Goal: Task Accomplishment & Management: Use online tool/utility

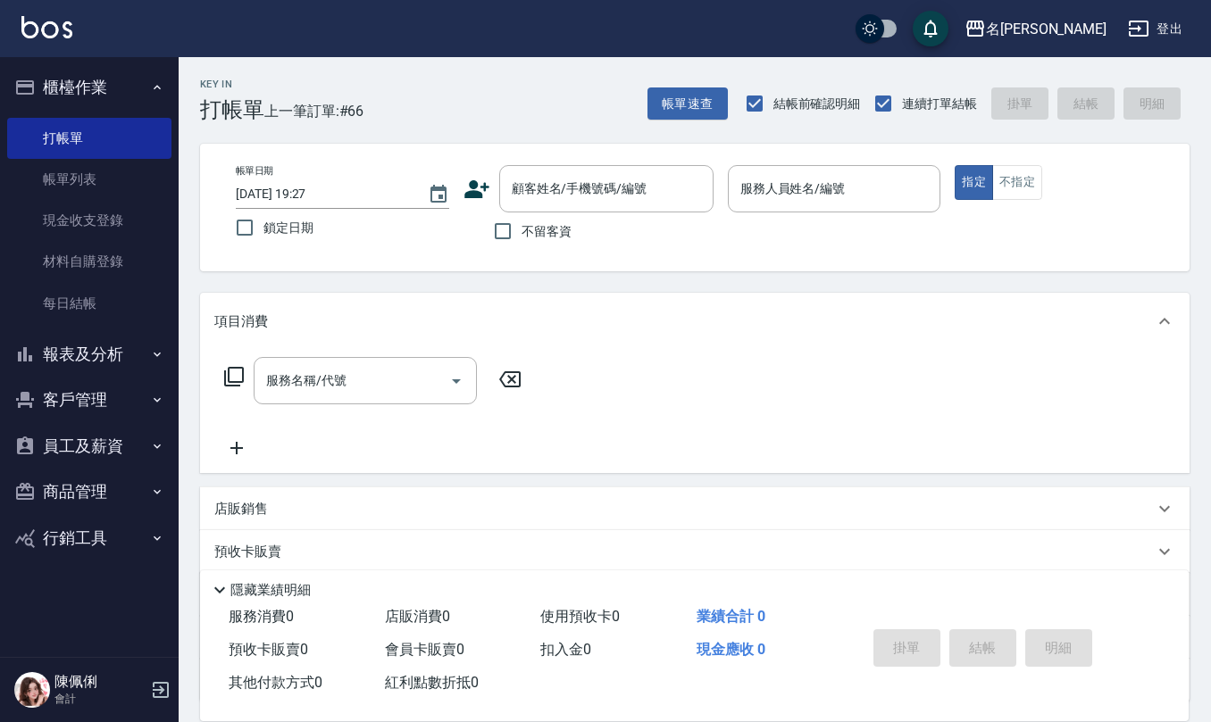
click at [540, 229] on span "不留客資" at bounding box center [546, 231] width 50 height 19
click at [521, 229] on input "不留客資" at bounding box center [502, 230] width 37 height 37
checkbox input "true"
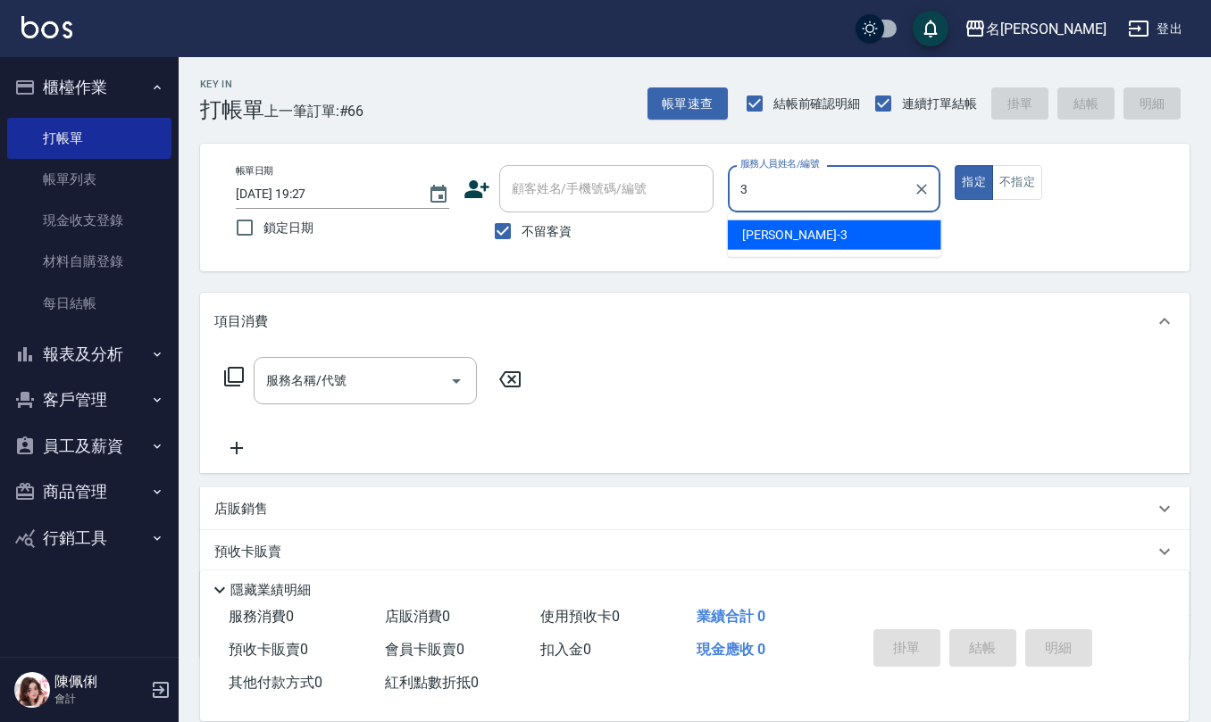
type input "[PERSON_NAME]-3"
type button "true"
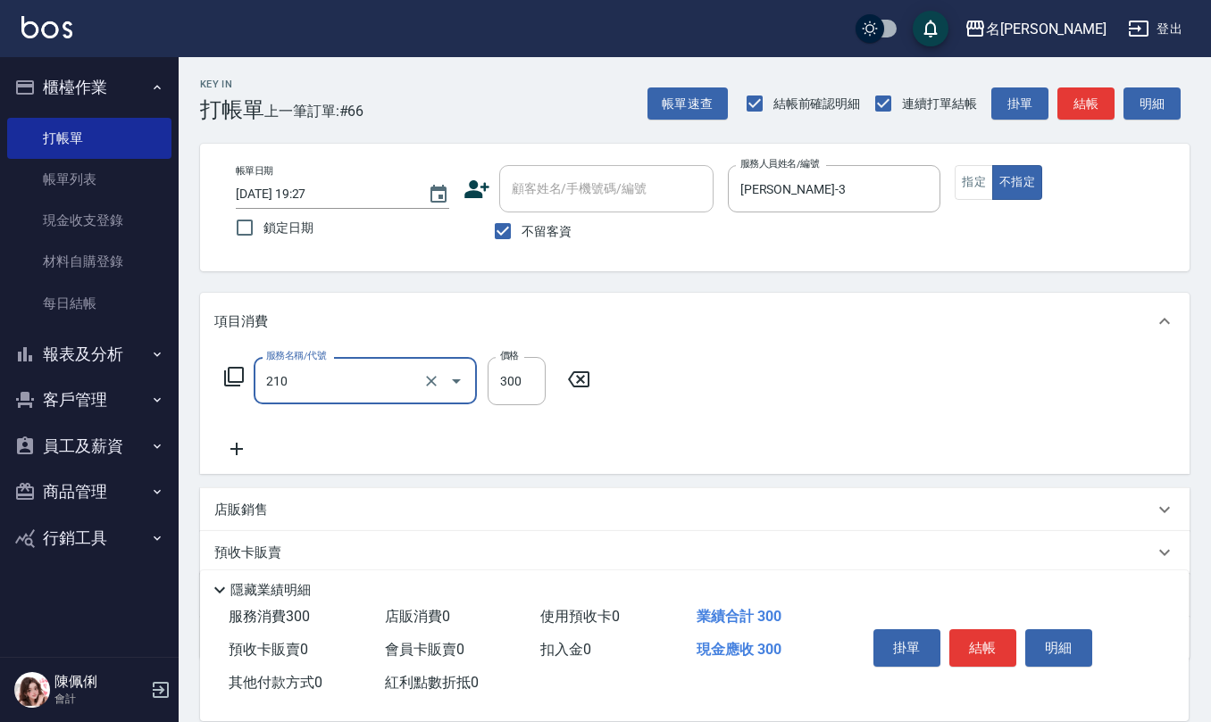
type input "[PERSON_NAME]洗髮精(210)"
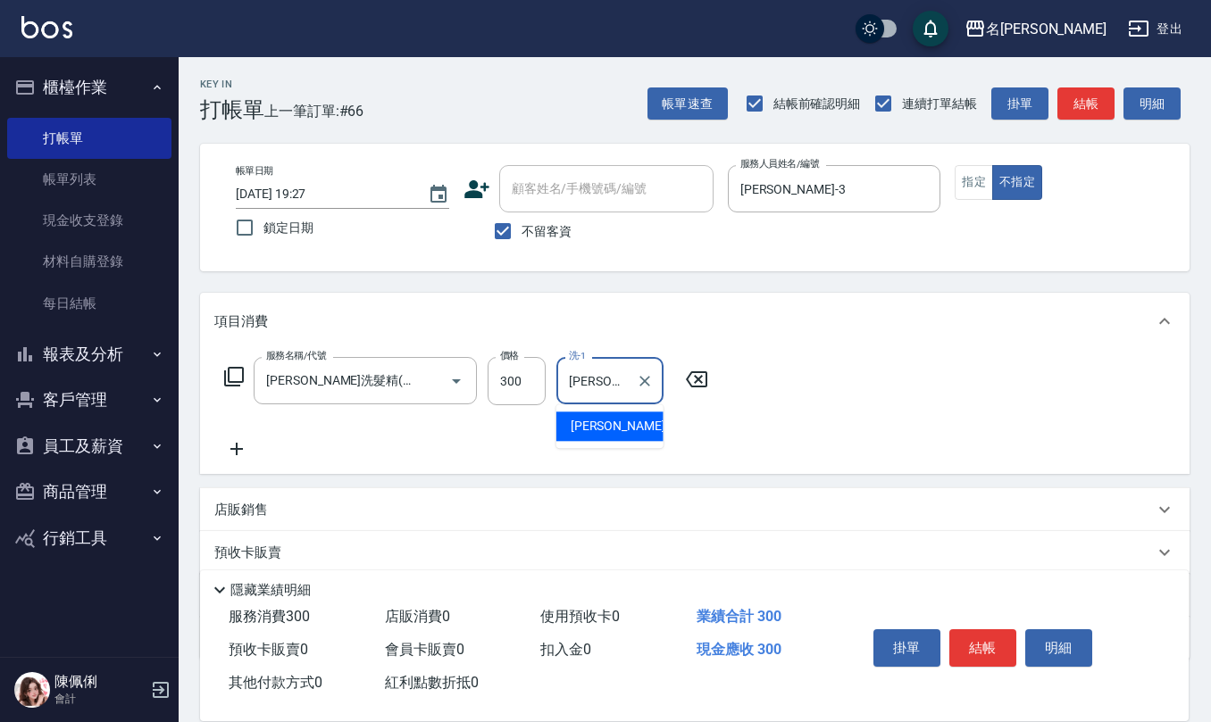
type input "[PERSON_NAME]-32"
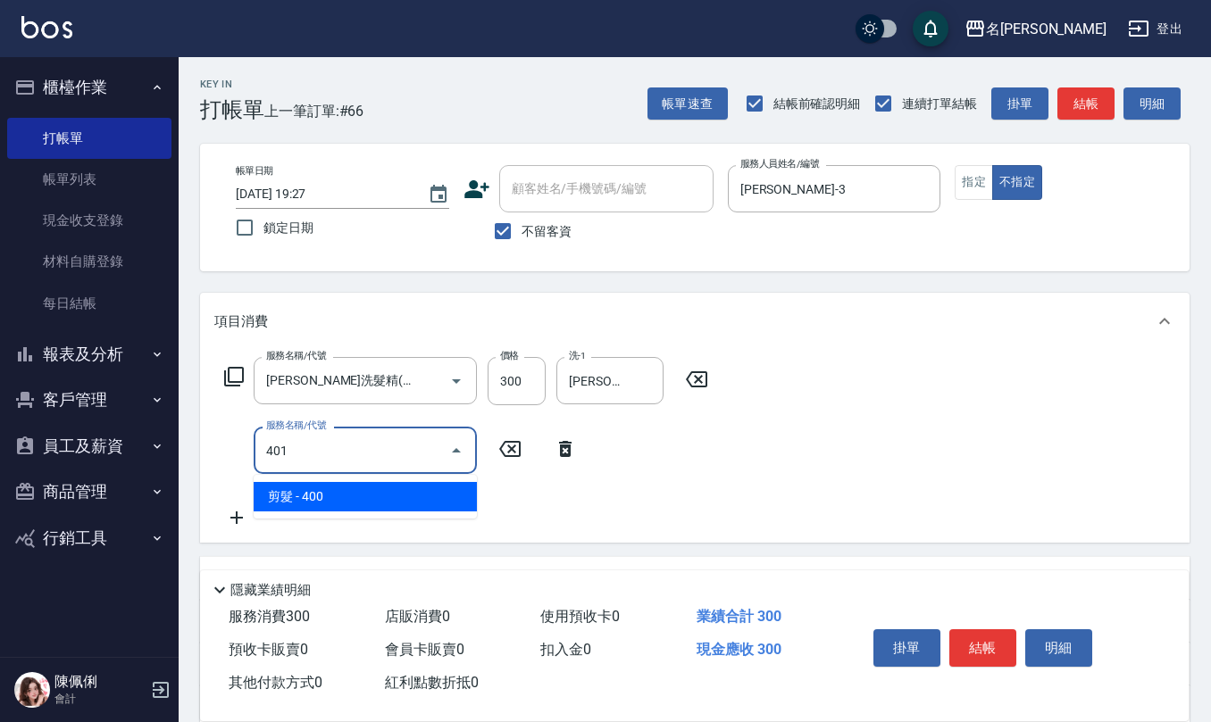
type input "剪髮(401)"
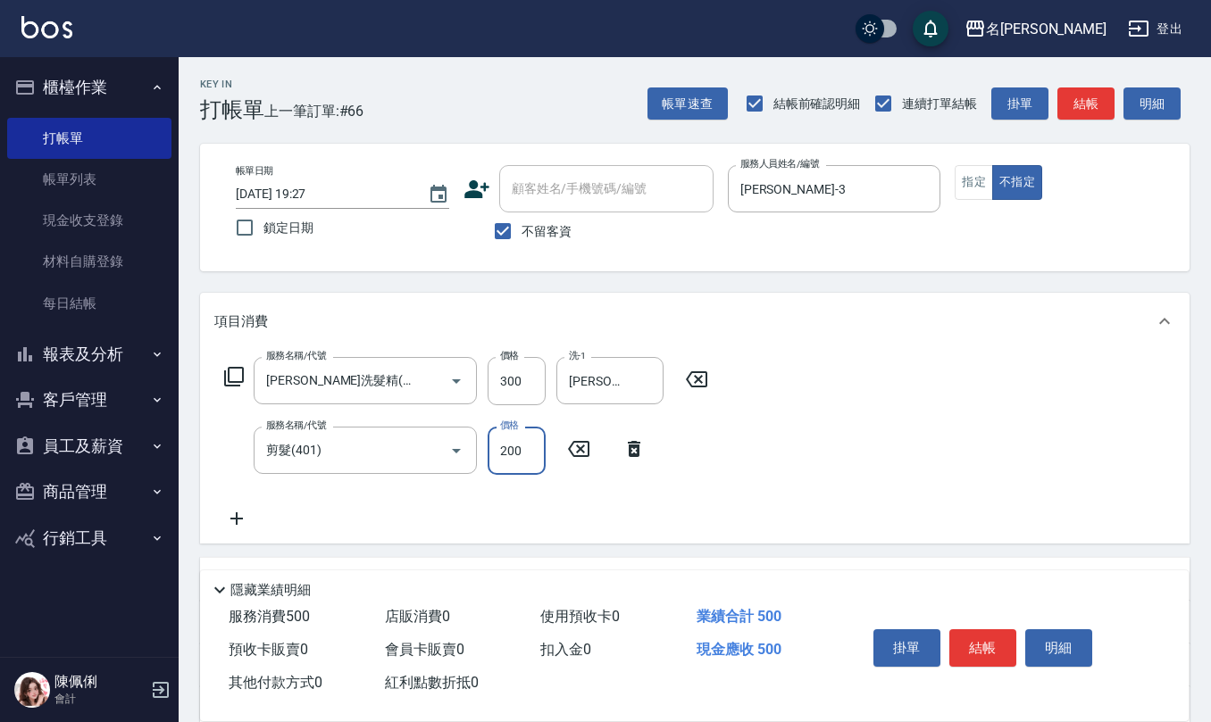
type input "200"
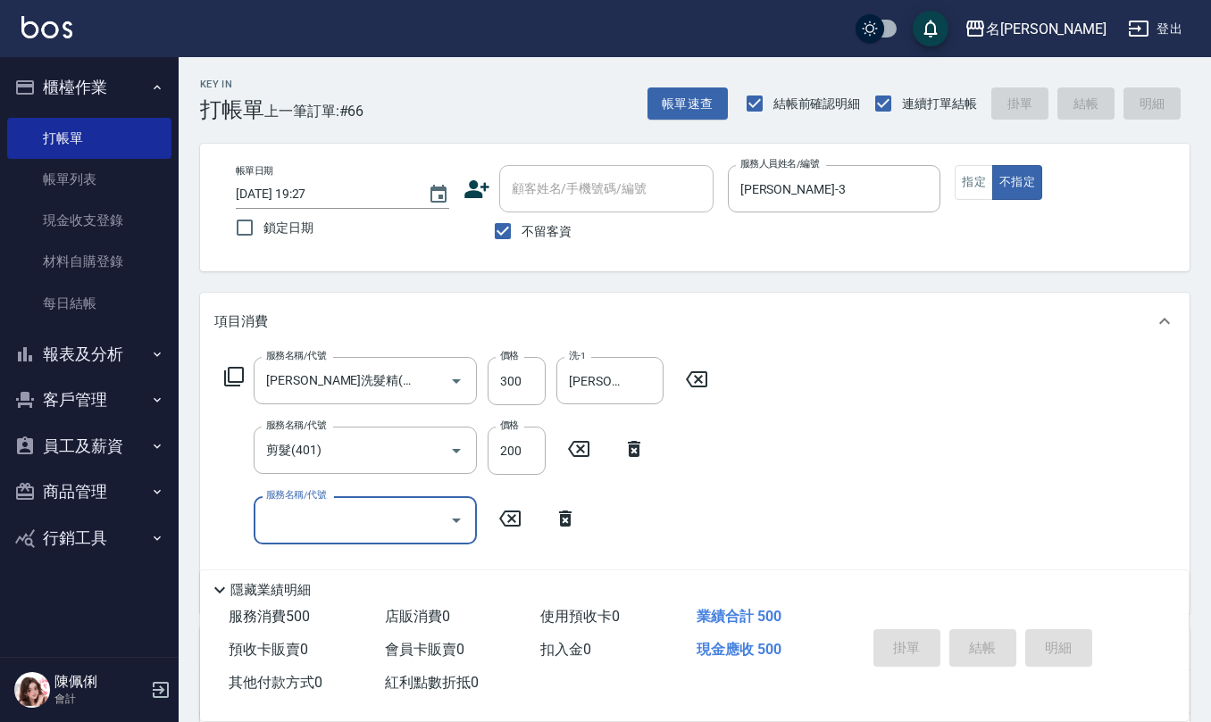
type input "[DATE] 20:24"
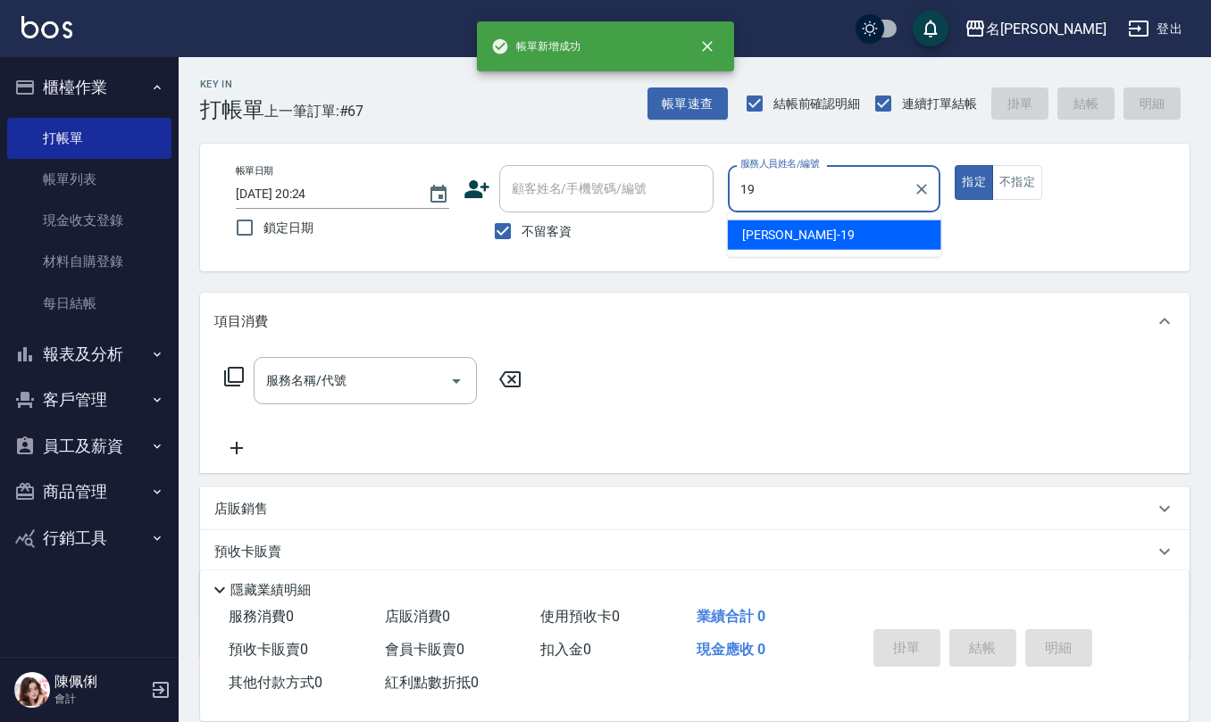
type input "[PERSON_NAME]-19"
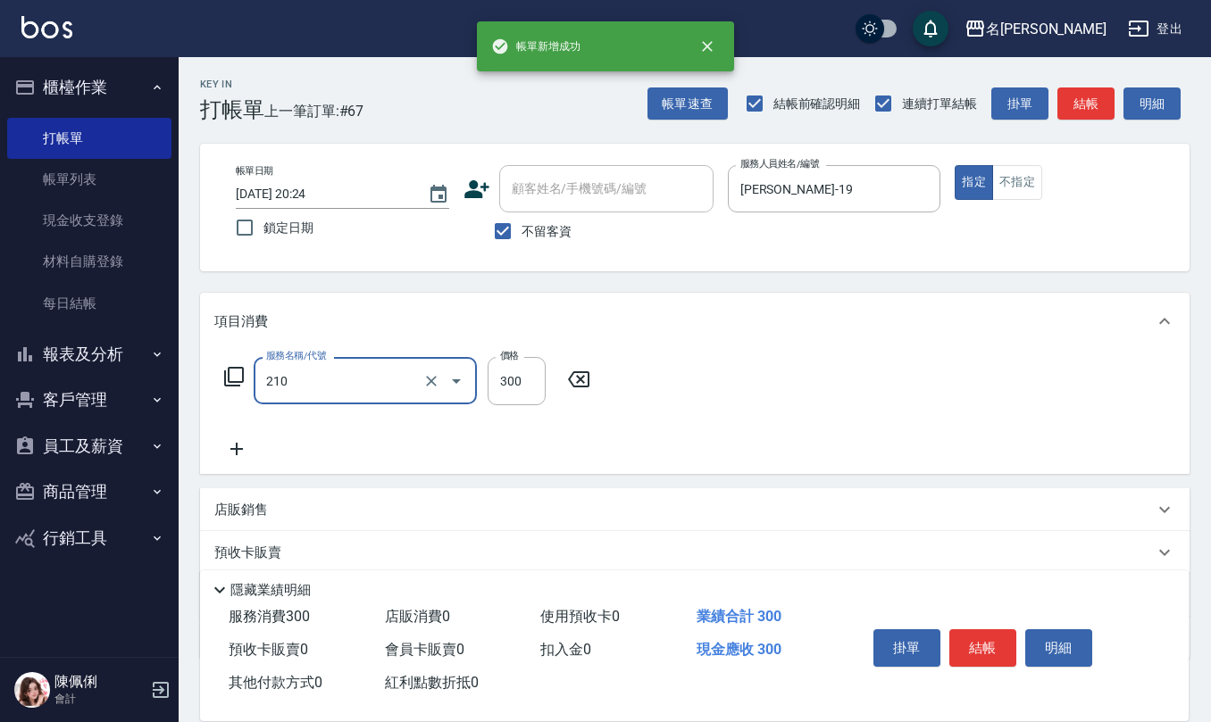
type input "[PERSON_NAME]洗髮精(210)"
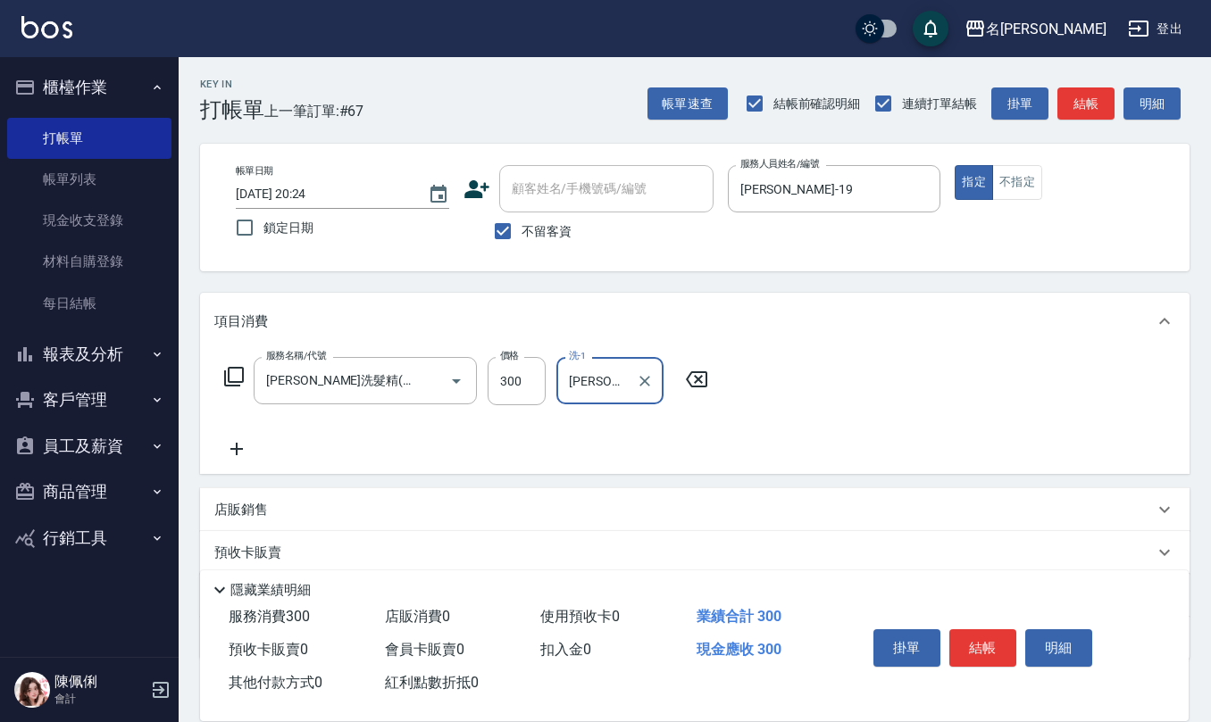
type input "[PERSON_NAME]-20"
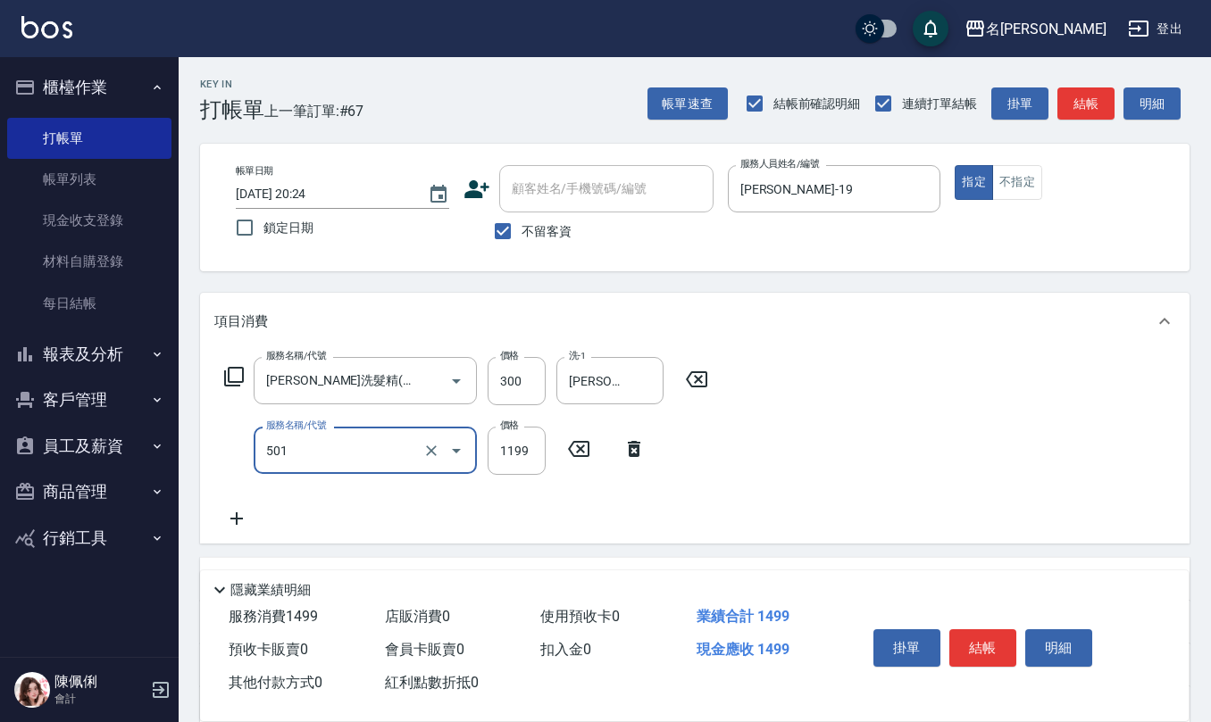
type input "染髮(501)"
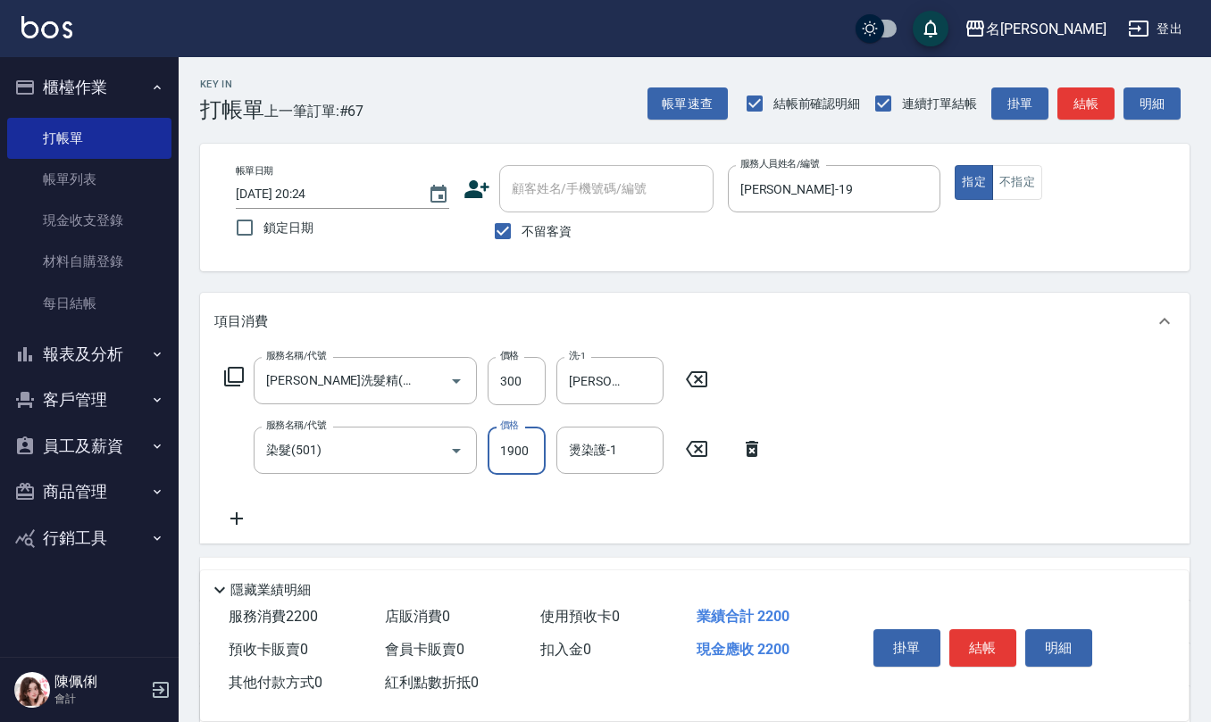
type input "1900"
type input "[PERSON_NAME]-20"
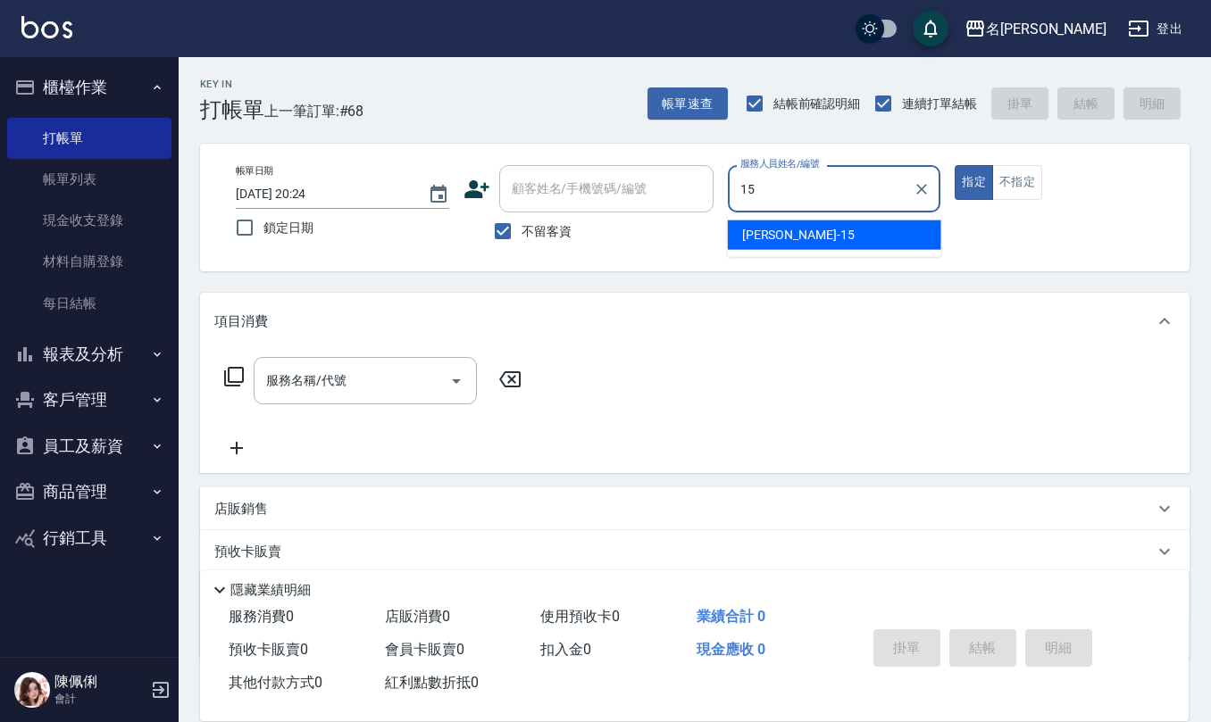
type input "[PERSON_NAME]-15"
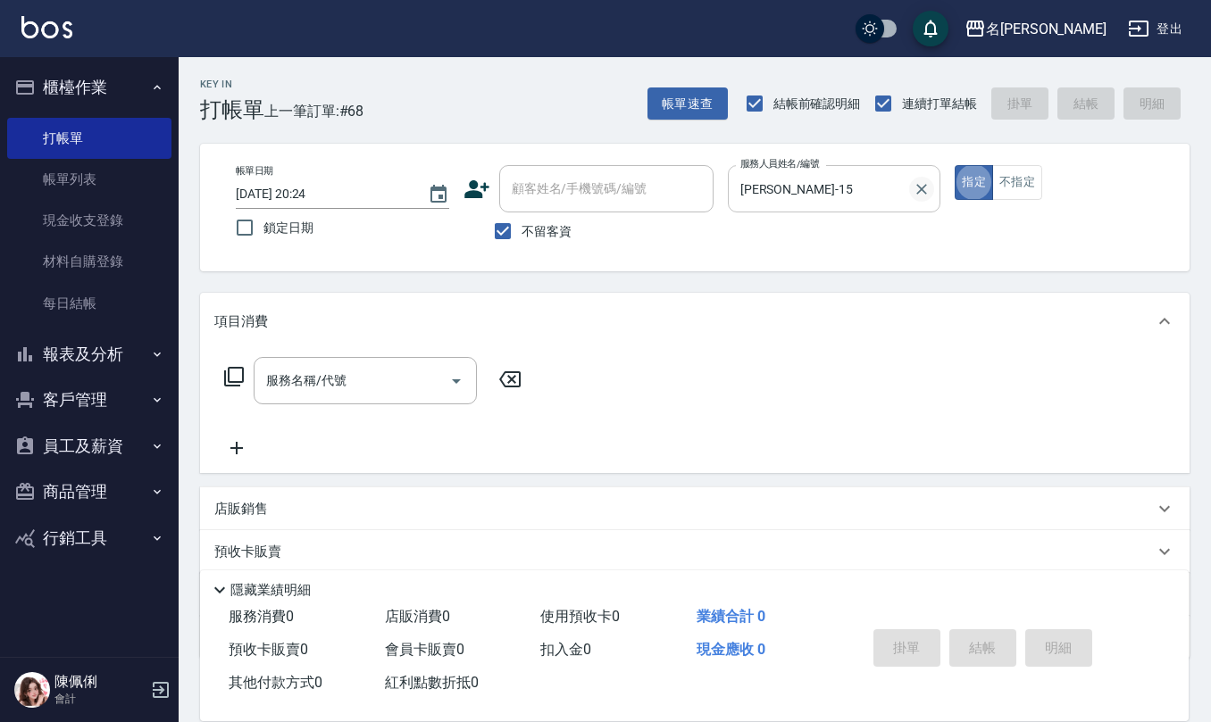
click at [919, 195] on icon "Clear" at bounding box center [921, 189] width 18 height 18
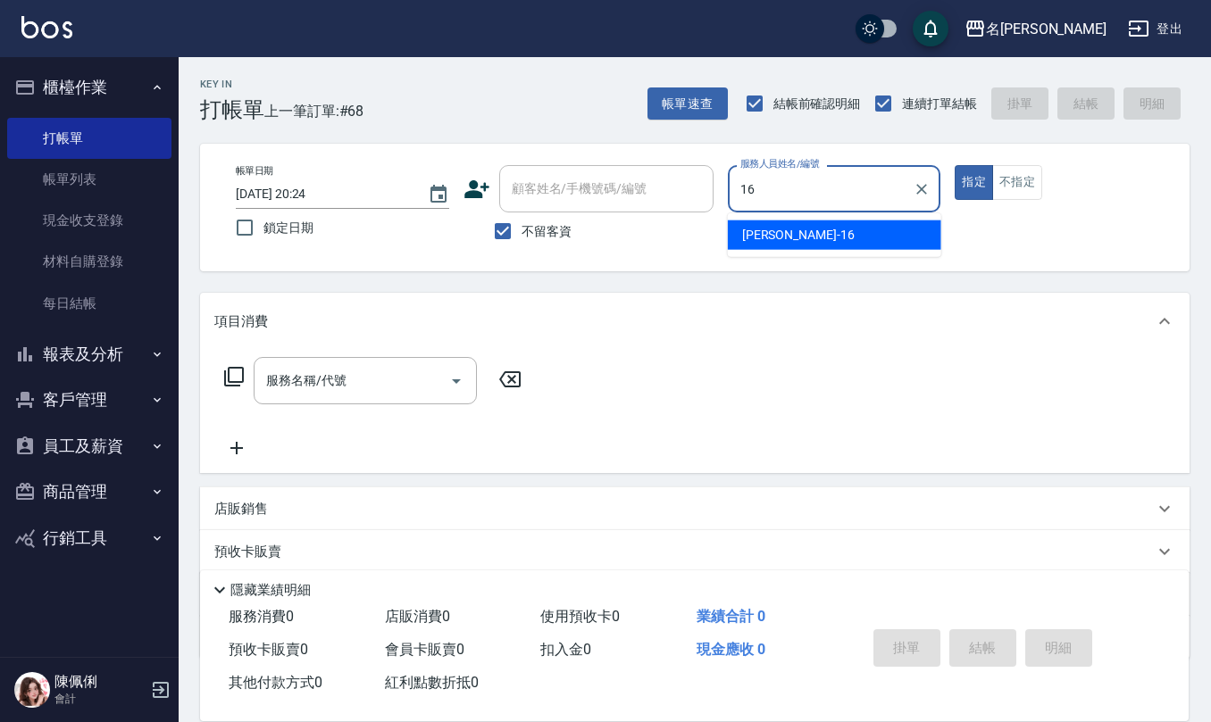
type input "[PERSON_NAME]-16"
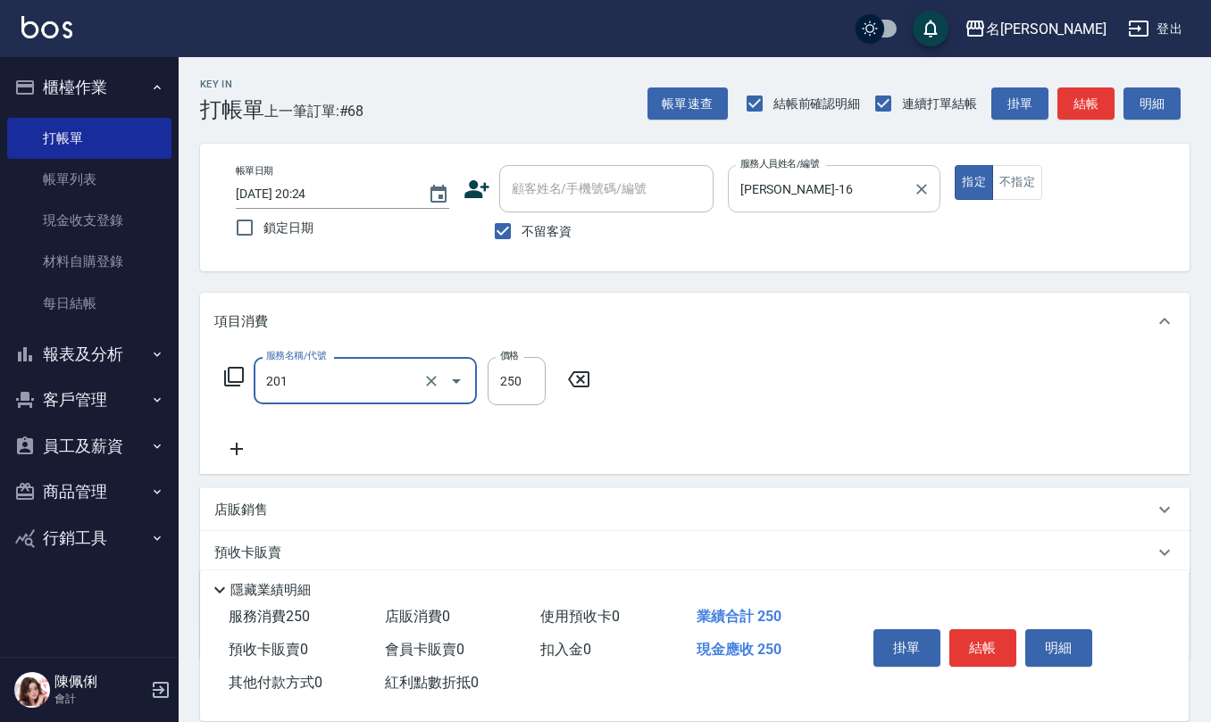
type input "洗髮(201)"
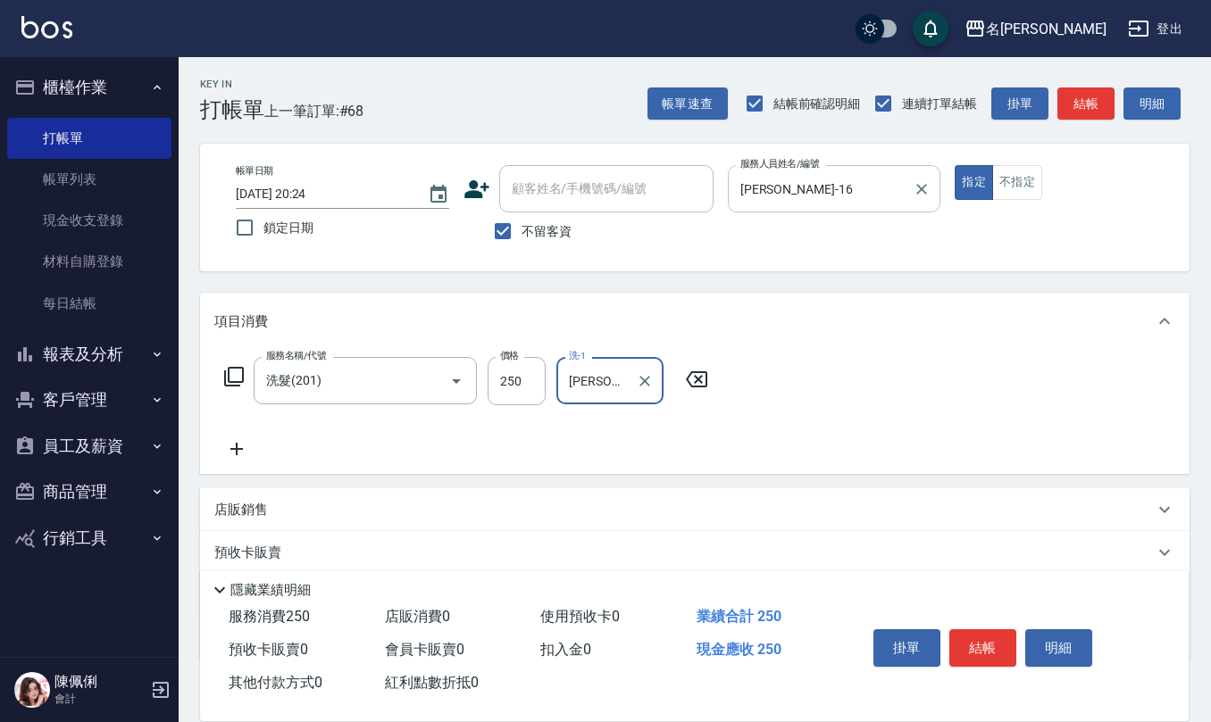
type input "[PERSON_NAME]-23"
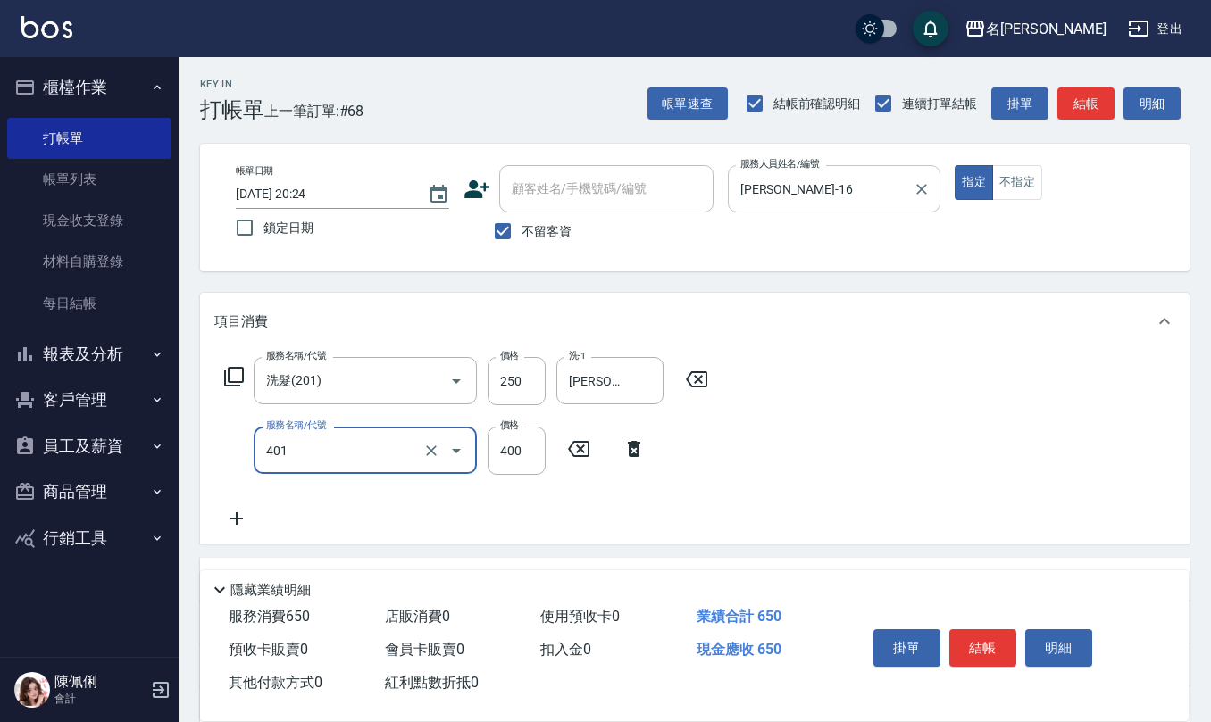
type input "剪髮(401)"
type input "400"
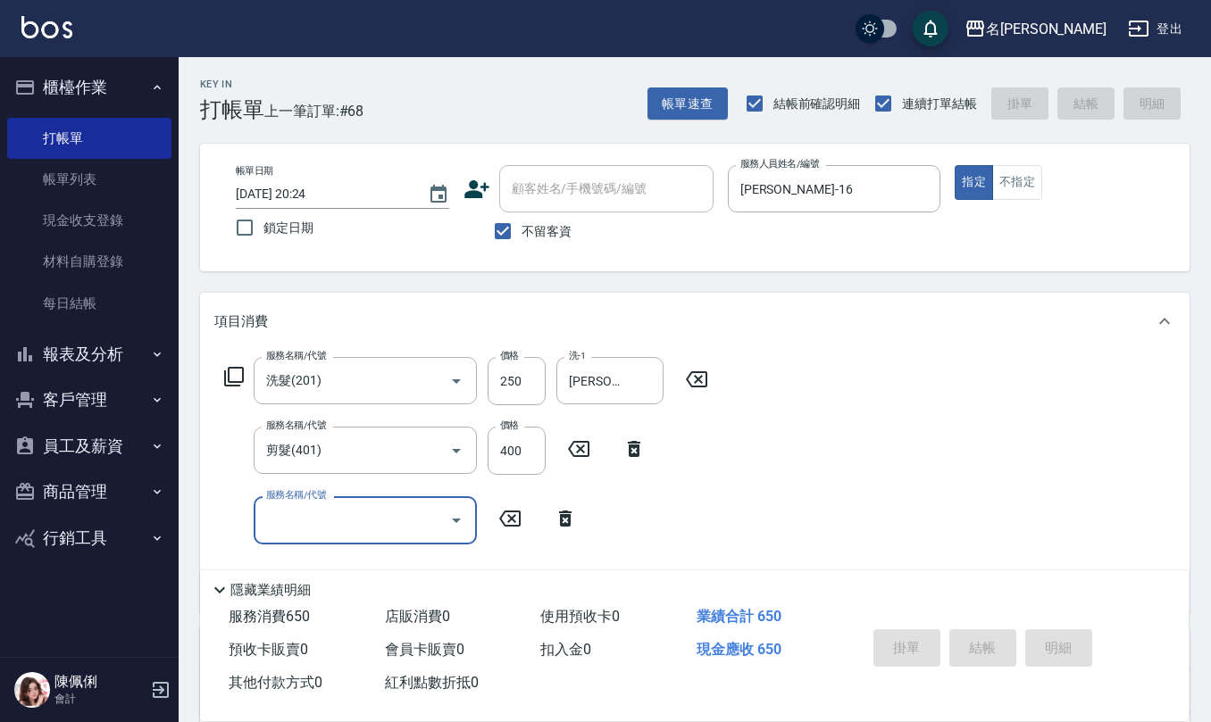
type input "[DATE] 20:25"
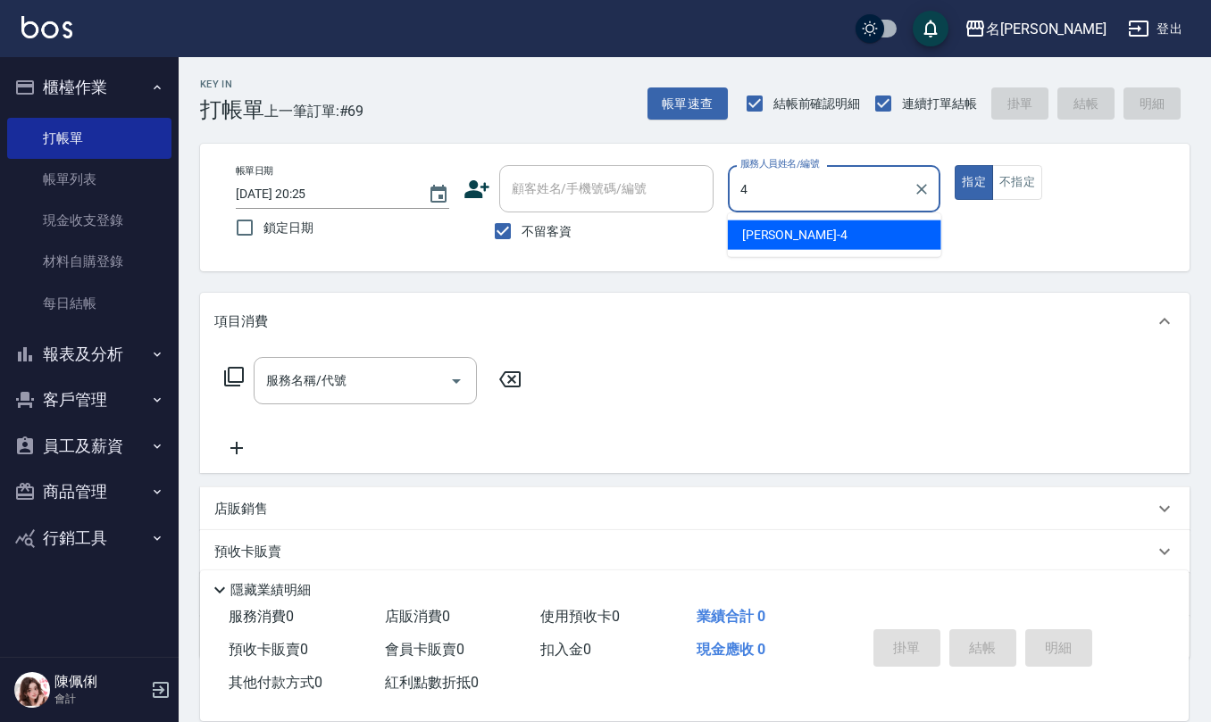
type input "[PERSON_NAME]-4"
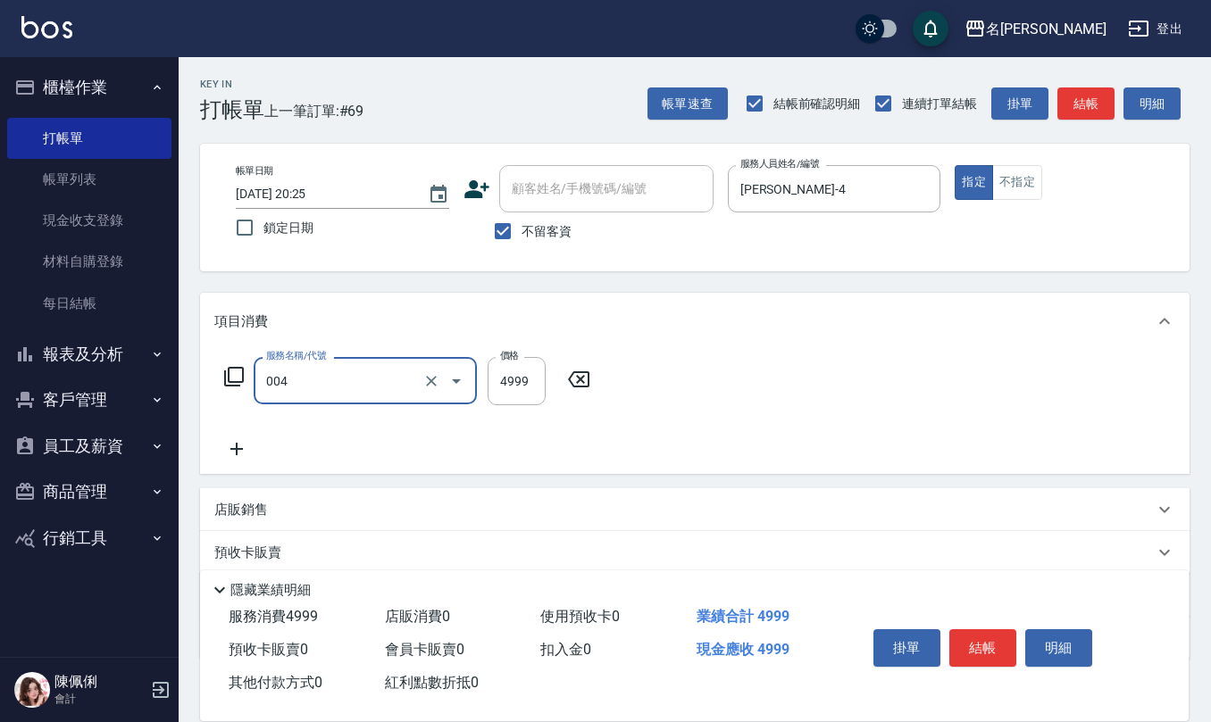
type input "霧眉(004)"
type input "3500"
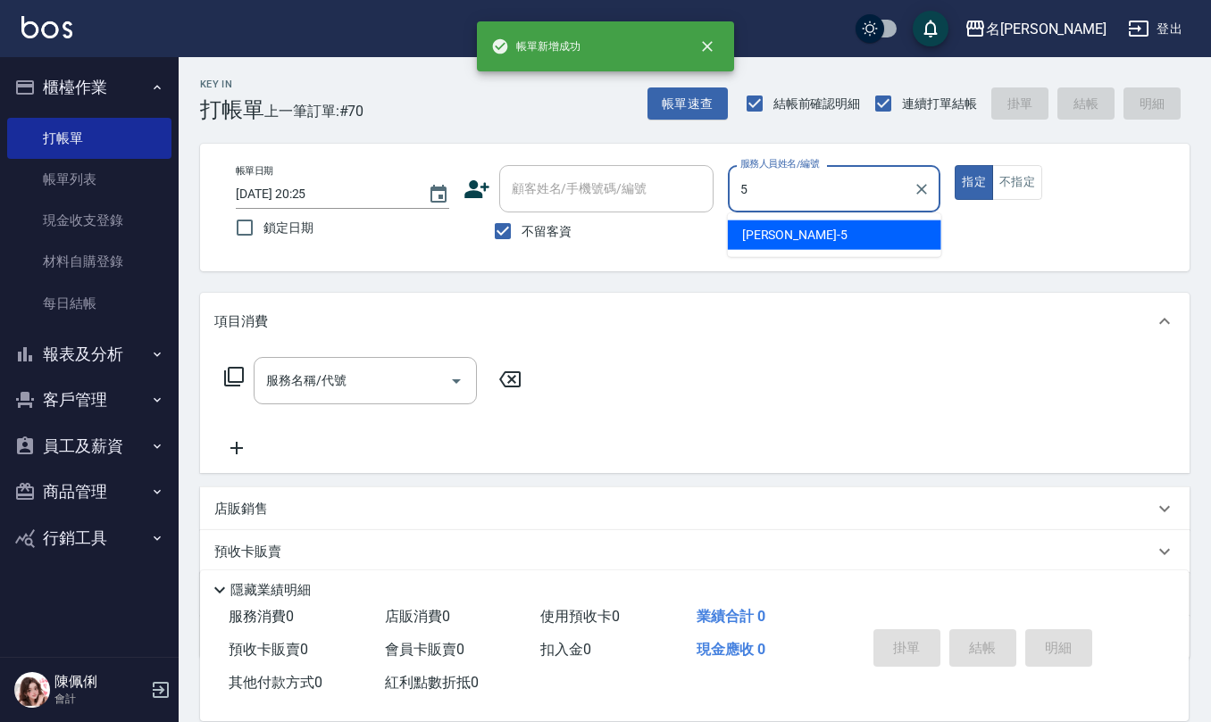
type input "[PERSON_NAME]5"
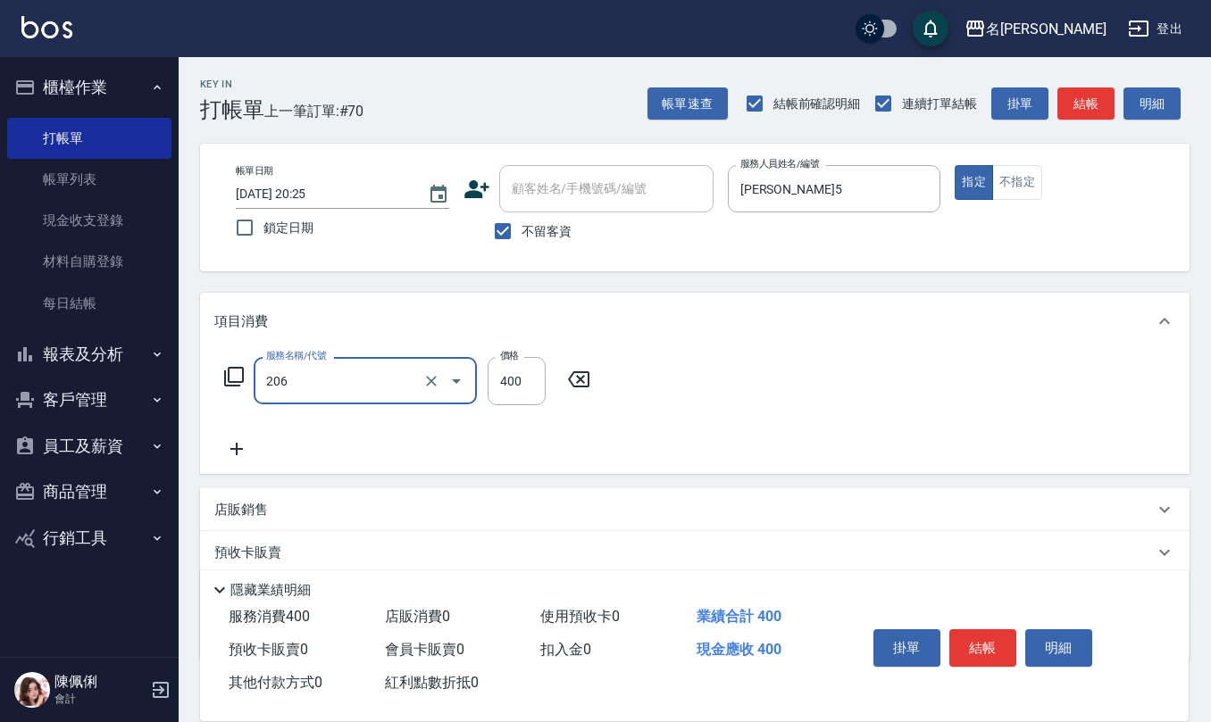
type input "健康洗(206)"
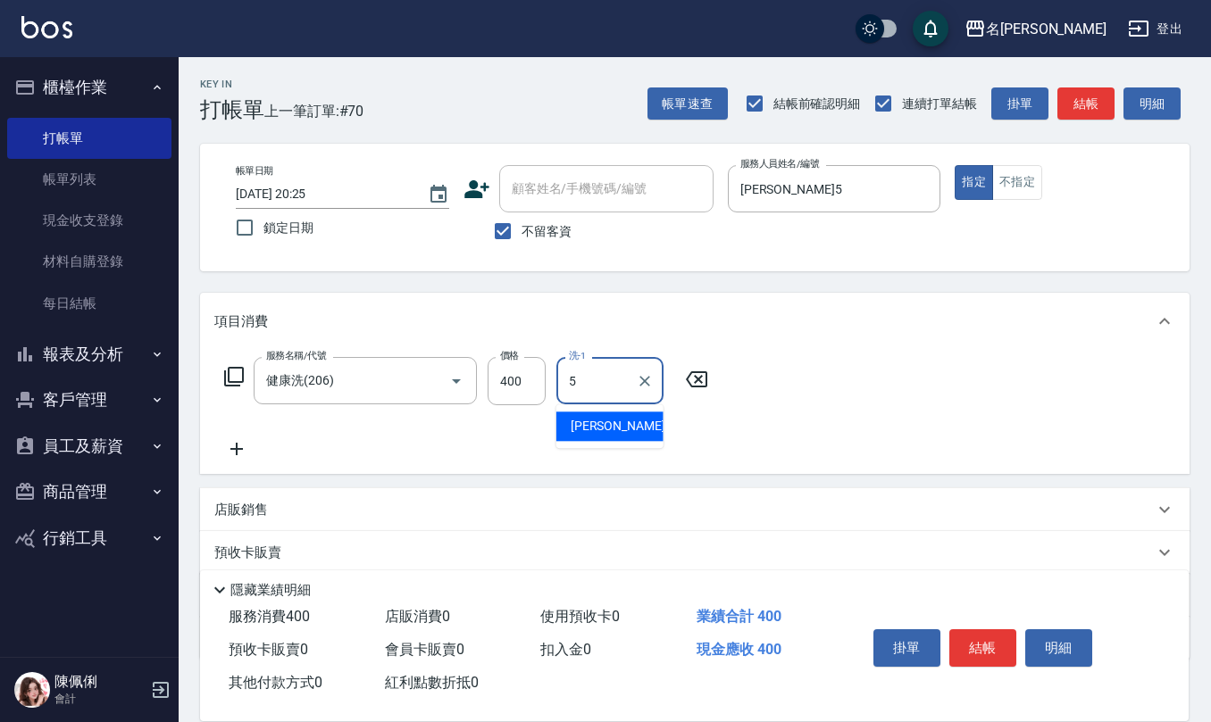
type input "[PERSON_NAME]5"
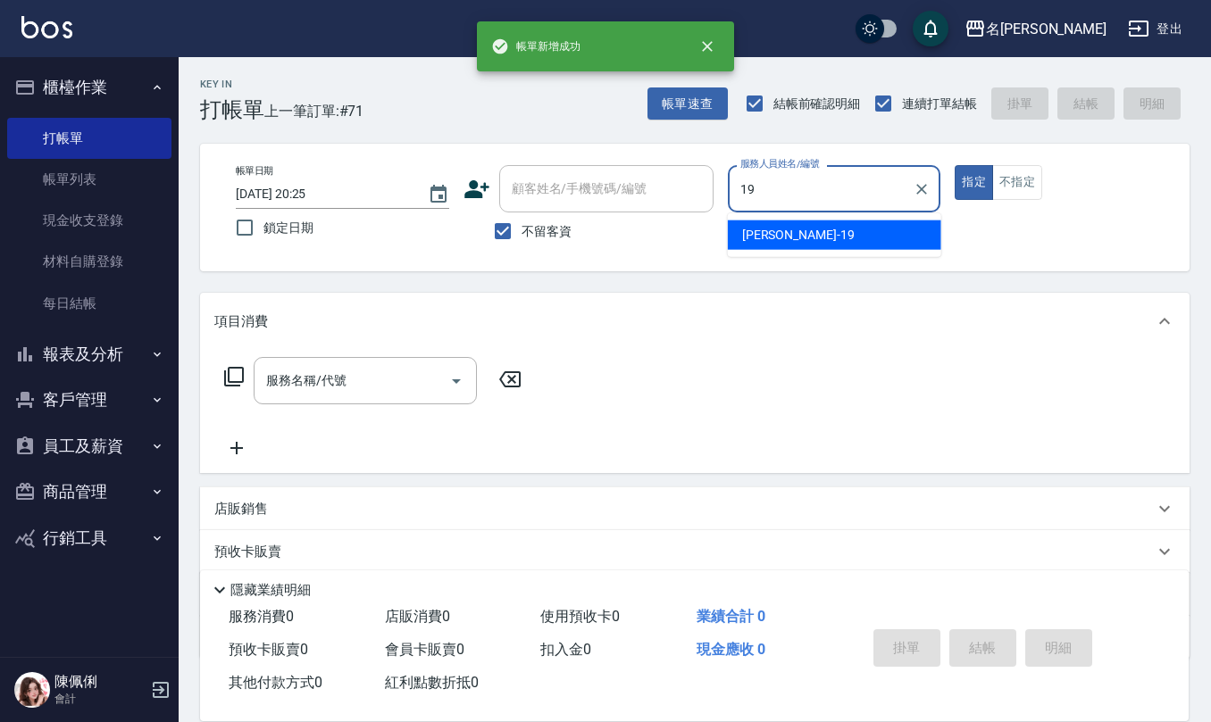
type input "[PERSON_NAME]-19"
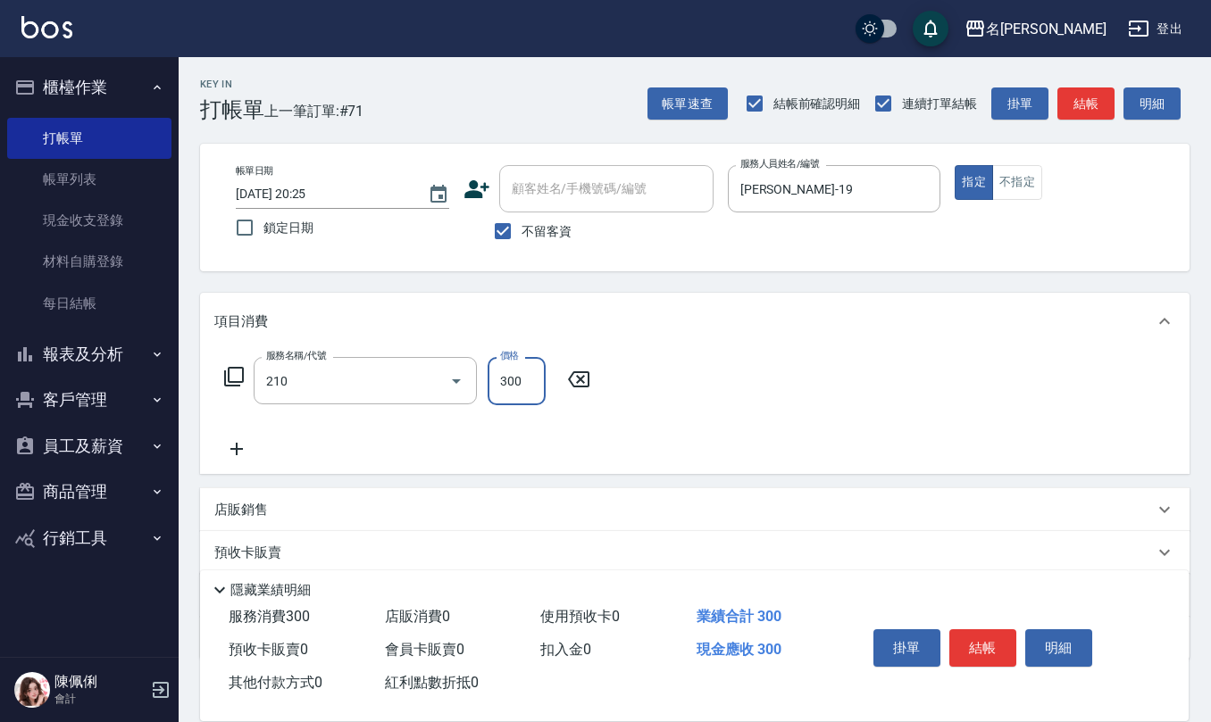
type input "[PERSON_NAME]洗髮精(210)"
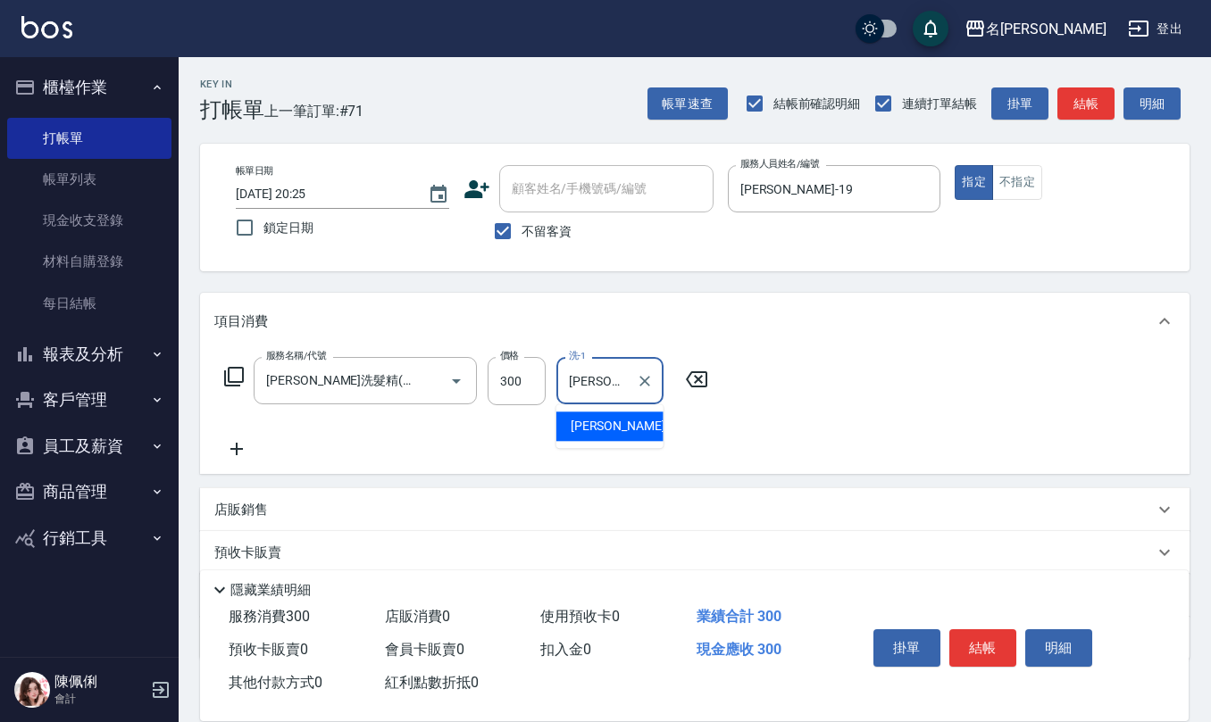
type input "[PERSON_NAME]-26"
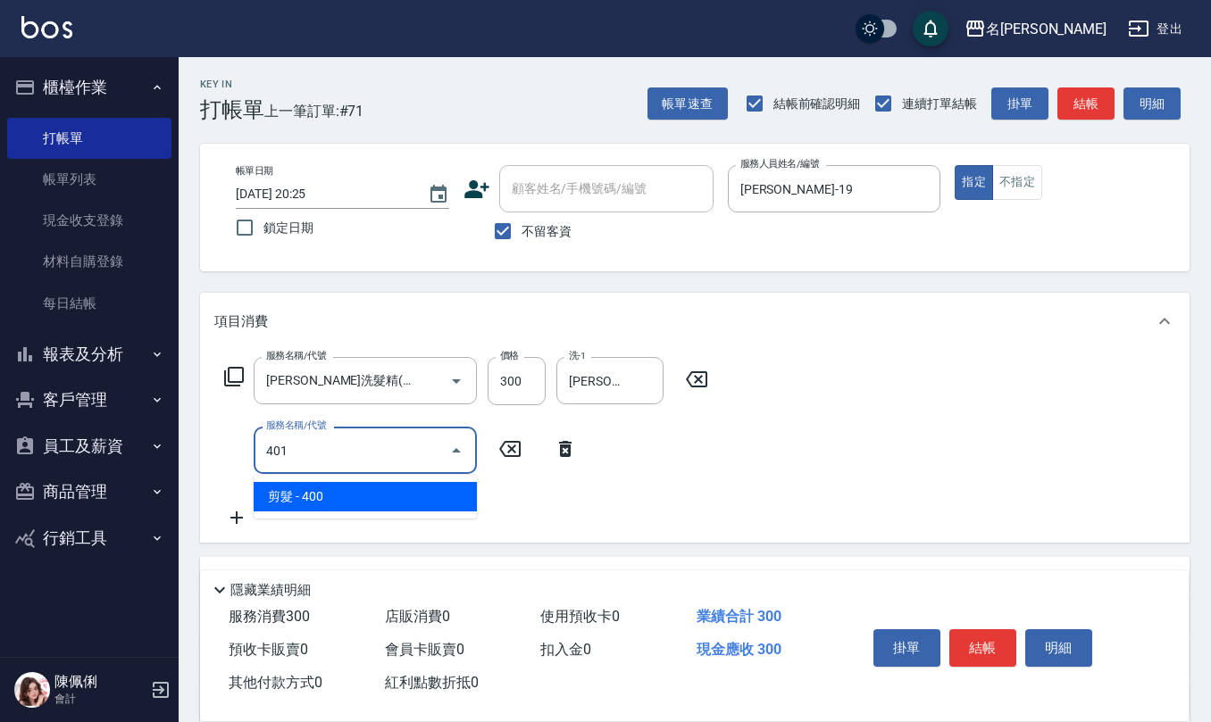
type input "剪髮(401)"
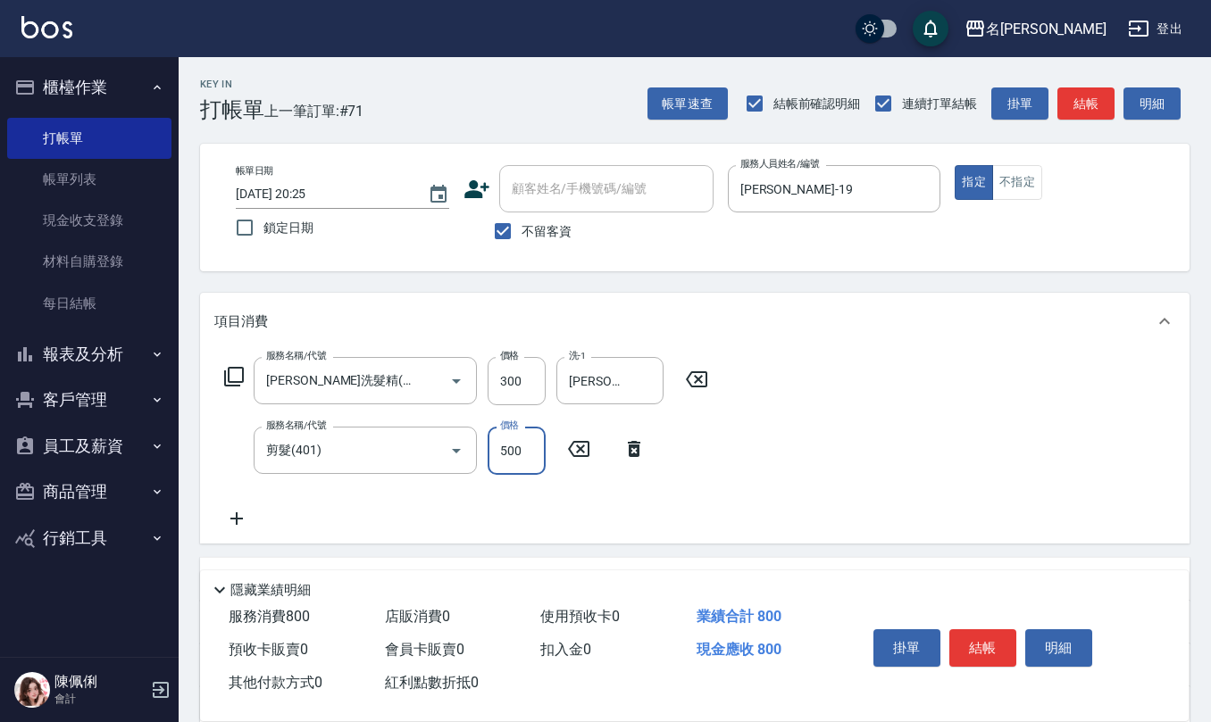
type input "500"
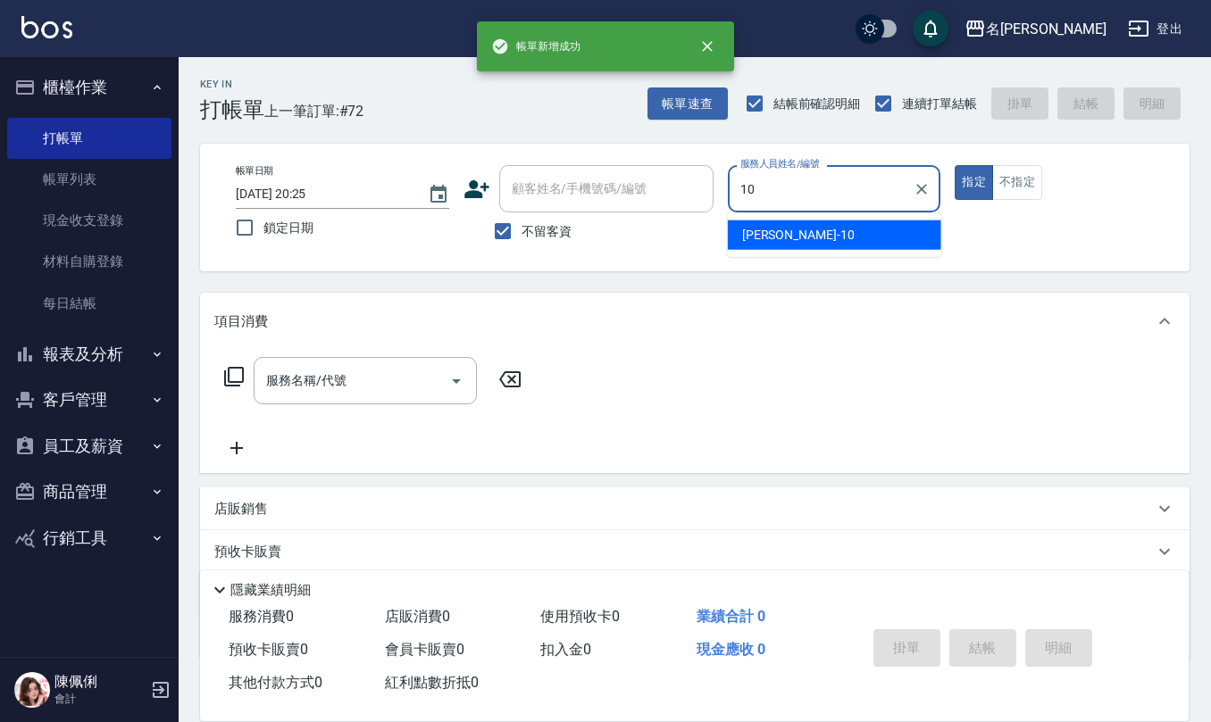
type input "[PERSON_NAME]-10"
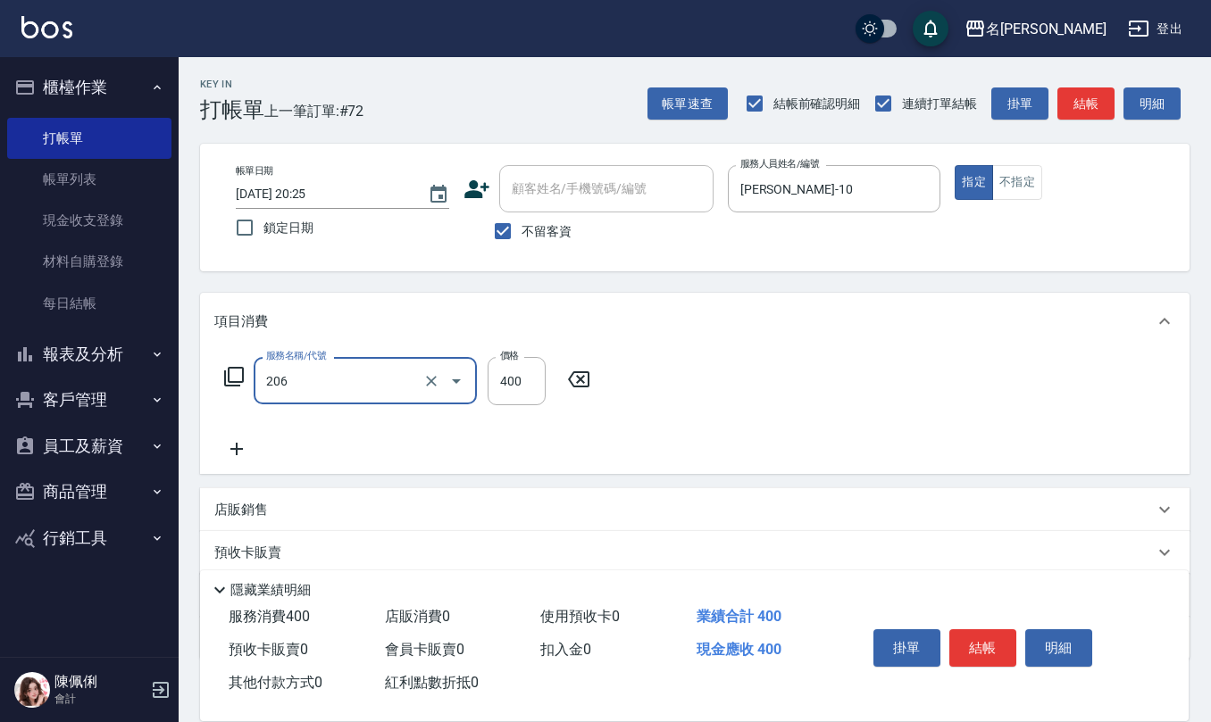
type input "健康洗(206)"
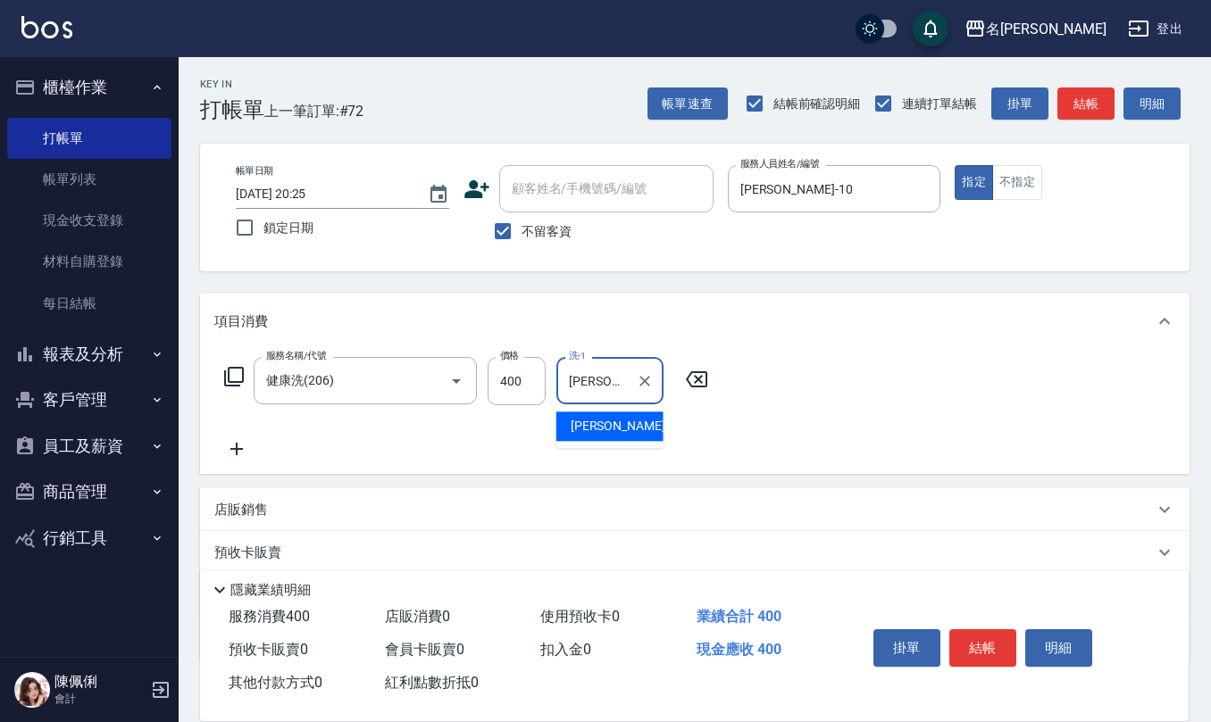
type input "[PERSON_NAME]-32"
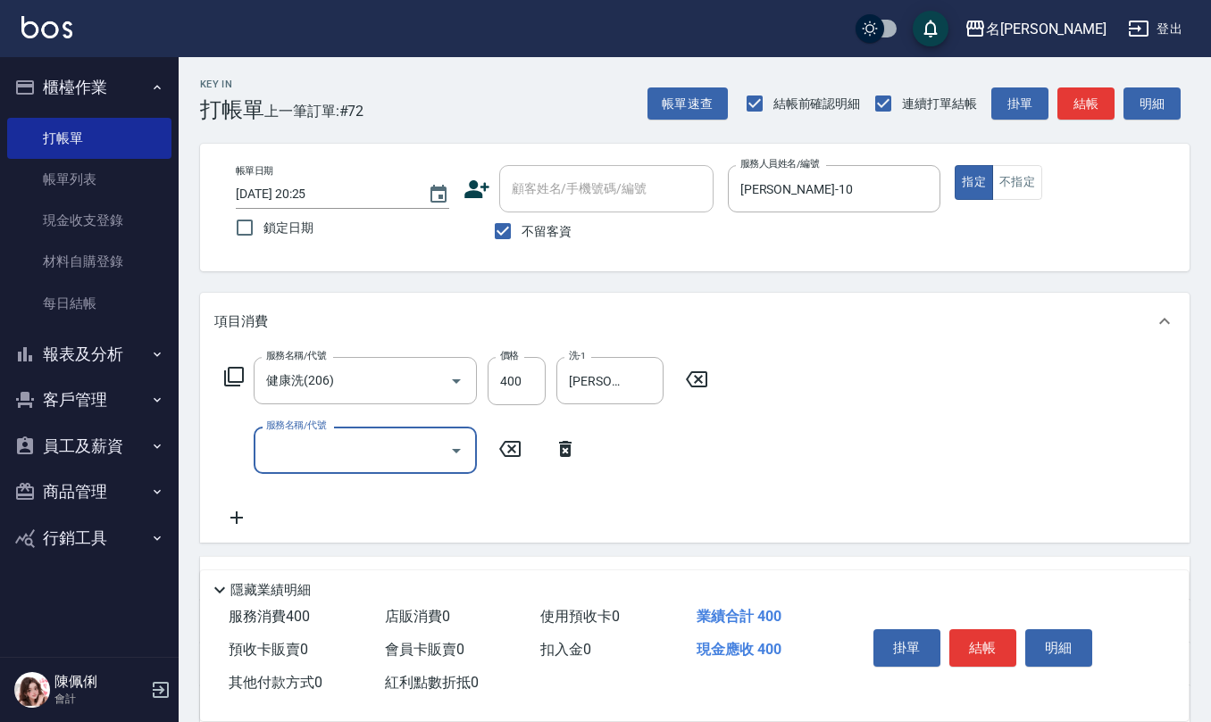
type input "7"
type input "TG護髮素(潤絲)(807)"
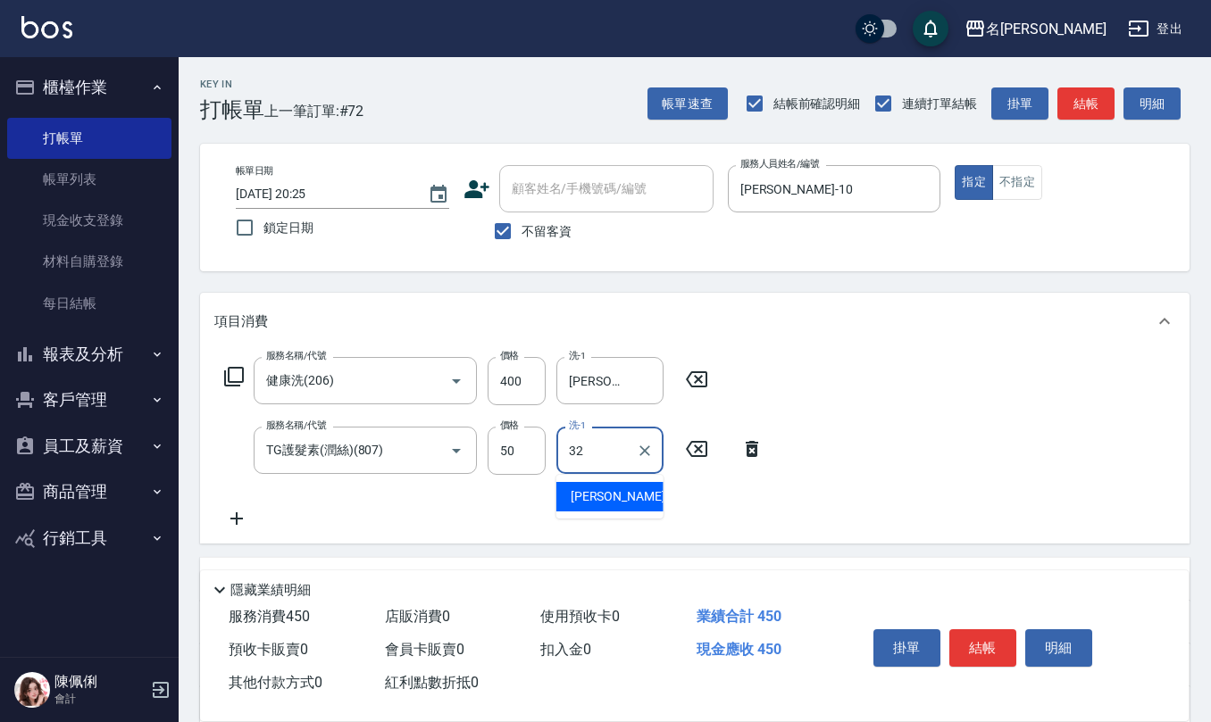
type input "[PERSON_NAME]-32"
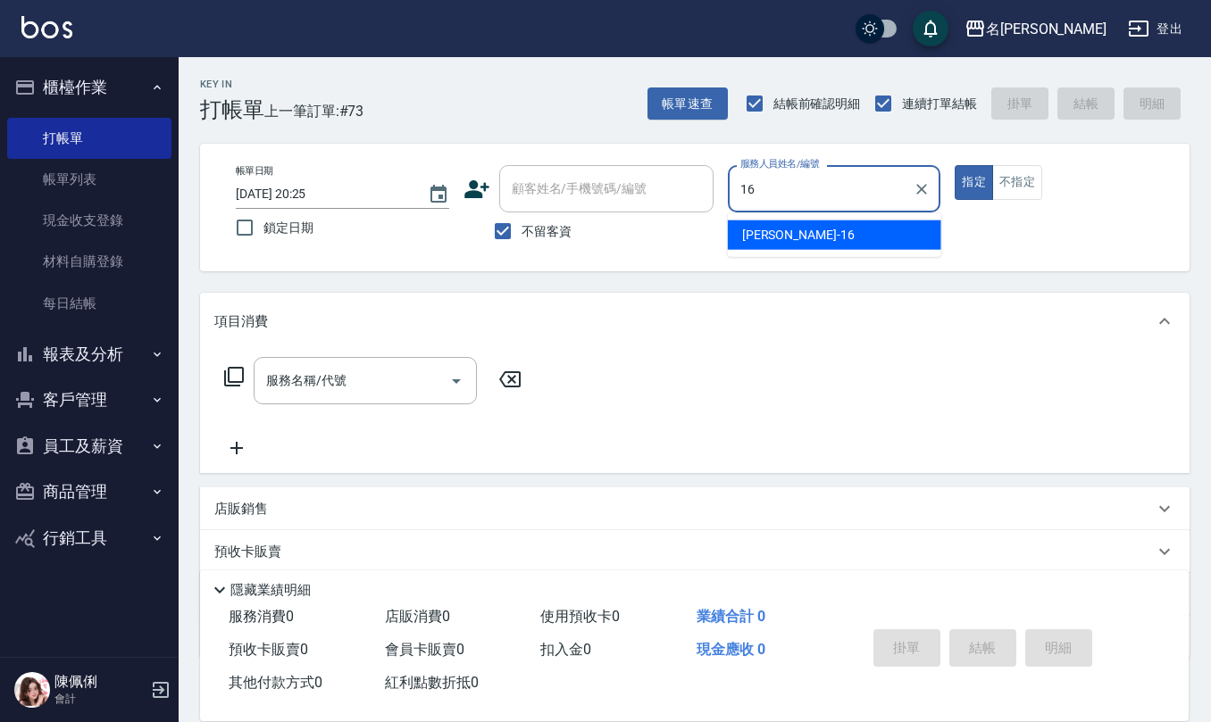
type input "[PERSON_NAME]-16"
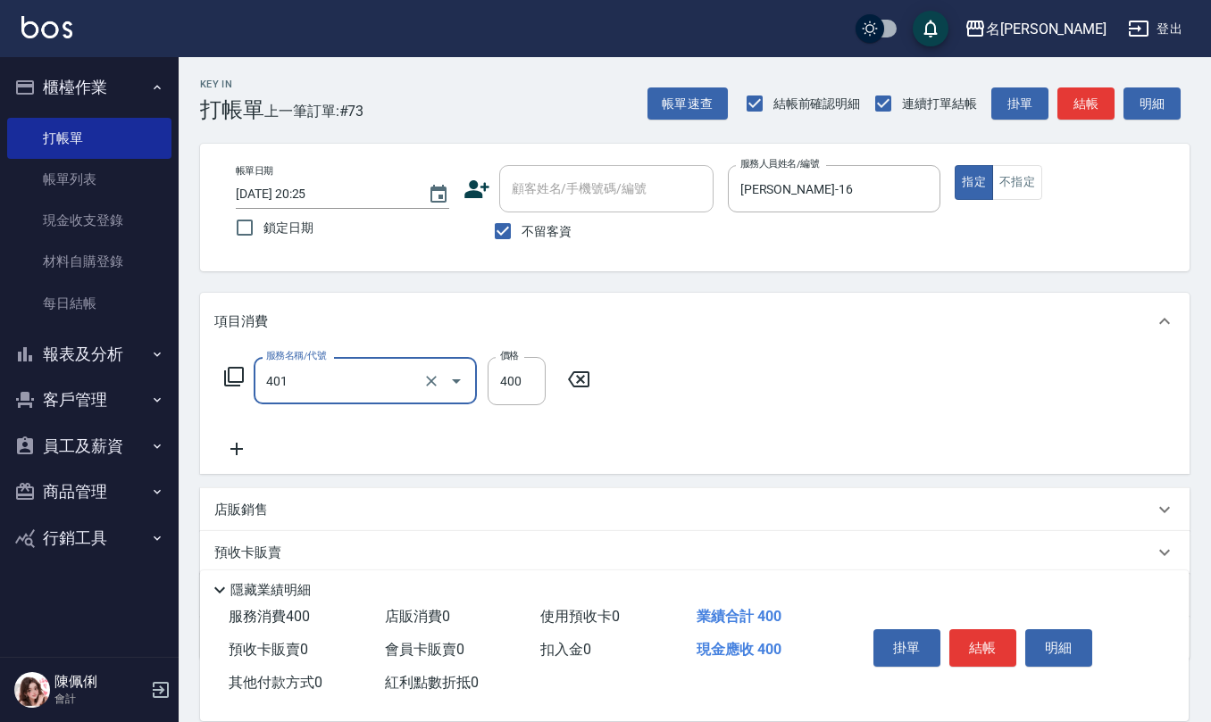
type input "剪髮(401)"
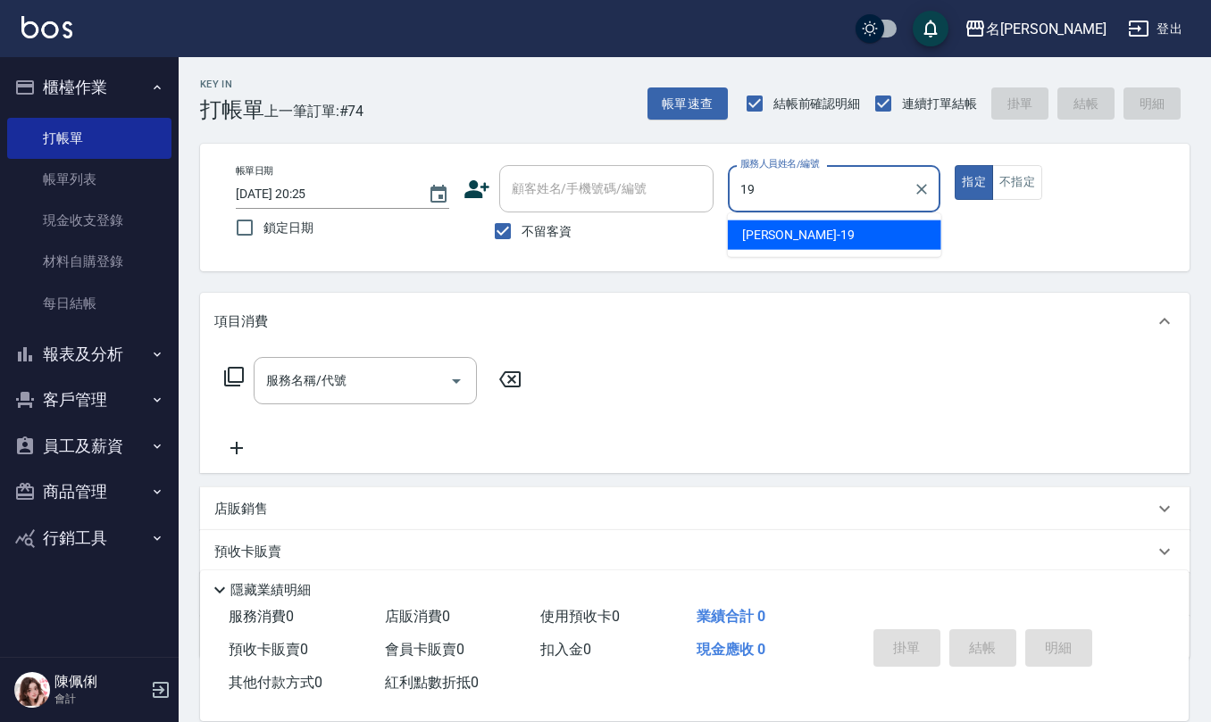
type input "[PERSON_NAME]-19"
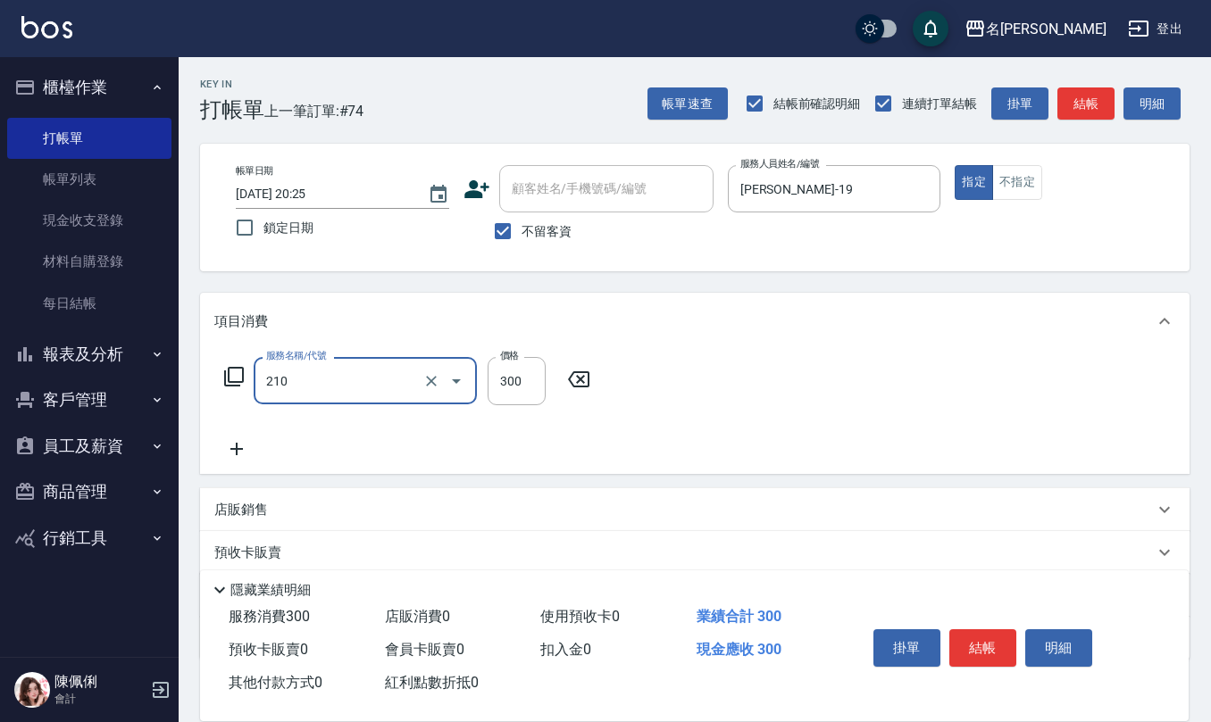
type input "[PERSON_NAME]洗髮精(210)"
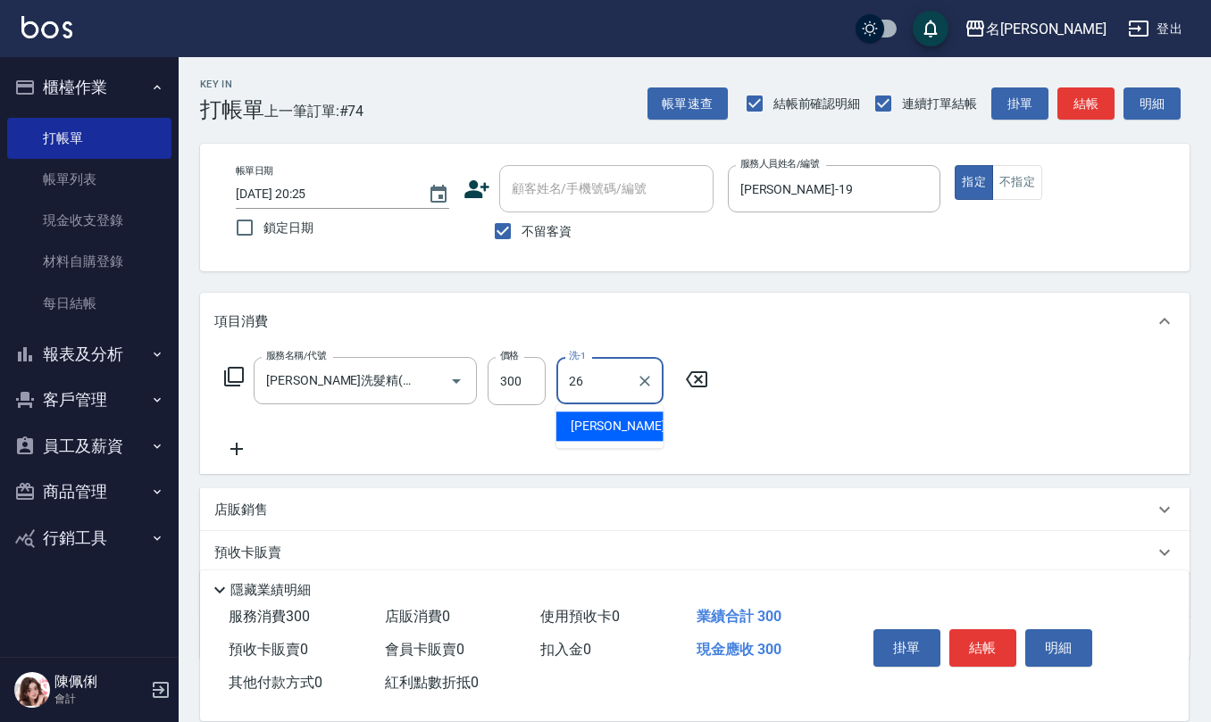
type input "[PERSON_NAME]-26"
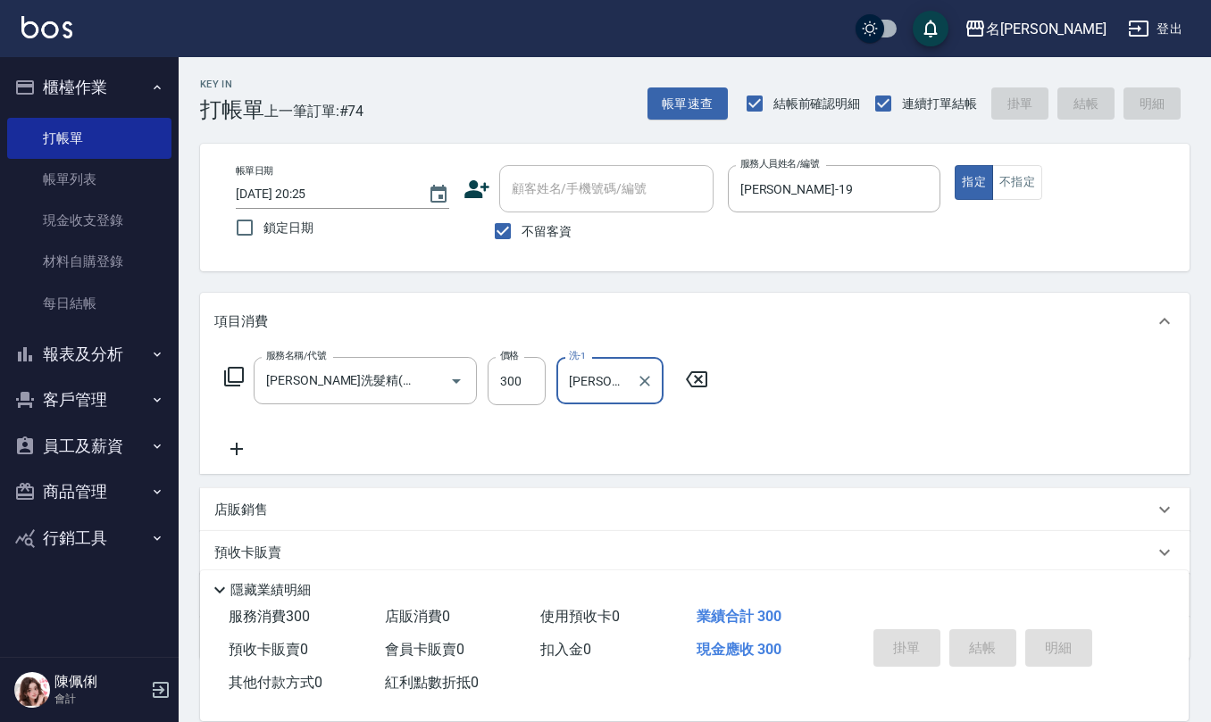
type input "[DATE] 20:26"
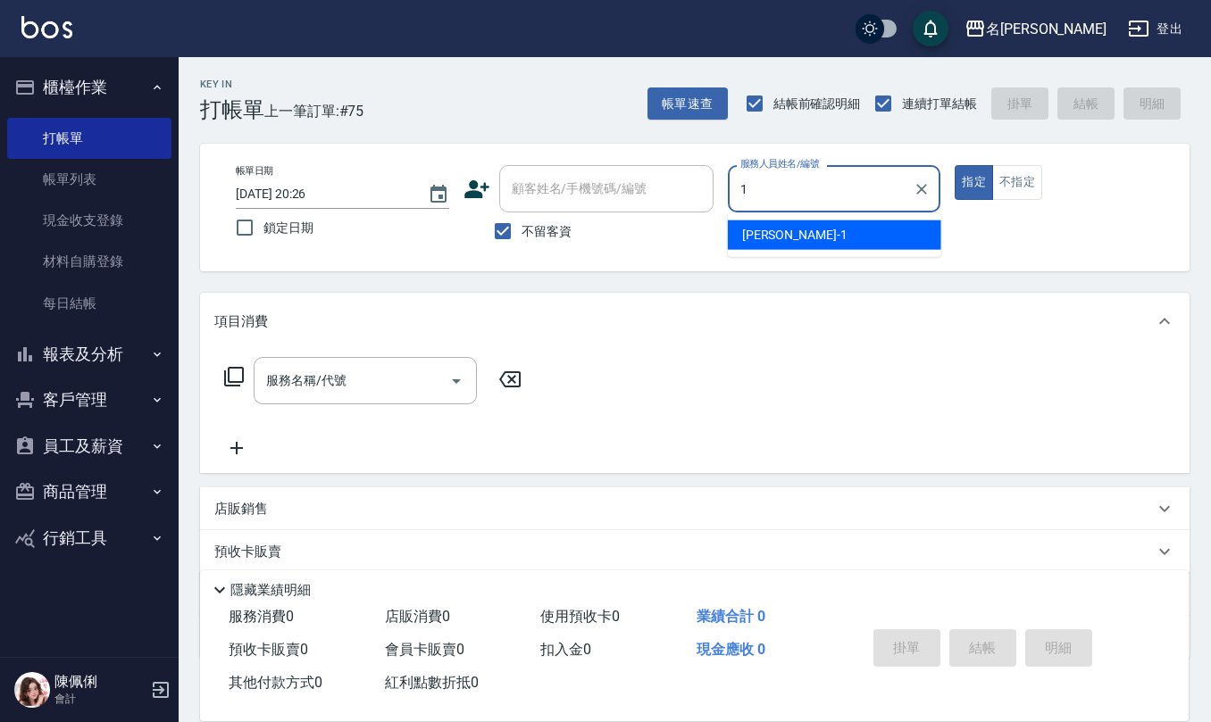
type input "[PERSON_NAME]1"
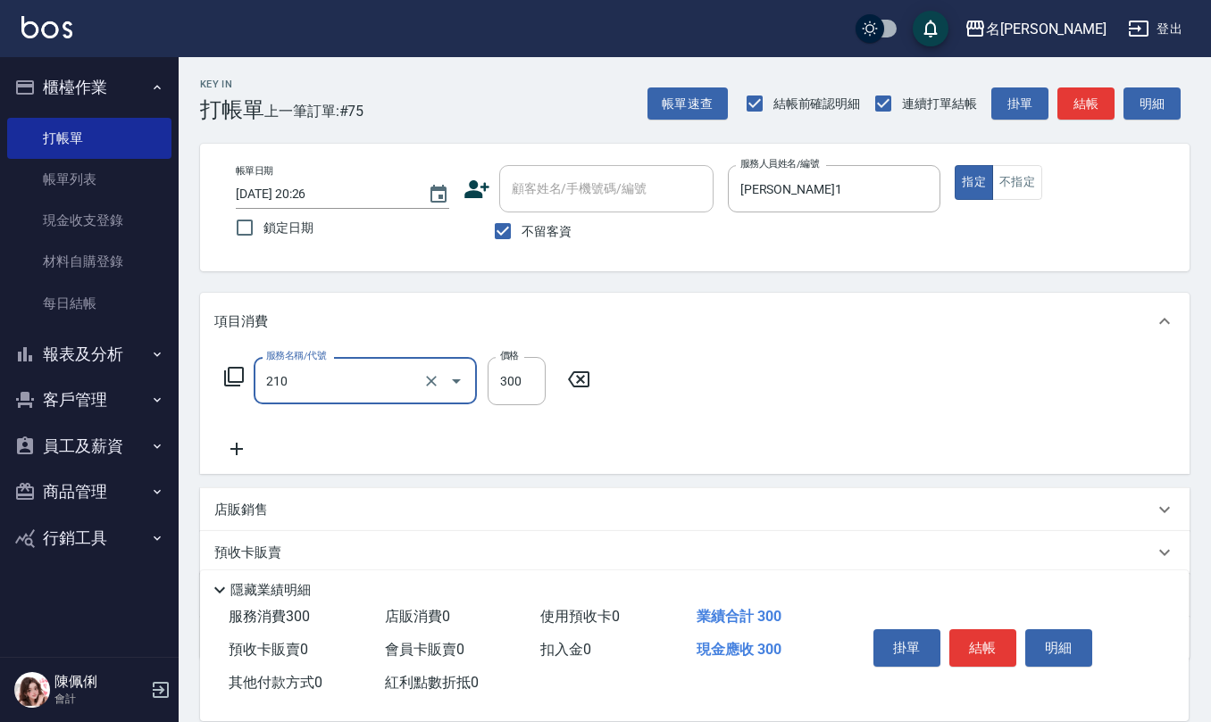
type input "[PERSON_NAME]洗髮精(210)"
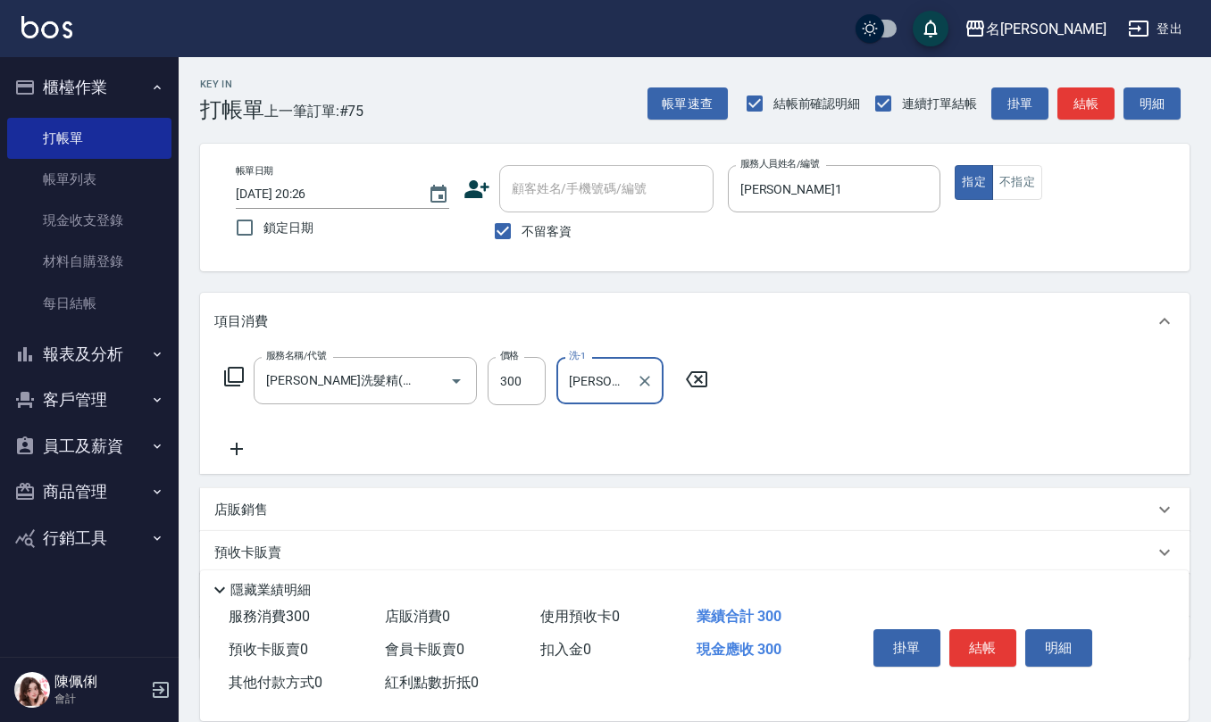
type input "[PERSON_NAME]-33"
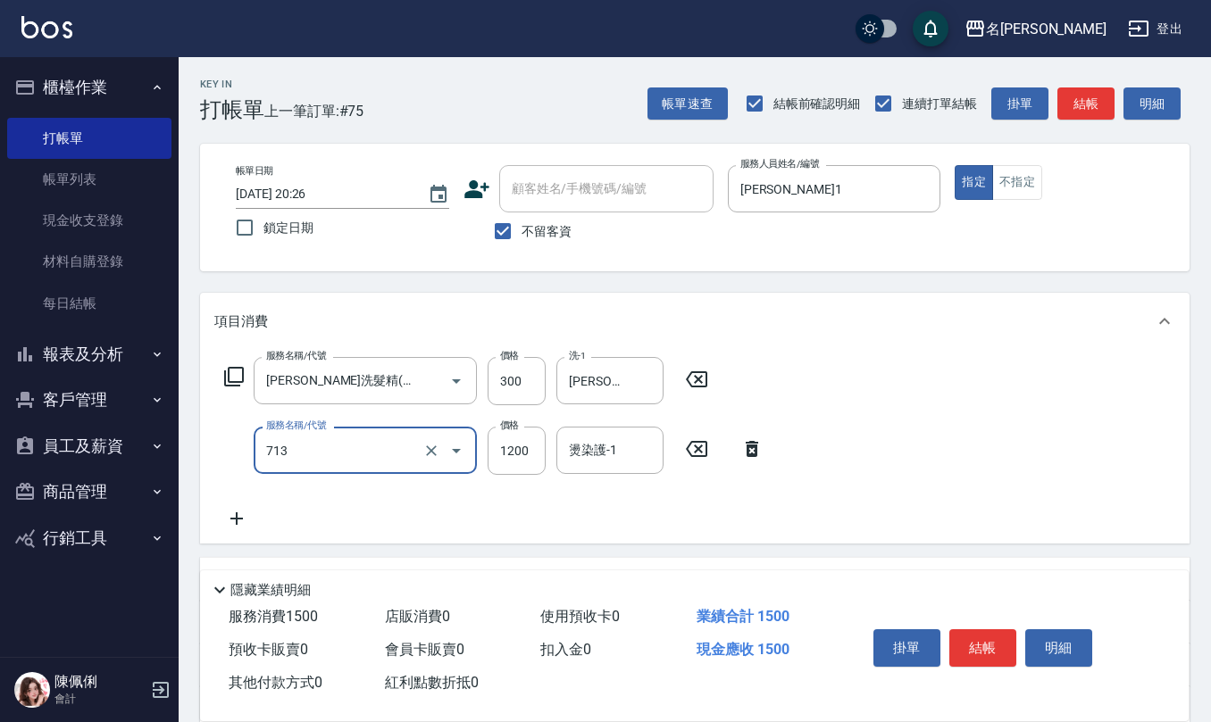
type input "水樣結構式1200(713)"
type input "840"
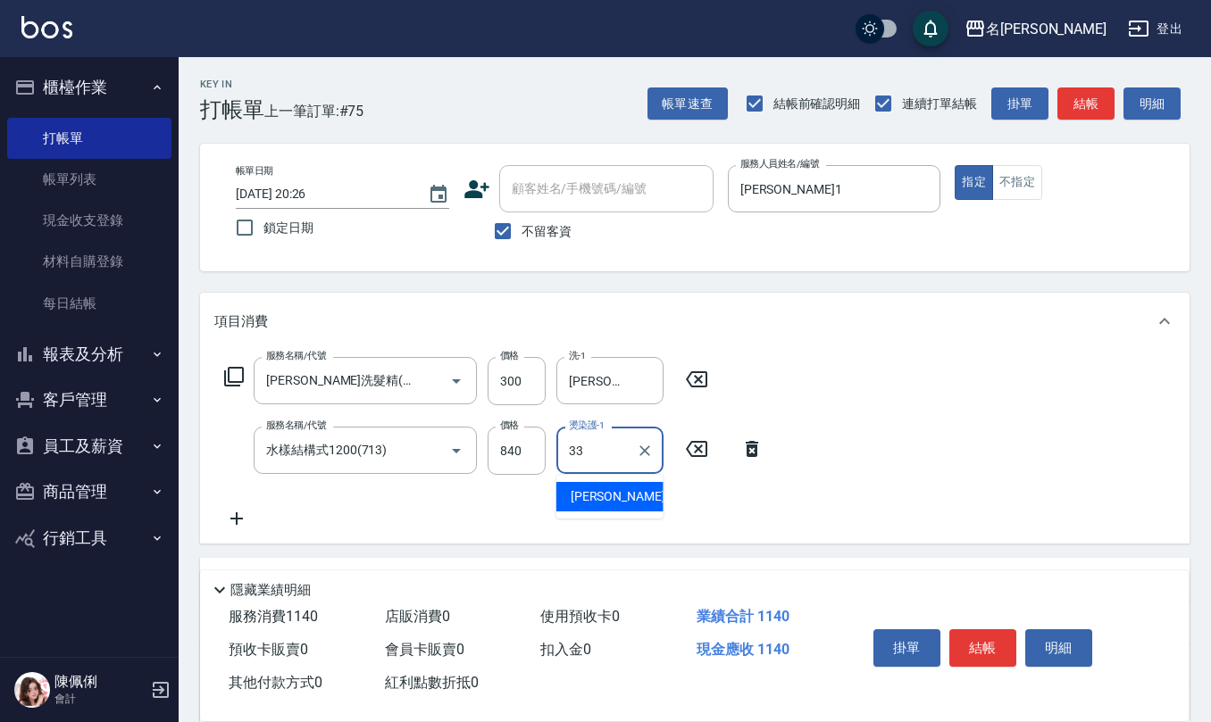
type input "[PERSON_NAME]-33"
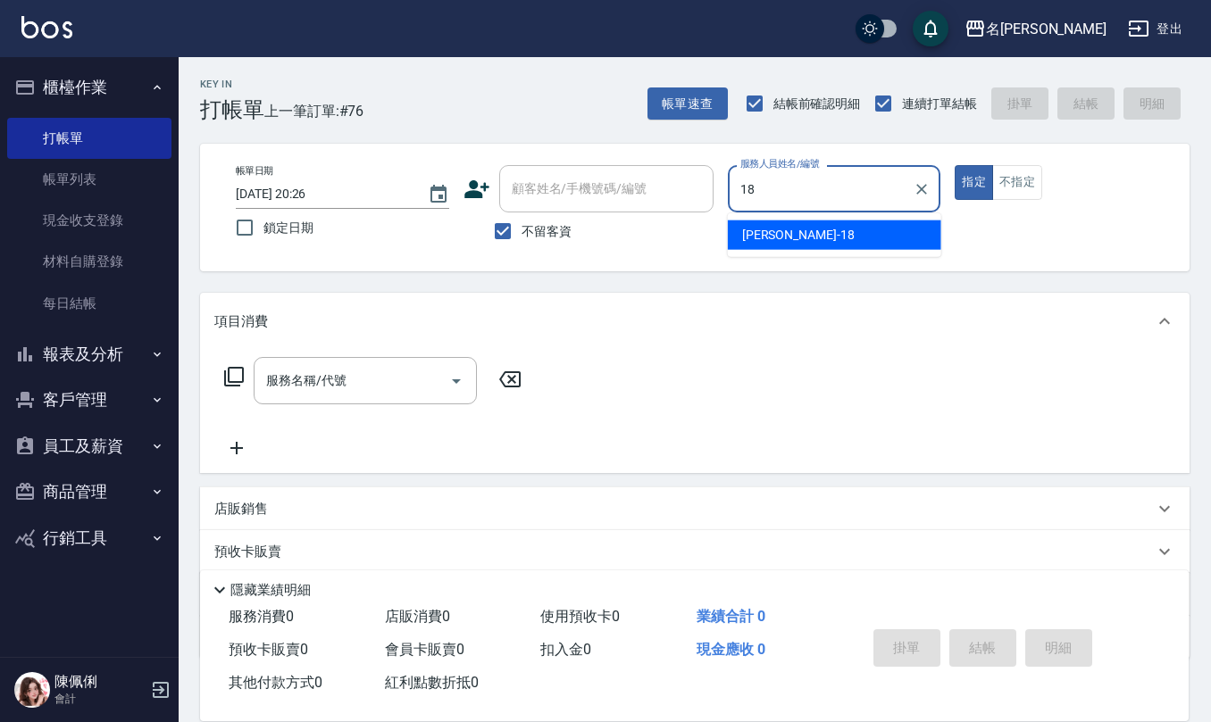
type input "[PERSON_NAME]-18"
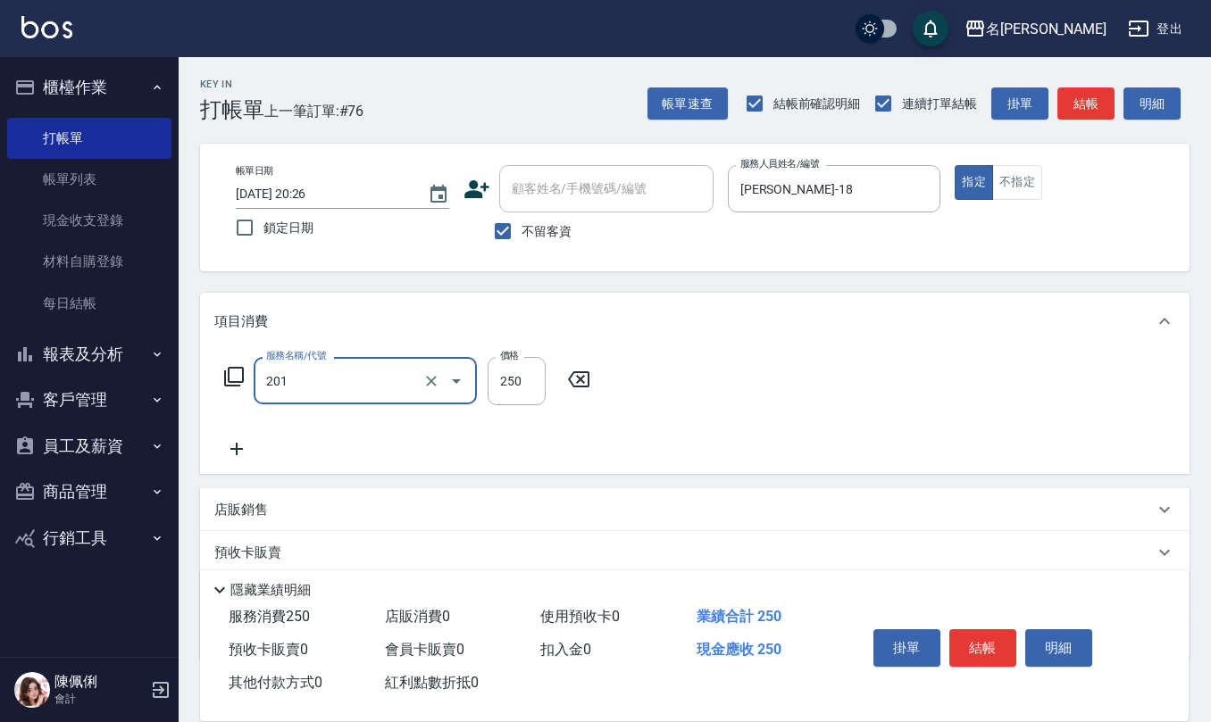
type input "洗髮(201)"
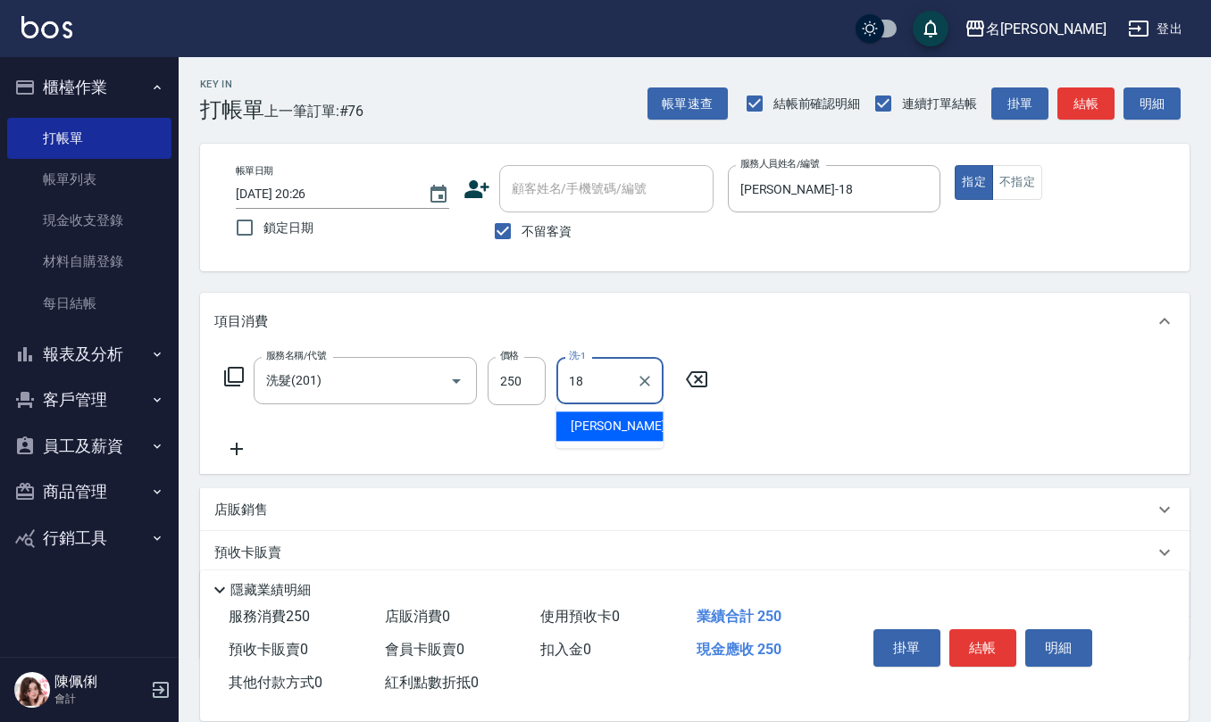
type input "[PERSON_NAME]-18"
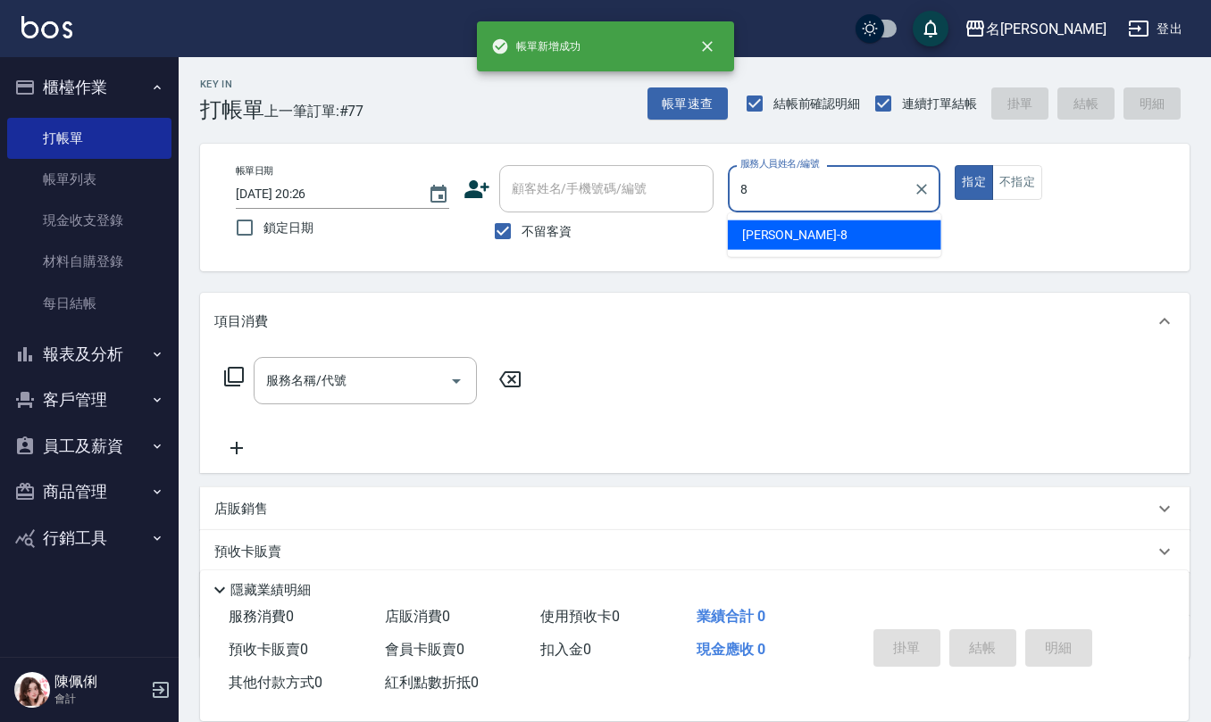
type input "[PERSON_NAME]-8"
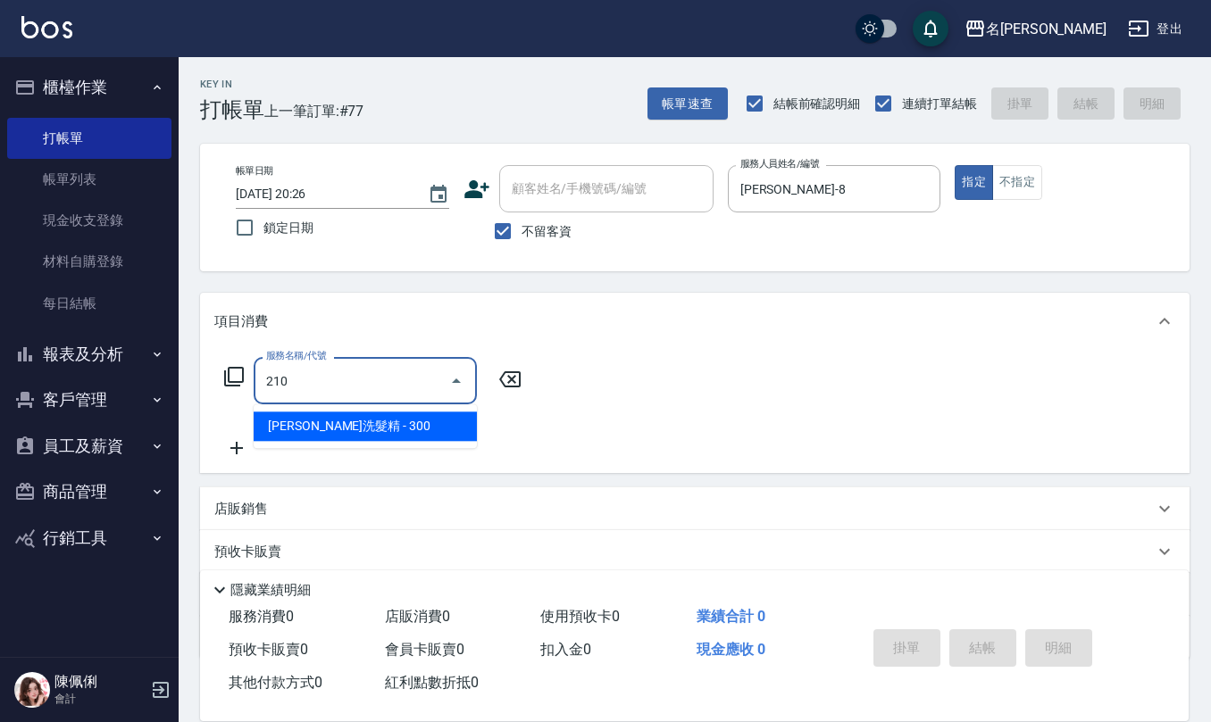
type input "[PERSON_NAME]洗髮精(210)"
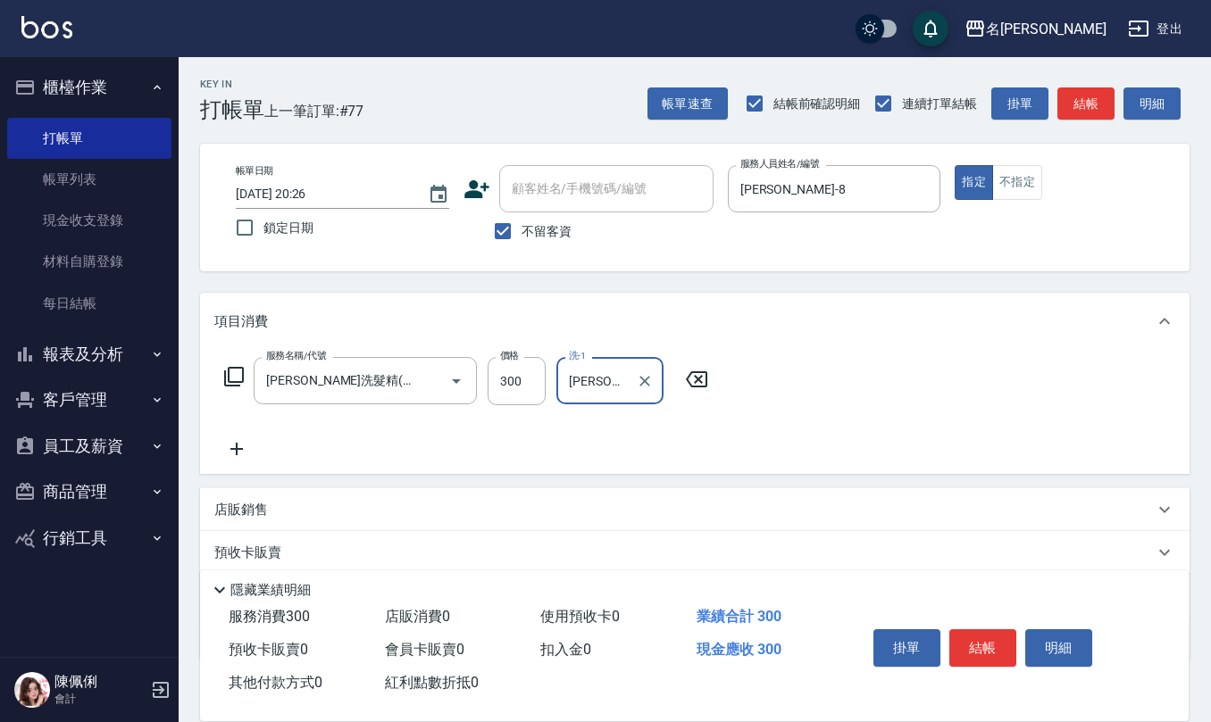
type input "[PERSON_NAME]-33"
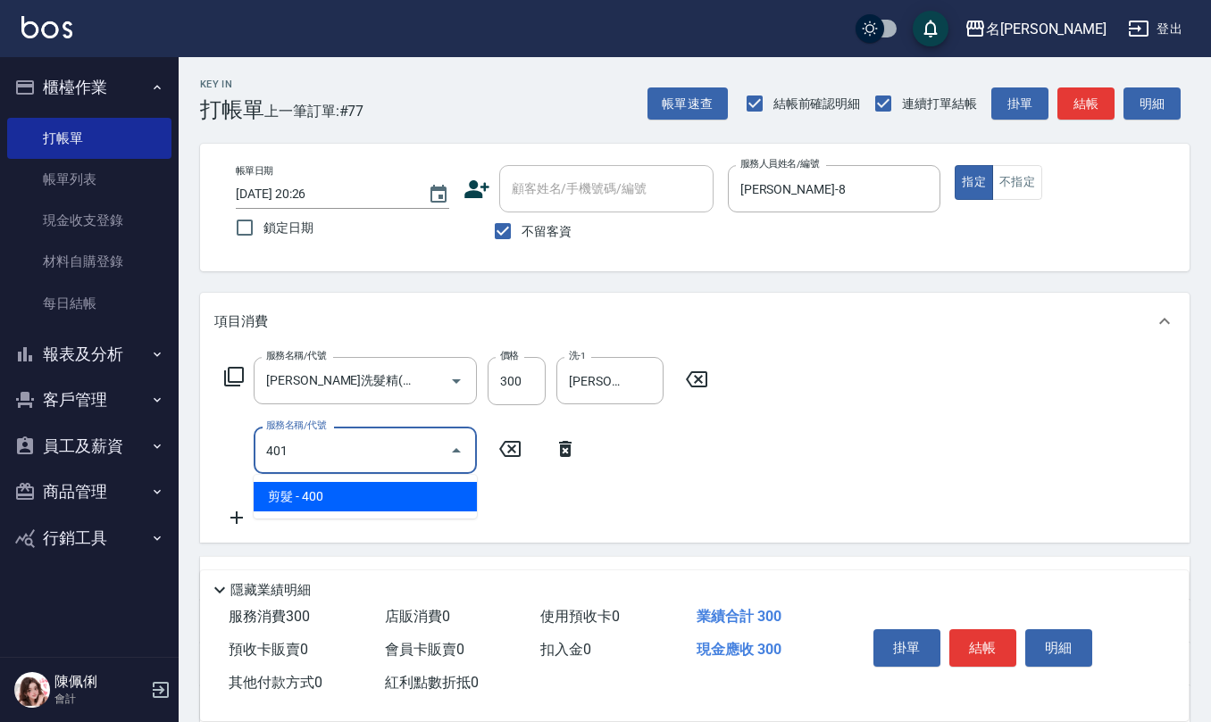
type input "剪髮(401)"
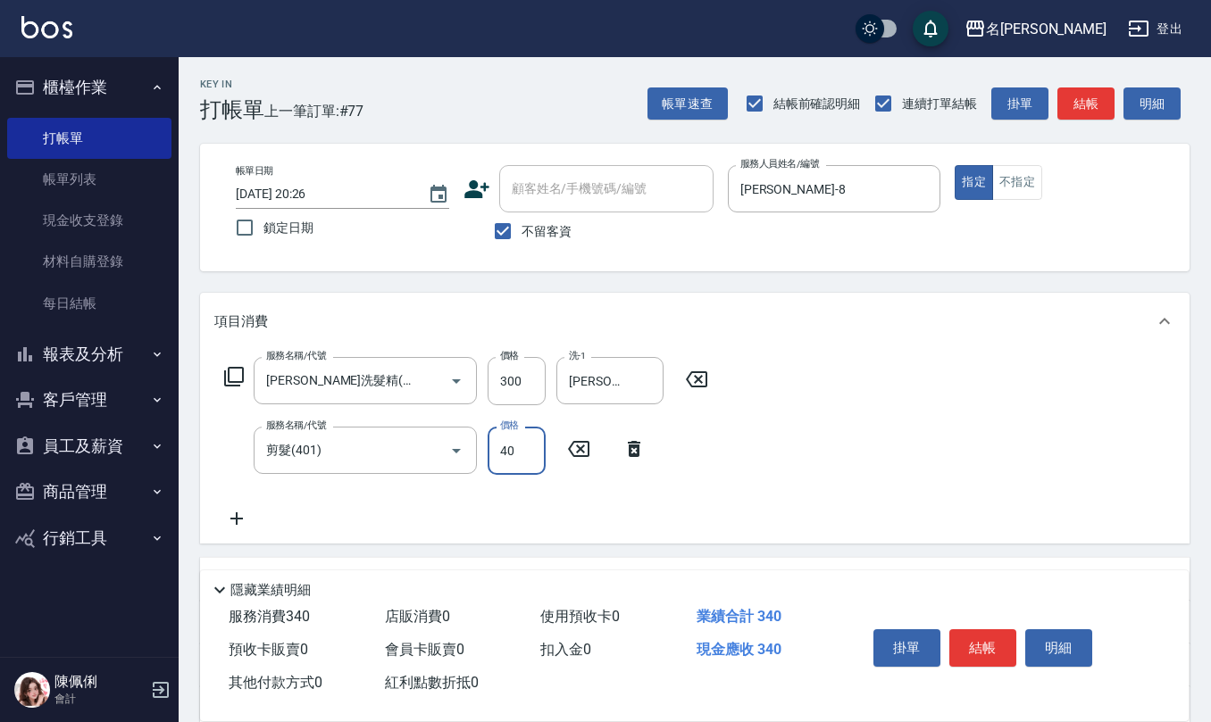
type input "400"
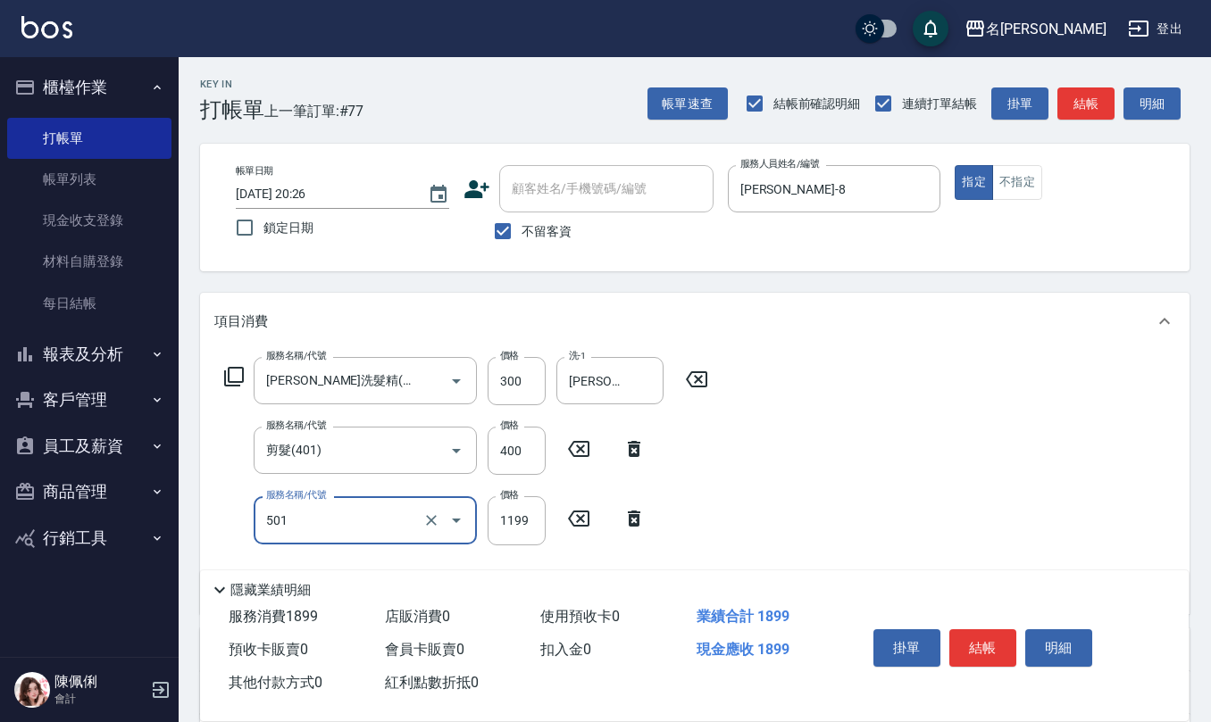
type input "染髮(501)"
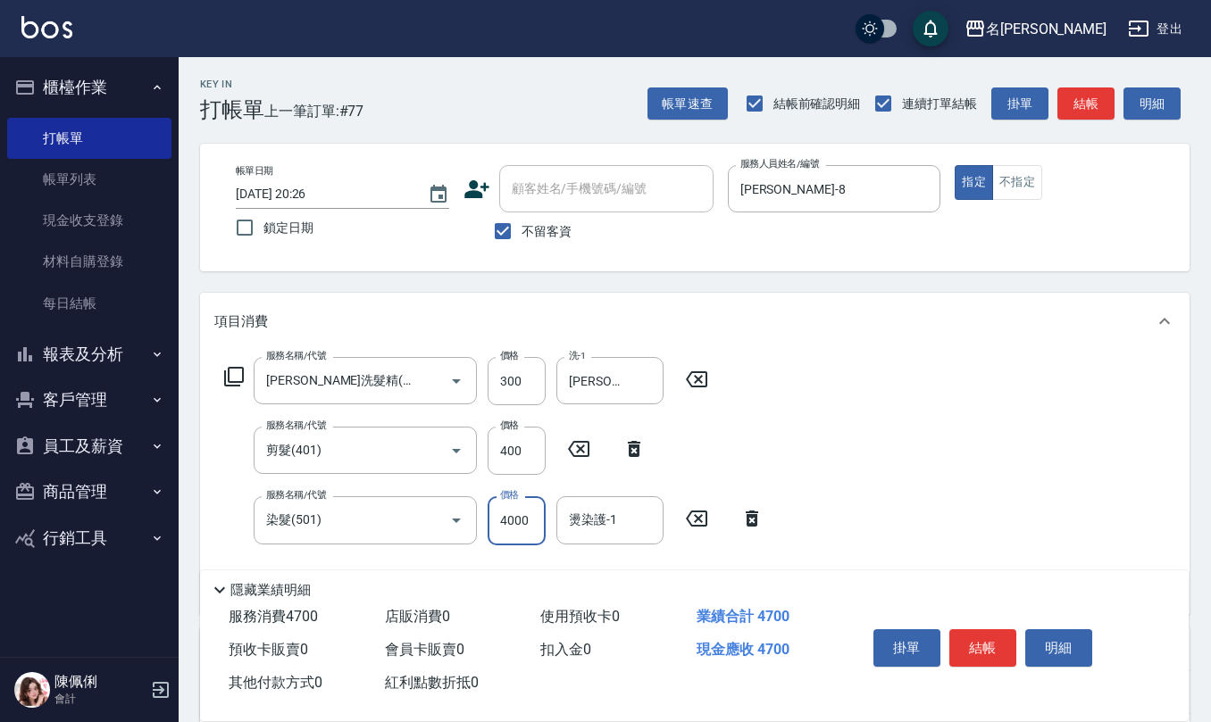
type input "4000"
type input "[PERSON_NAME]-33"
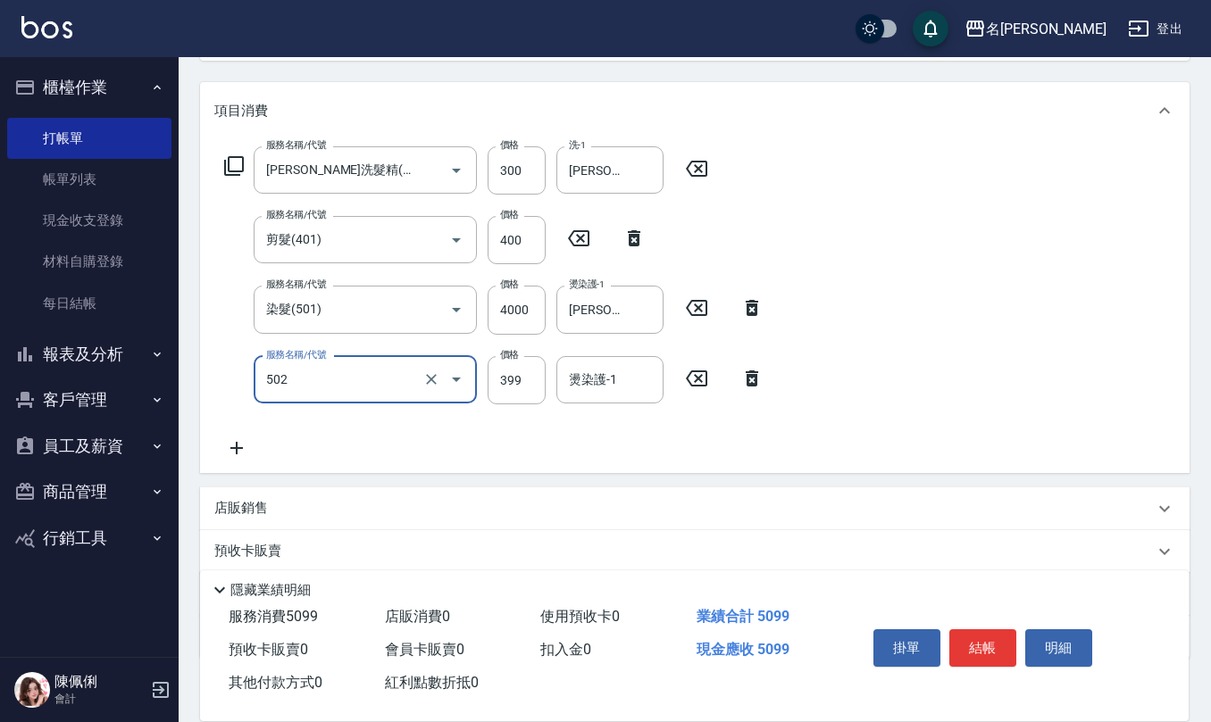
scroll to position [237, 0]
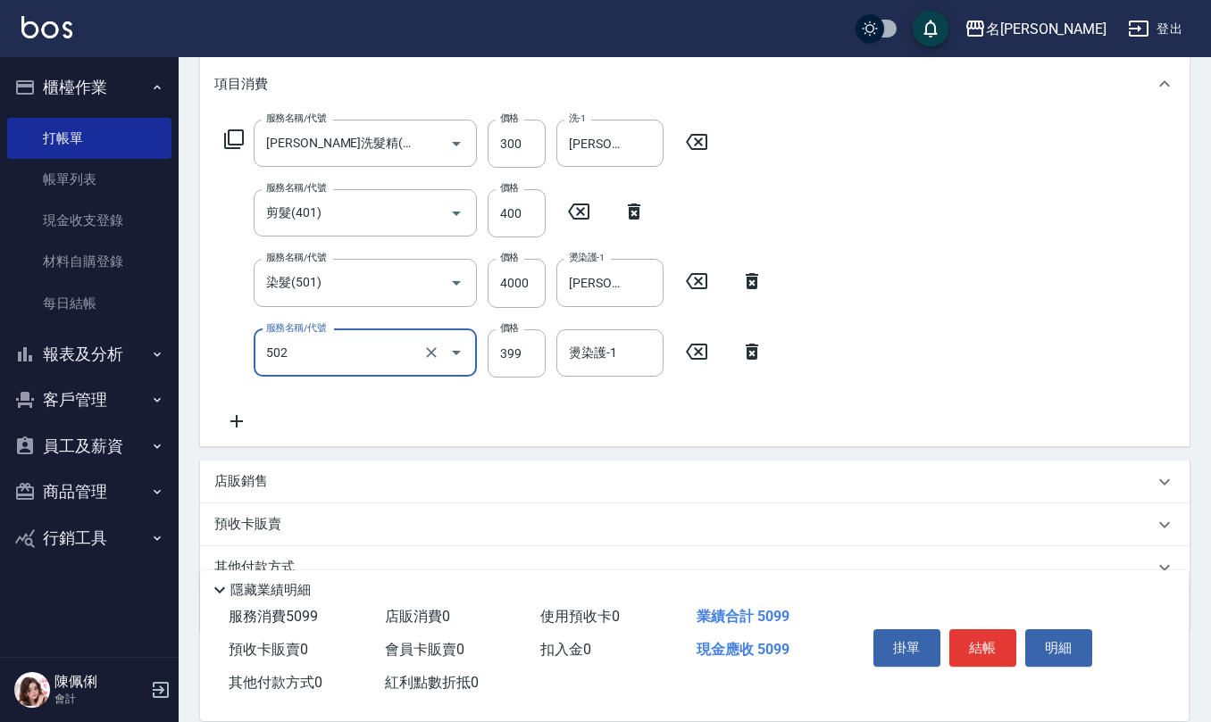
type input "挑染5束399(502)"
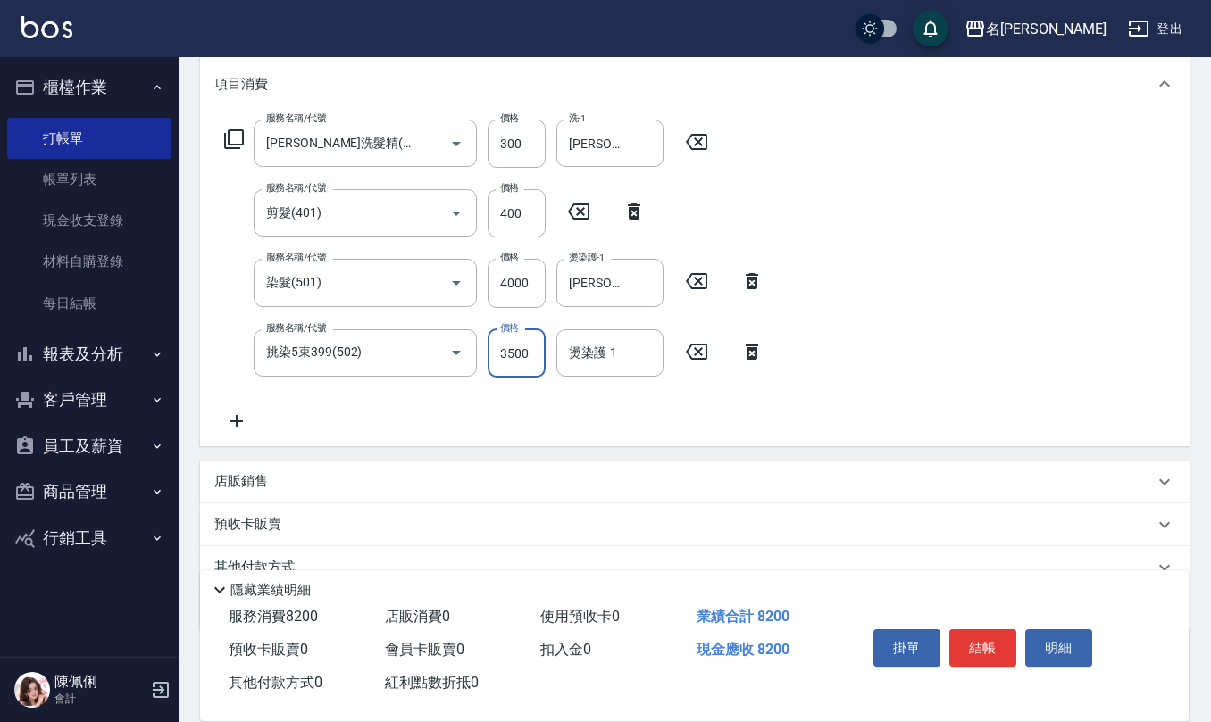
type input "3500"
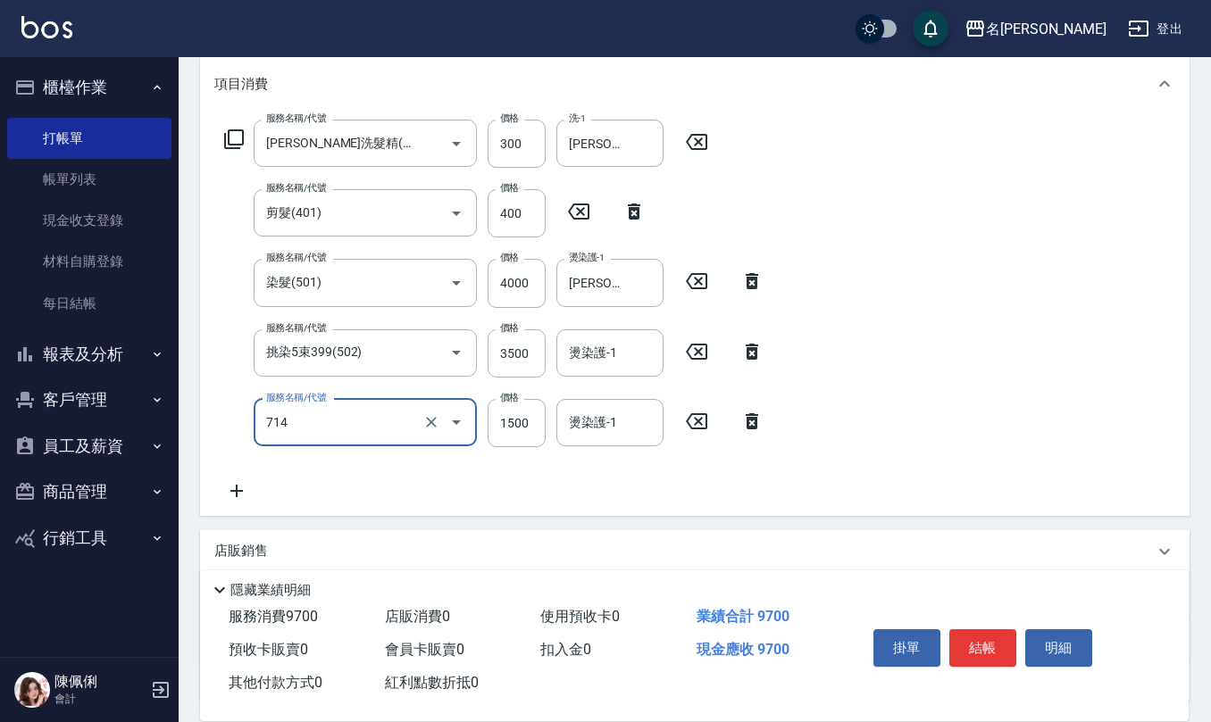
type input "馬丁尼消光護髮1500(714)"
type input "1050"
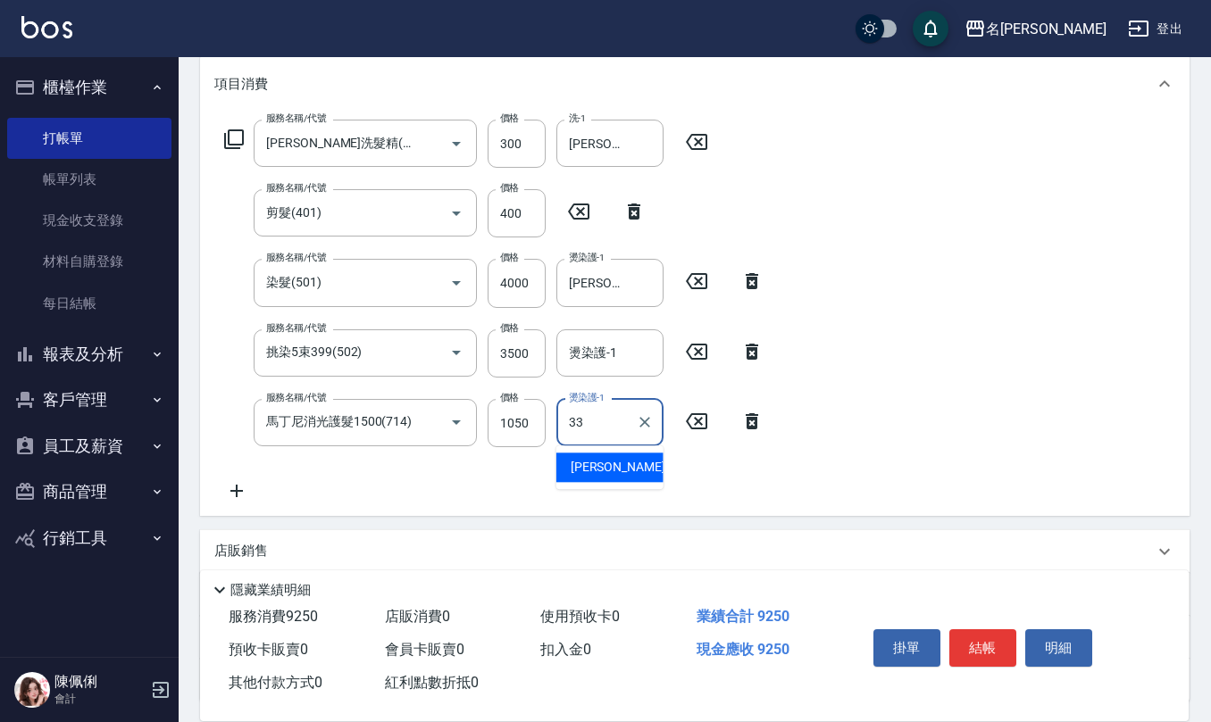
type input "[PERSON_NAME]-33"
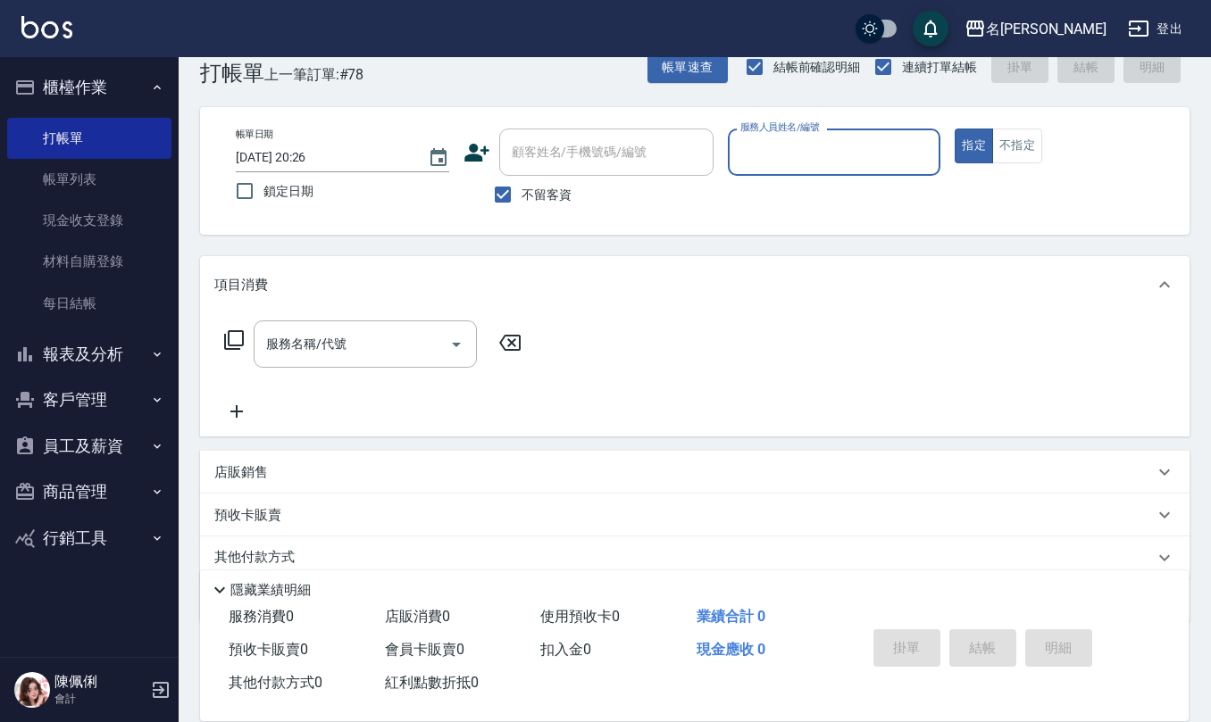
scroll to position [0, 0]
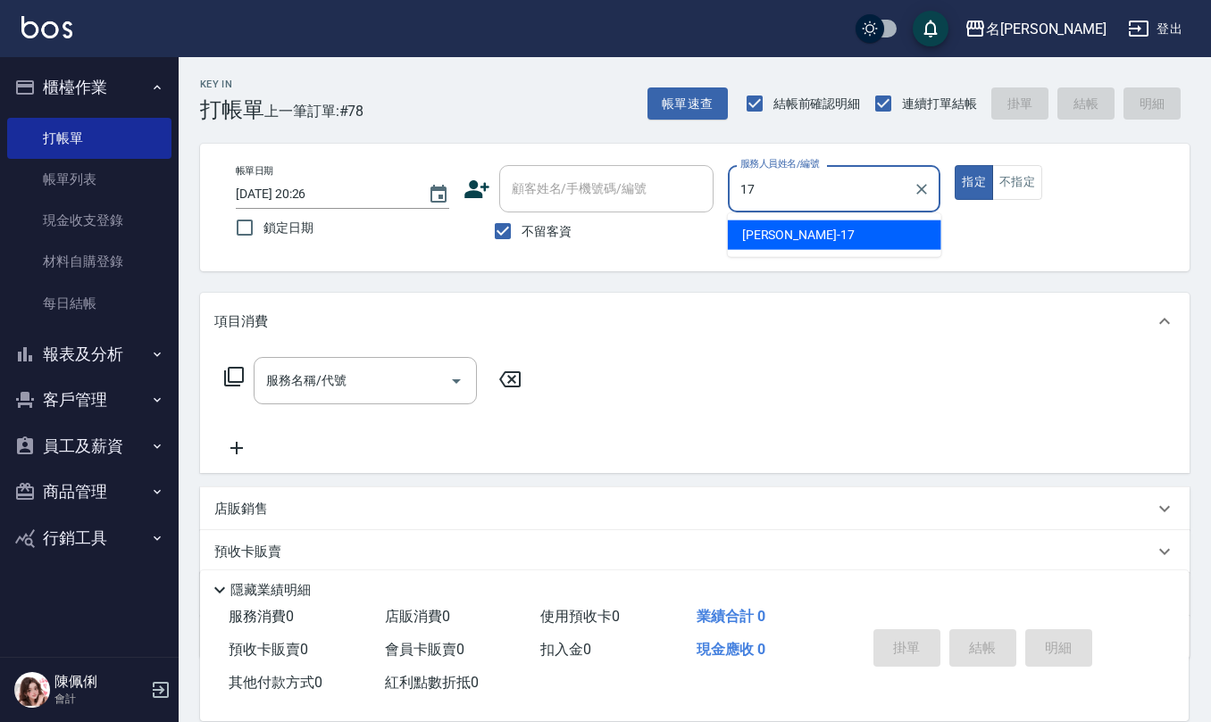
type input "[PERSON_NAME]-17"
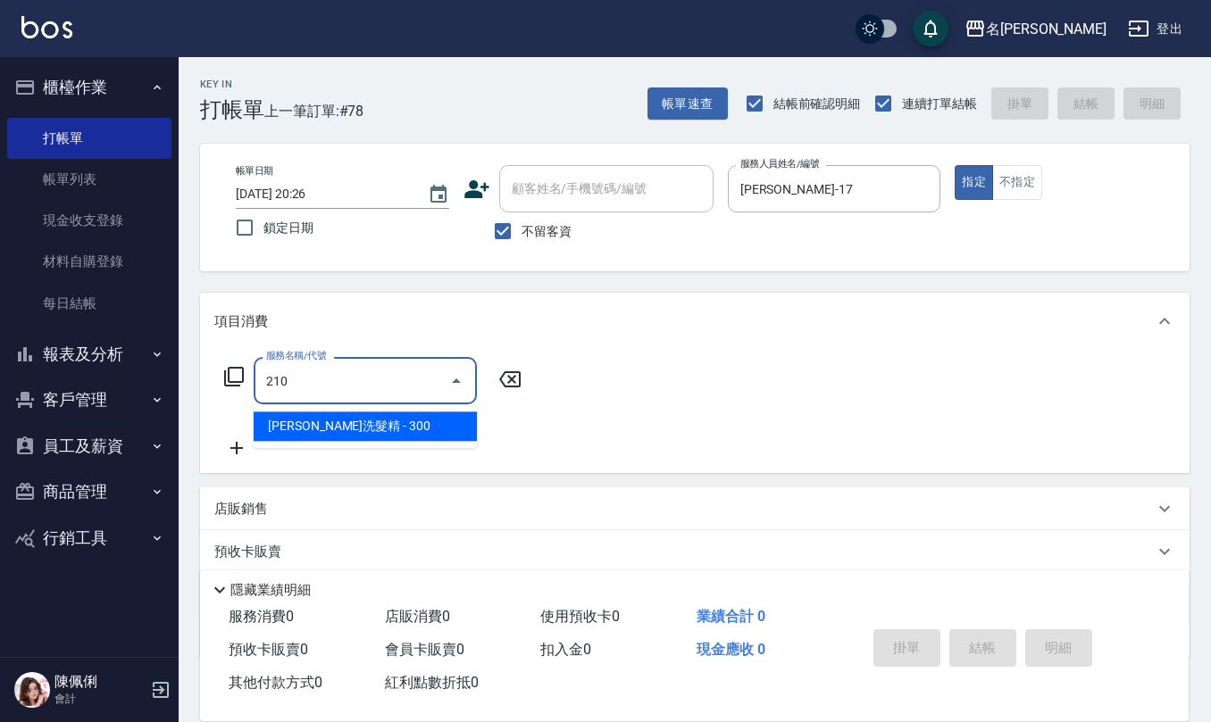
type input "[PERSON_NAME]洗髮精(210)"
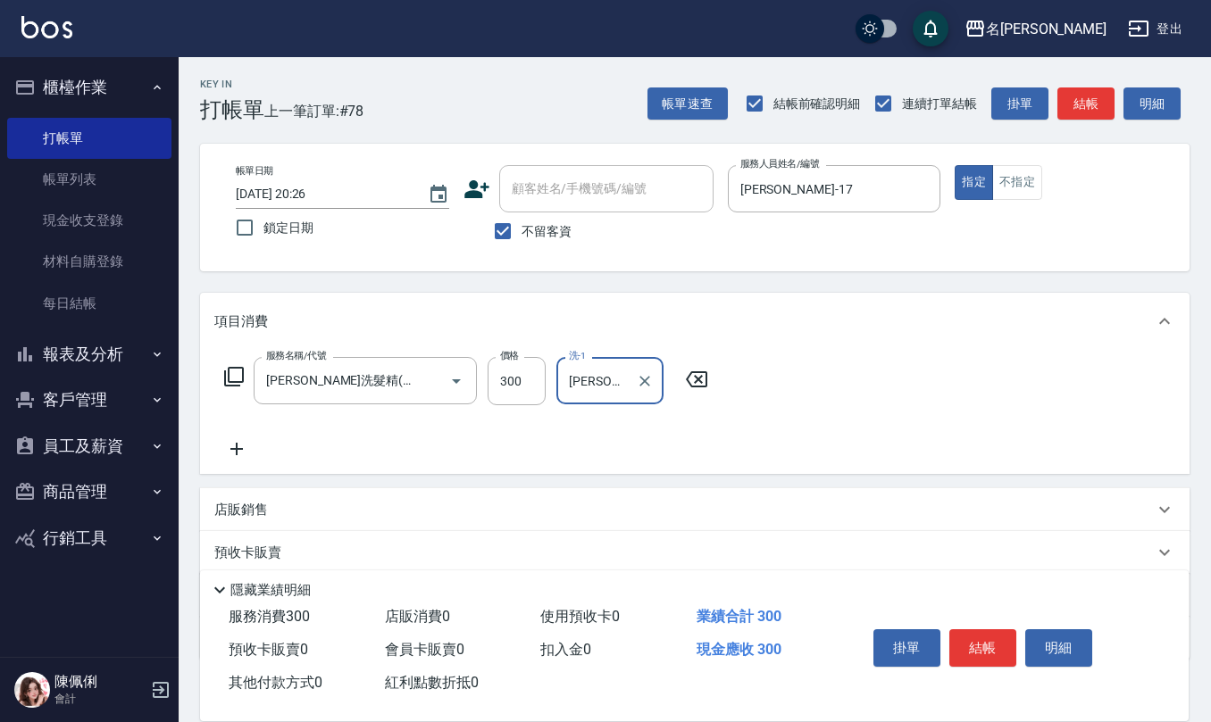
type input "[PERSON_NAME]-17"
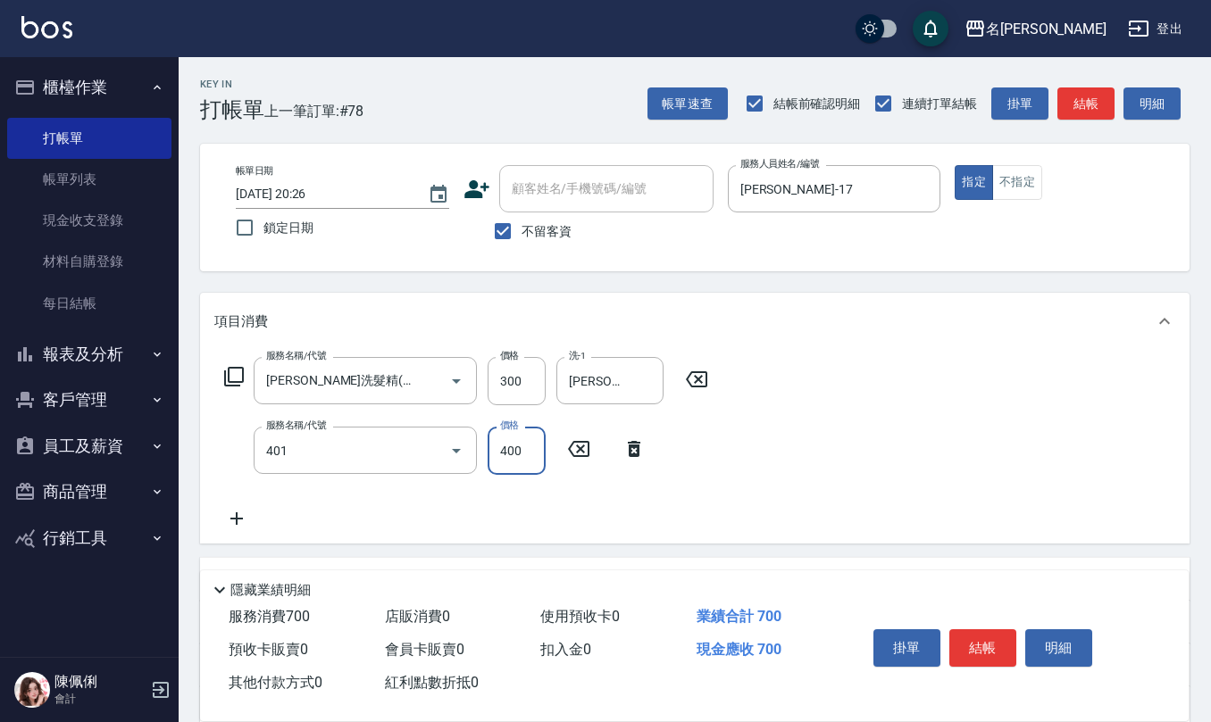
type input "剪髮(401)"
type input "350"
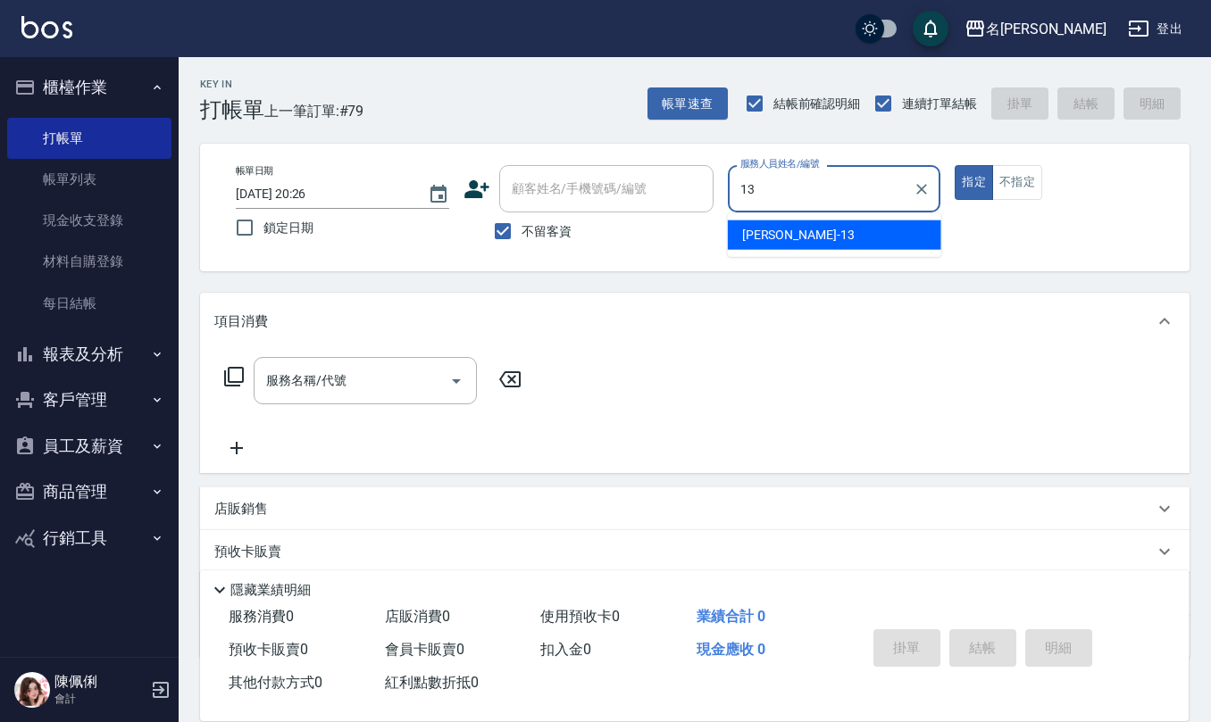
type input "[PERSON_NAME]-13"
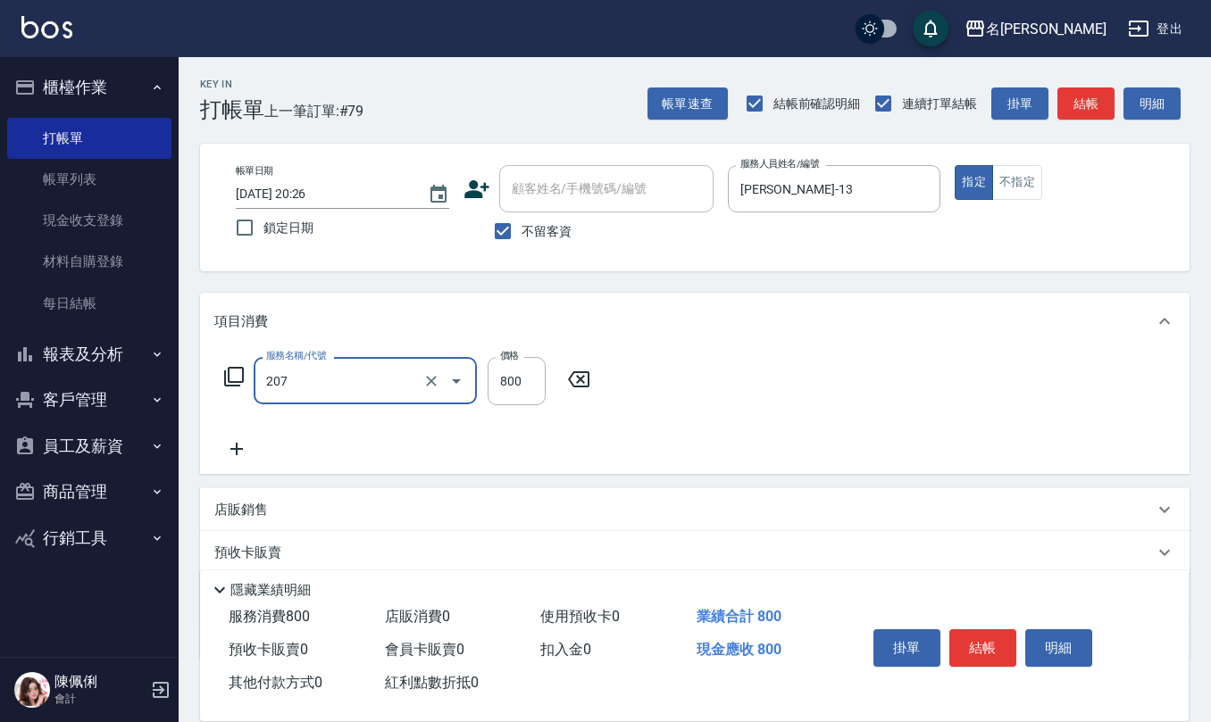
type input "清潔洗(207)"
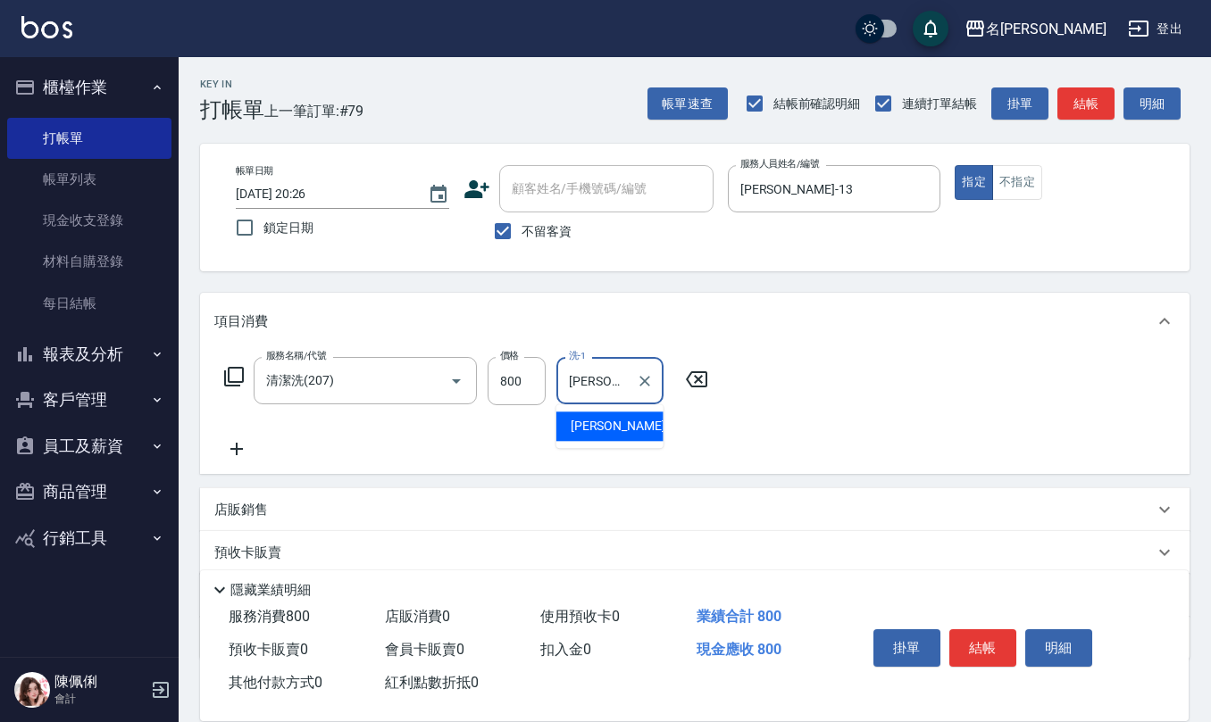
type input "[PERSON_NAME]-24"
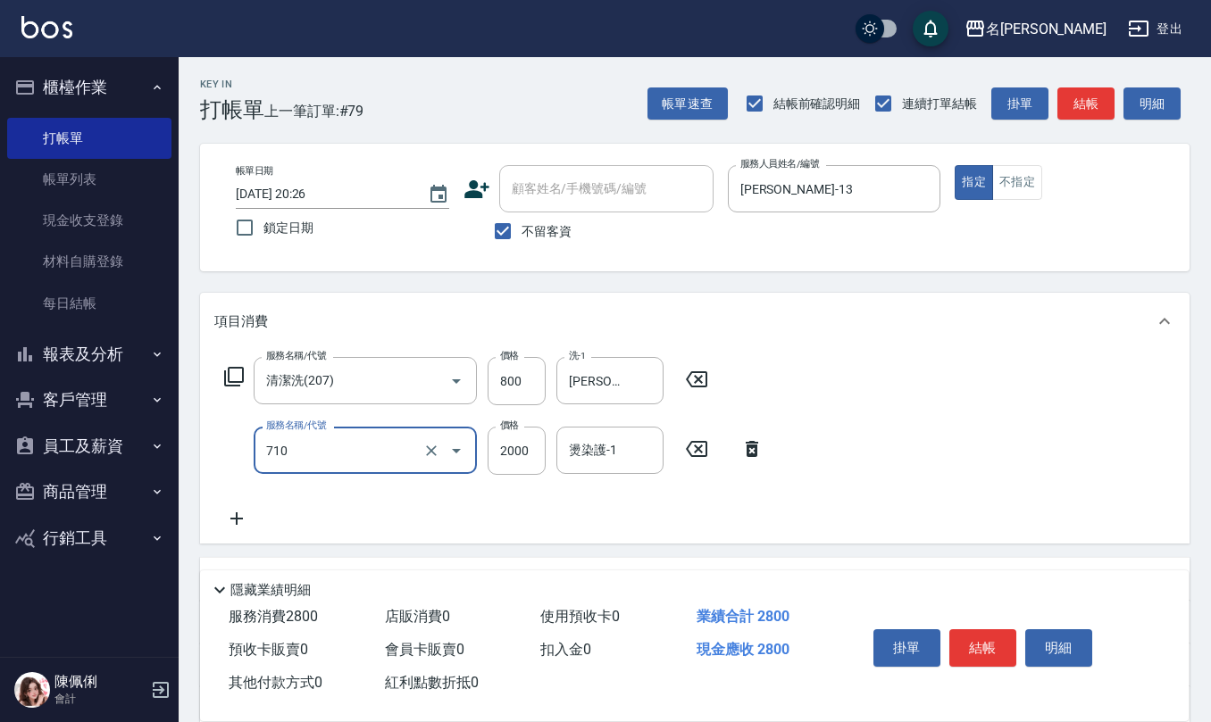
type input "髮善4段護髮2000(710)"
type input "1400"
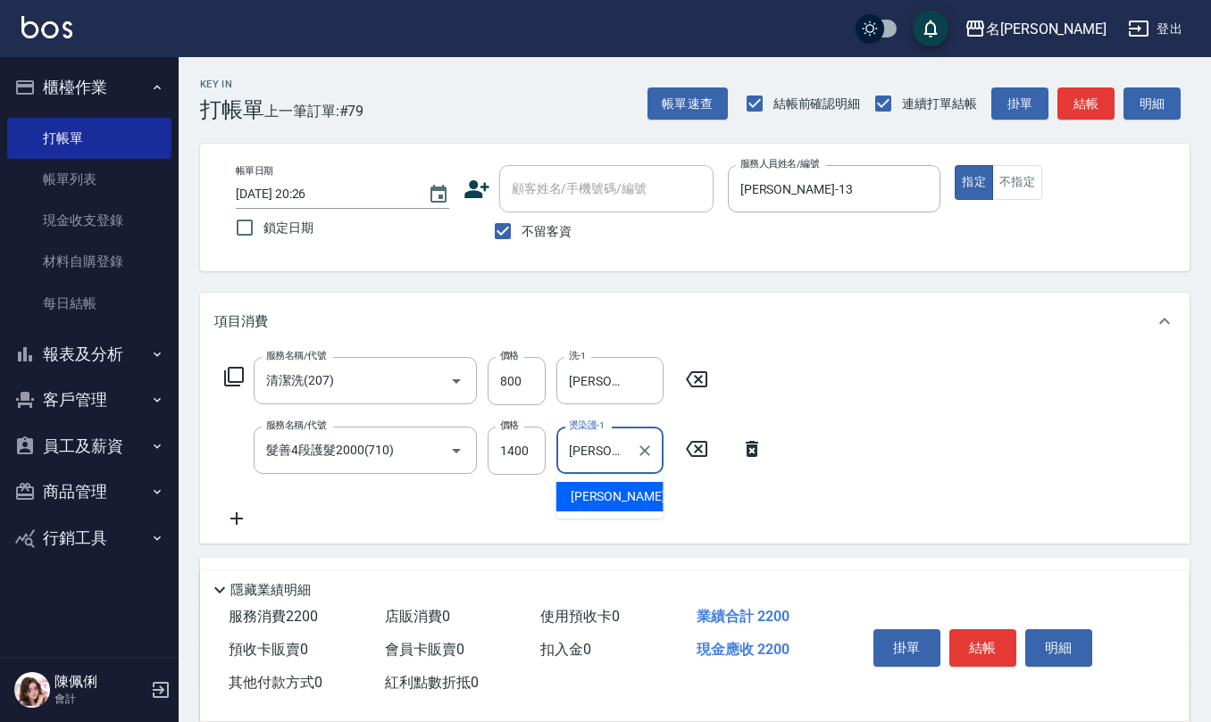
type input "[PERSON_NAME]-24"
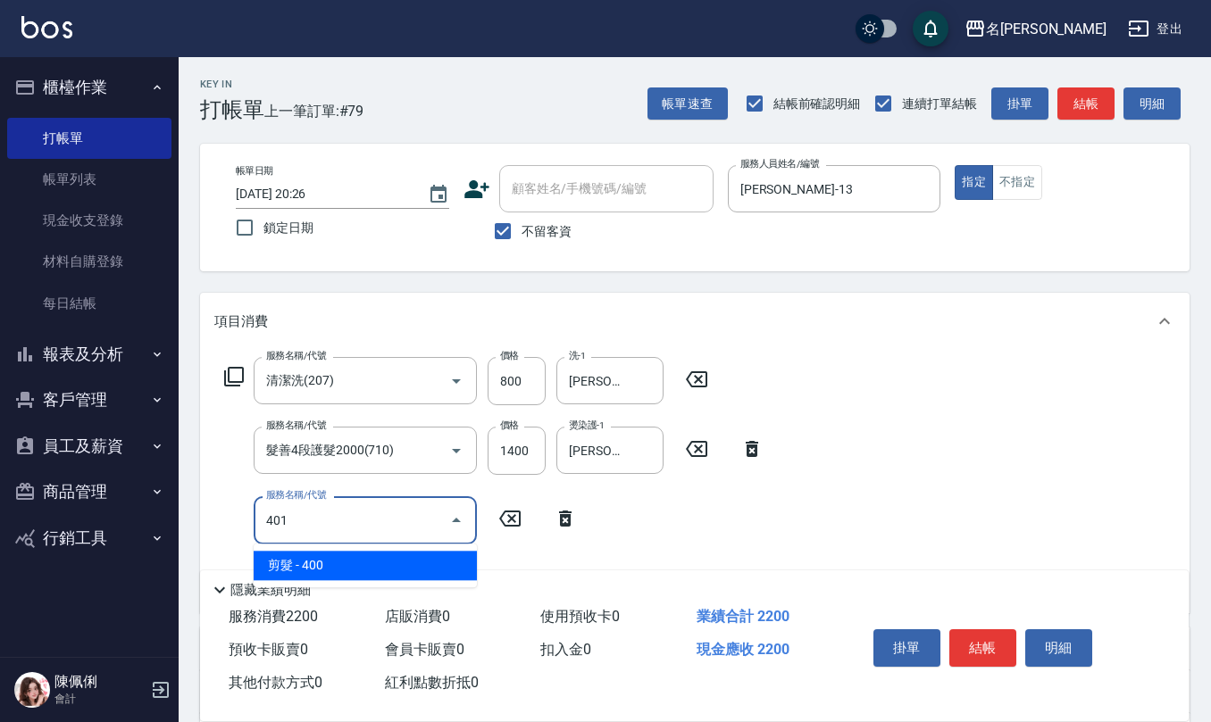
type input "剪髮(401)"
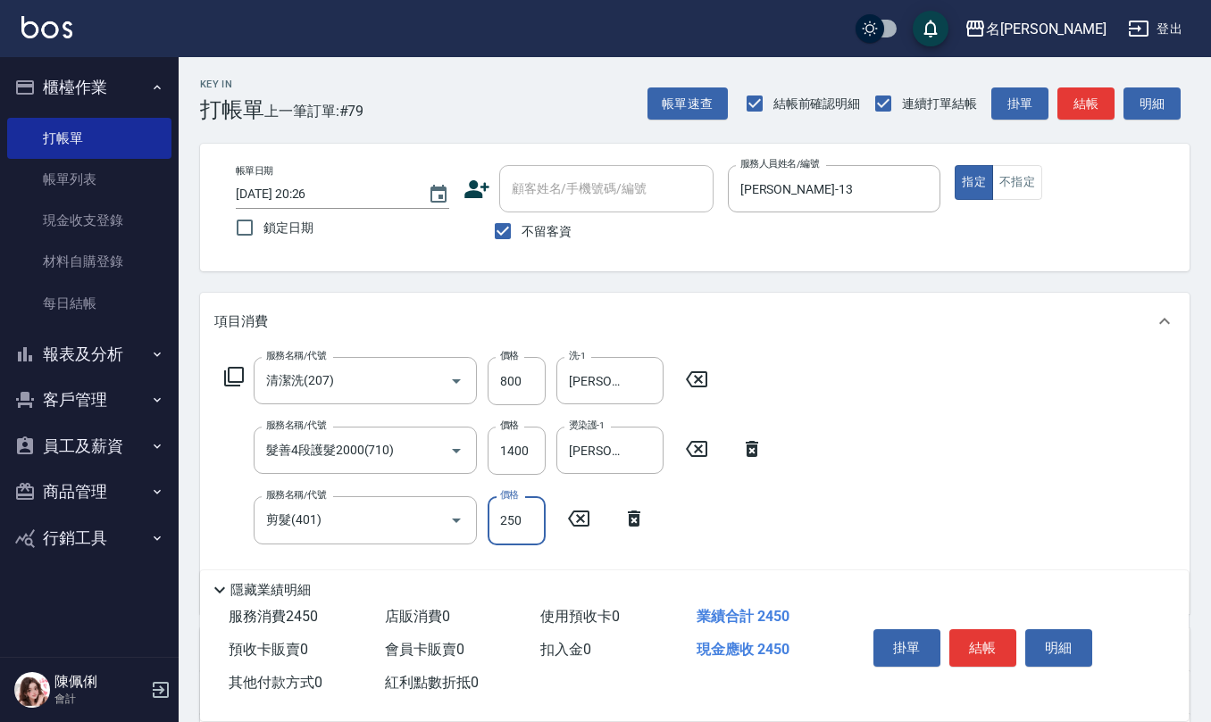
type input "250"
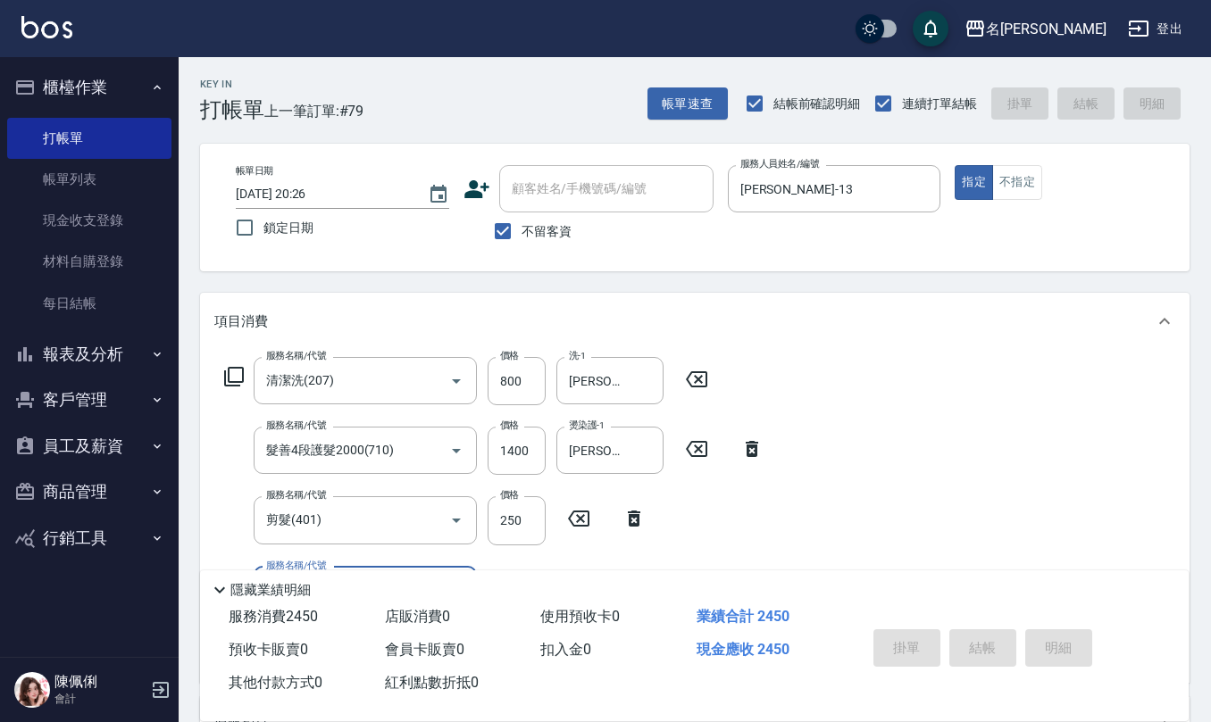
type input "[DATE] 20:27"
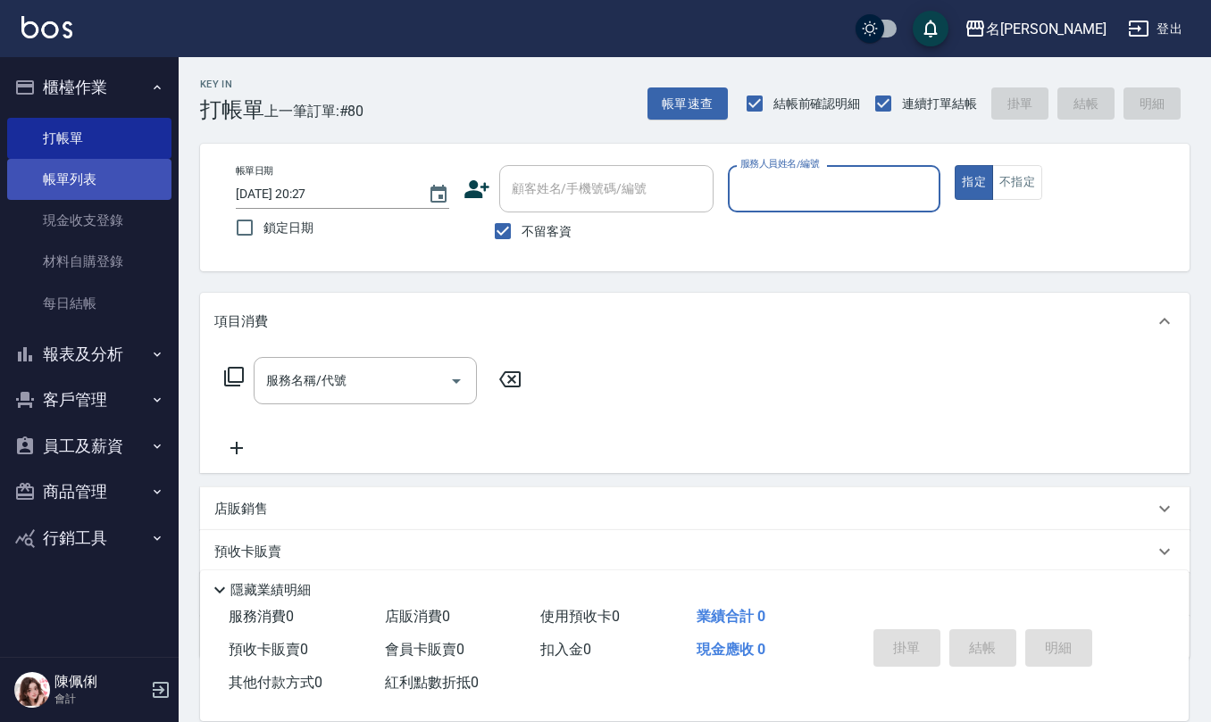
click at [119, 171] on link "帳單列表" at bounding box center [89, 179] width 164 height 41
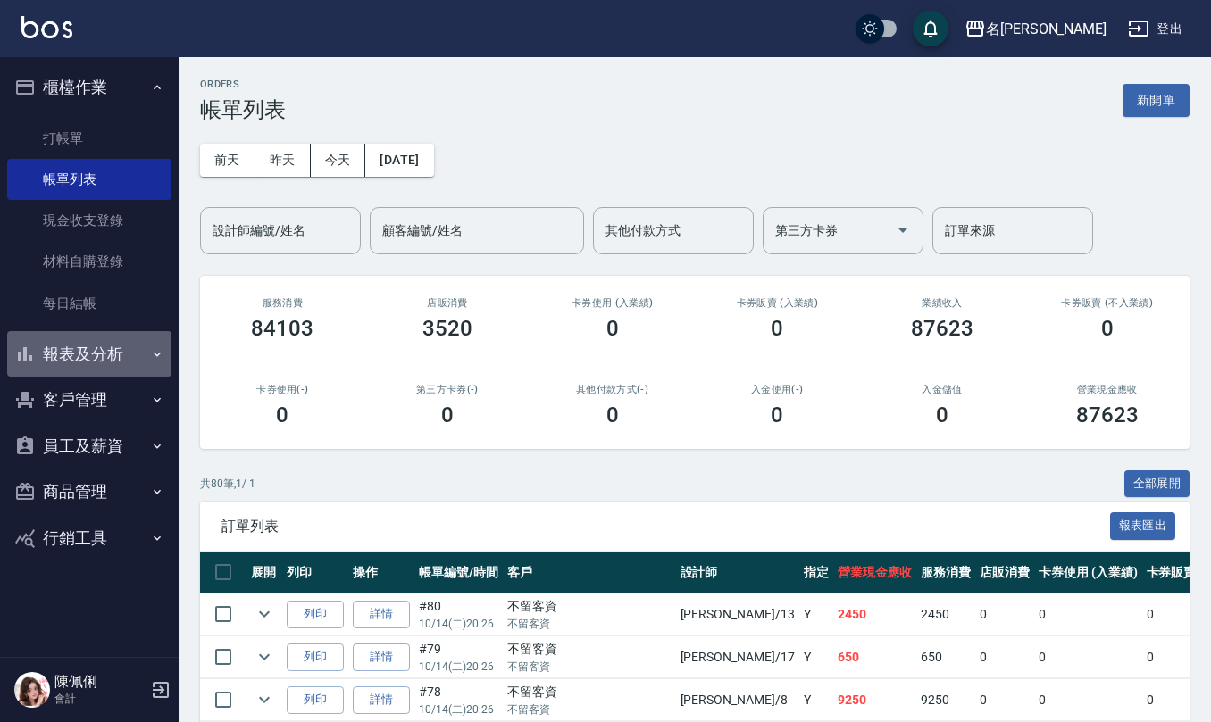
click at [89, 358] on button "報表及分析" at bounding box center [89, 354] width 164 height 46
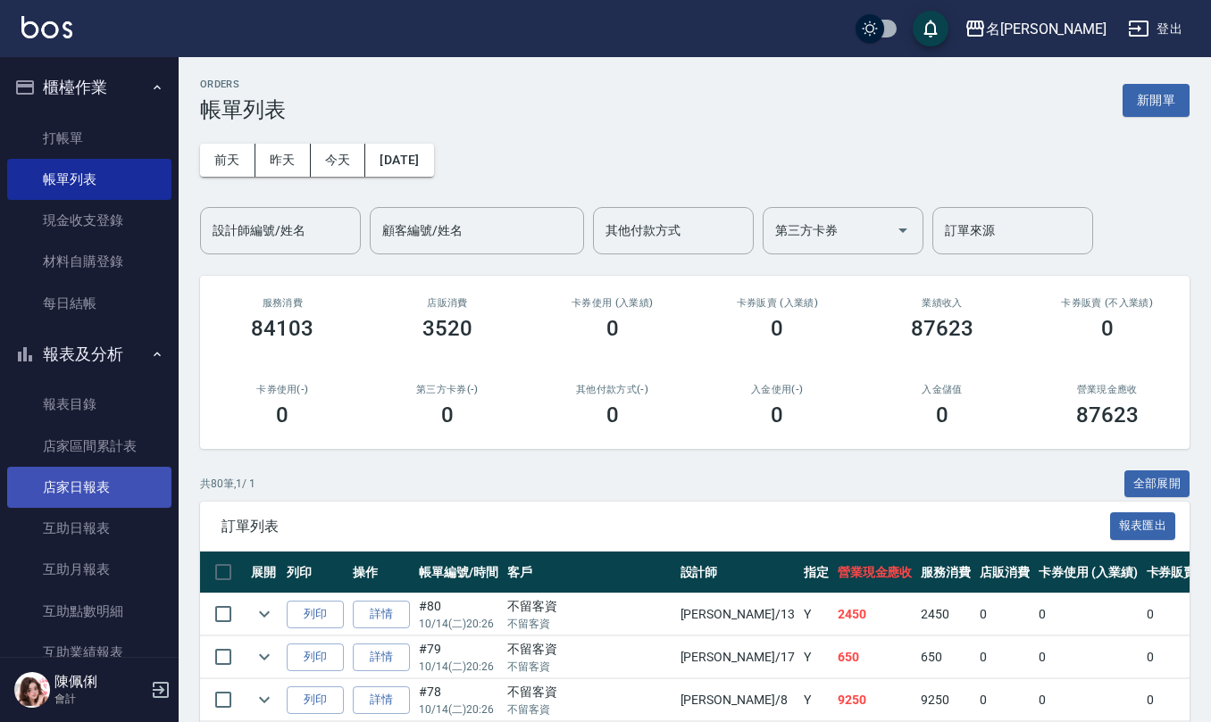
click at [97, 480] on link "店家日報表" at bounding box center [89, 487] width 164 height 41
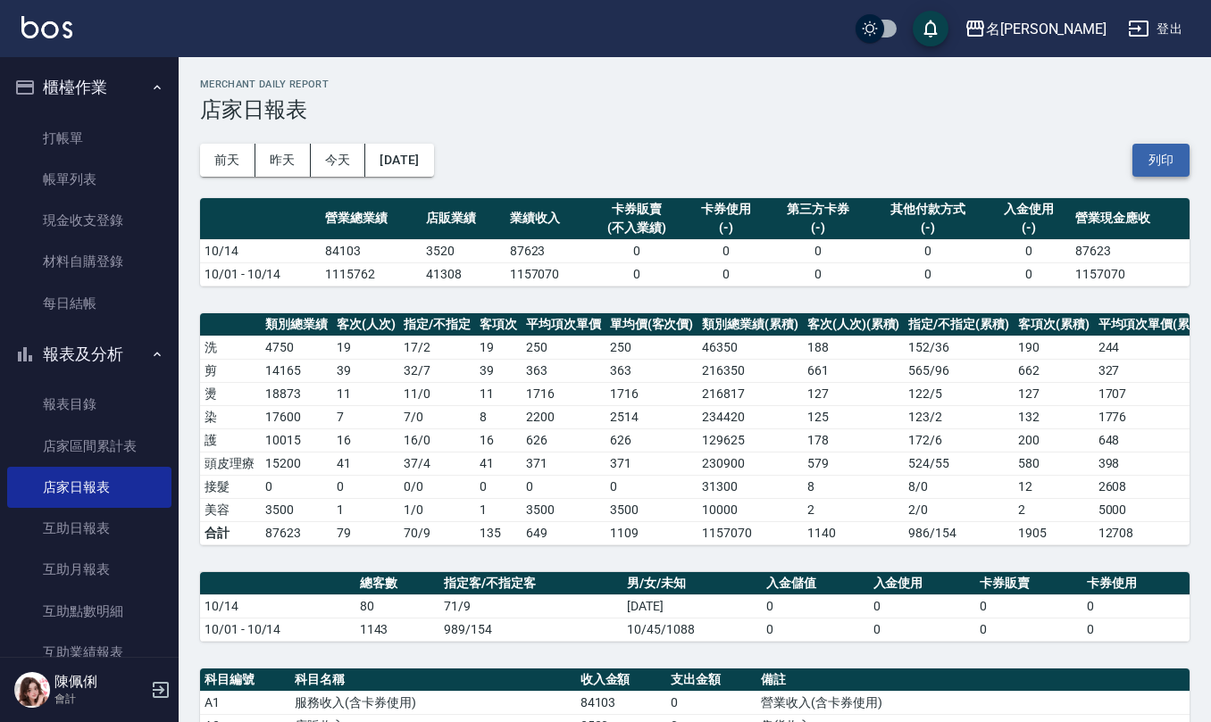
click at [1152, 168] on button "列印" at bounding box center [1160, 160] width 57 height 33
click at [1133, 161] on button "列印" at bounding box center [1160, 160] width 57 height 33
click at [83, 537] on link "互助日報表" at bounding box center [89, 528] width 164 height 41
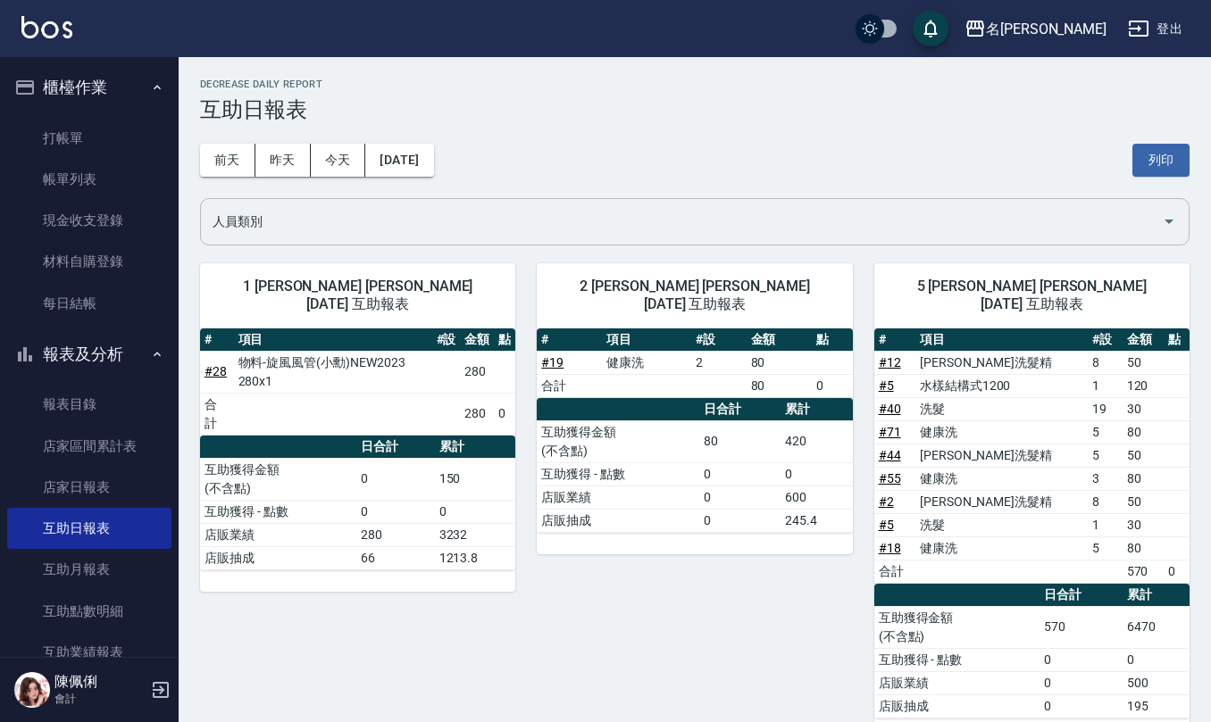
click at [373, 214] on input "人員類別" at bounding box center [681, 221] width 946 height 31
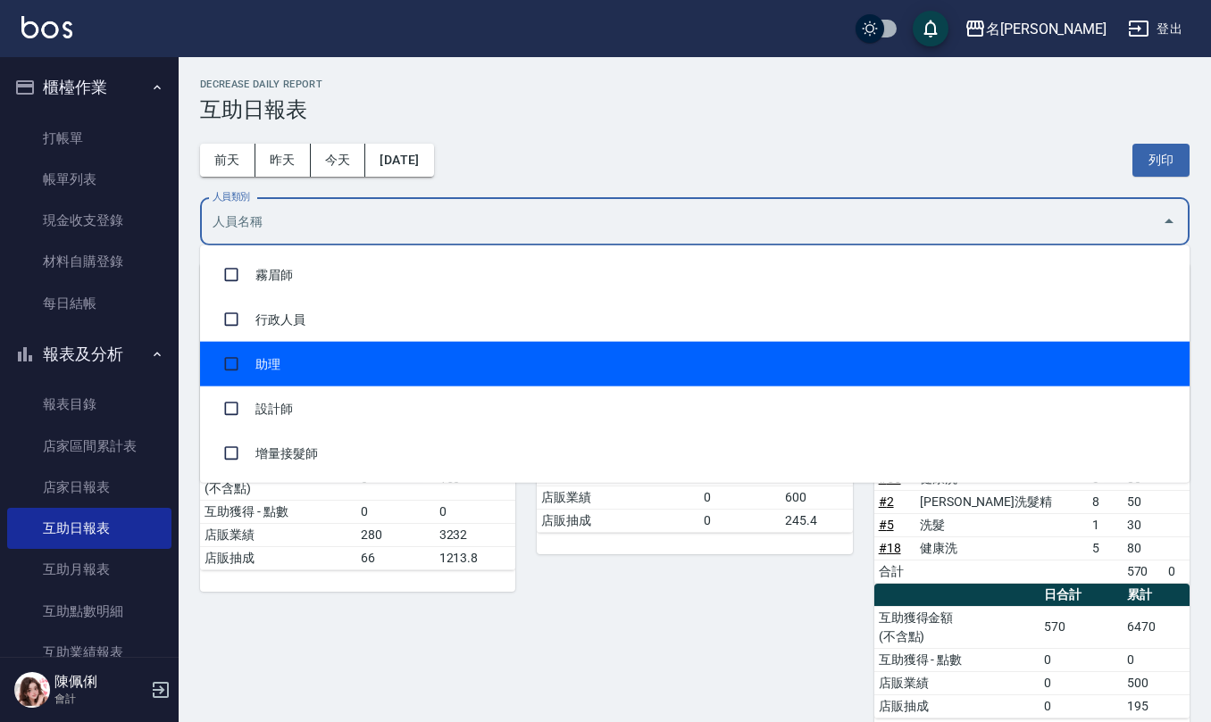
click at [308, 354] on li "助理" at bounding box center [694, 364] width 989 height 45
checkbox input "true"
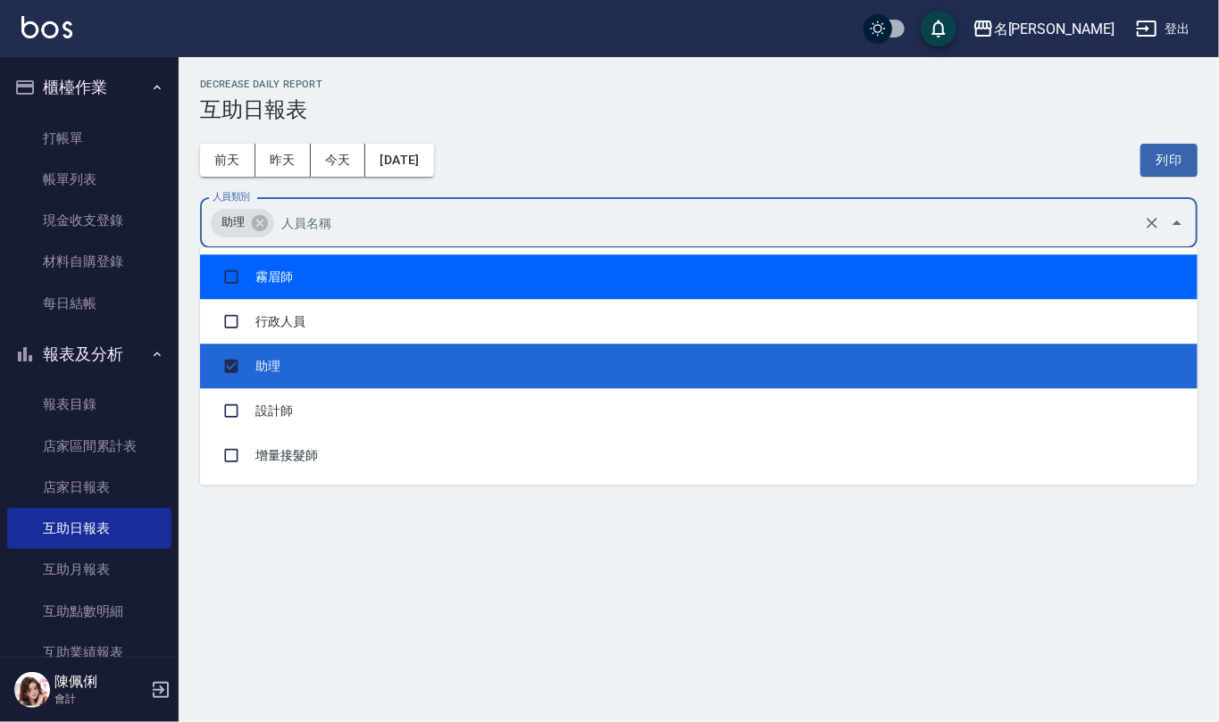
click at [571, 143] on div "[DATE] [DATE] [DATE] [DATE] 列印" at bounding box center [698, 160] width 997 height 76
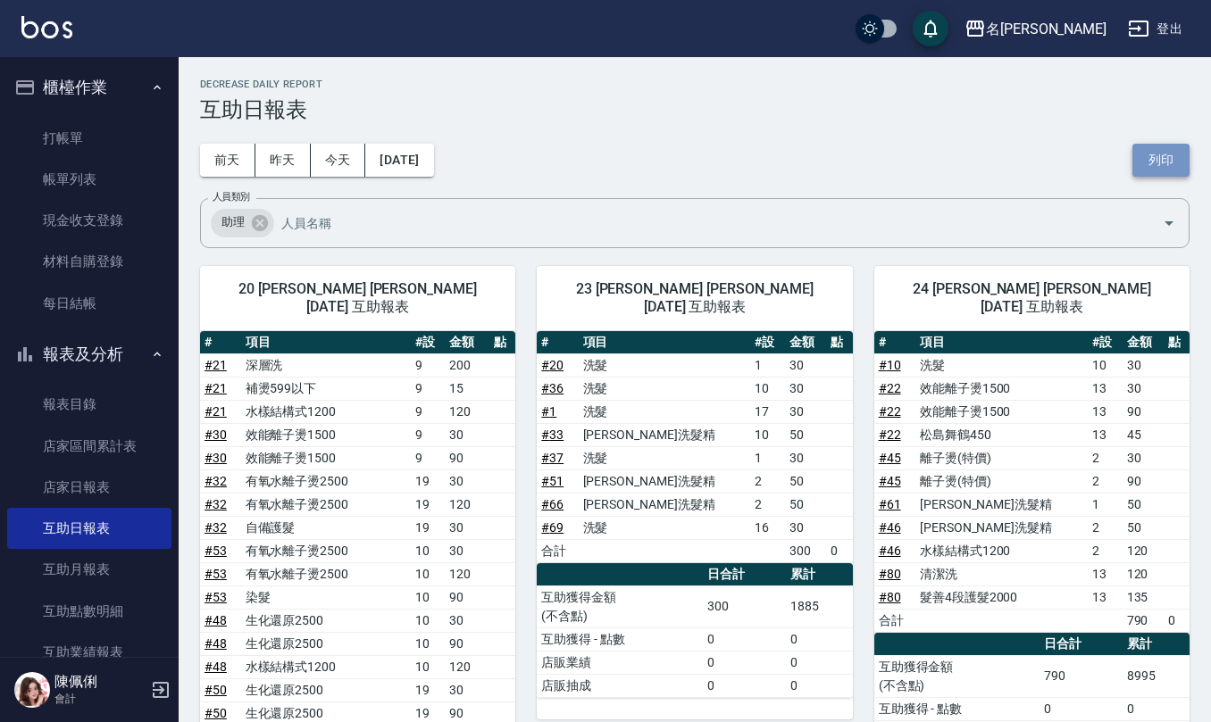
click at [1162, 155] on button "列印" at bounding box center [1160, 160] width 57 height 33
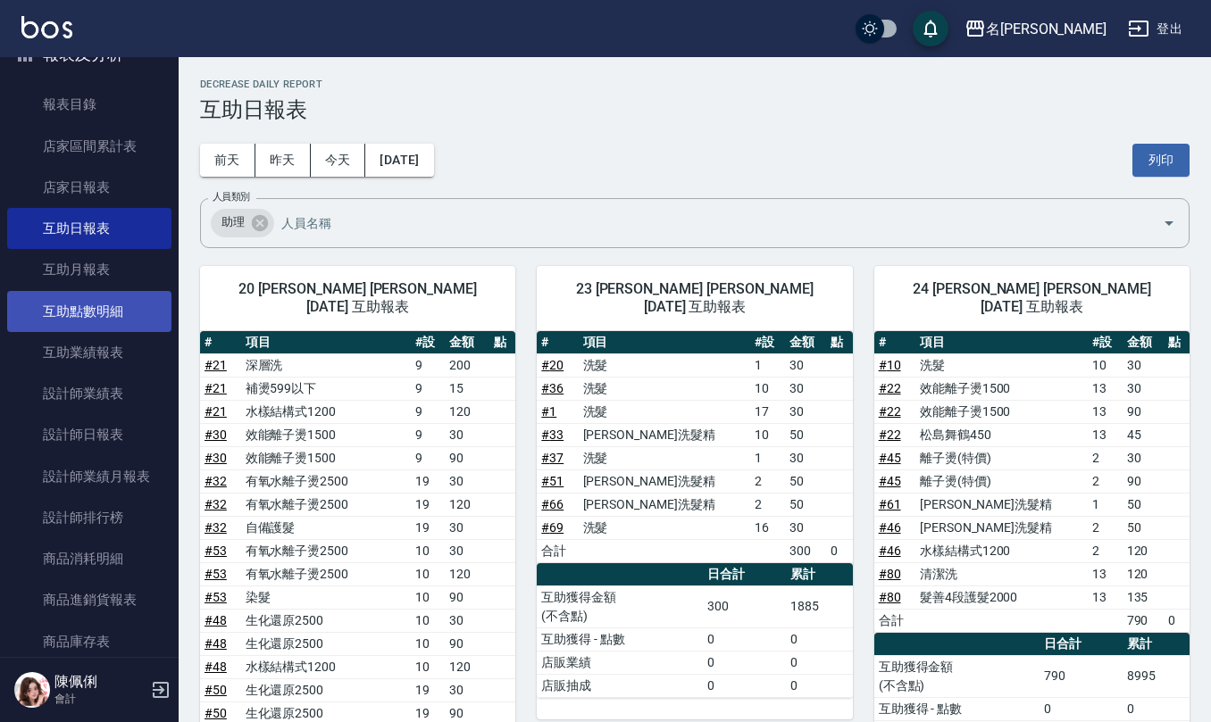
scroll to position [357, 0]
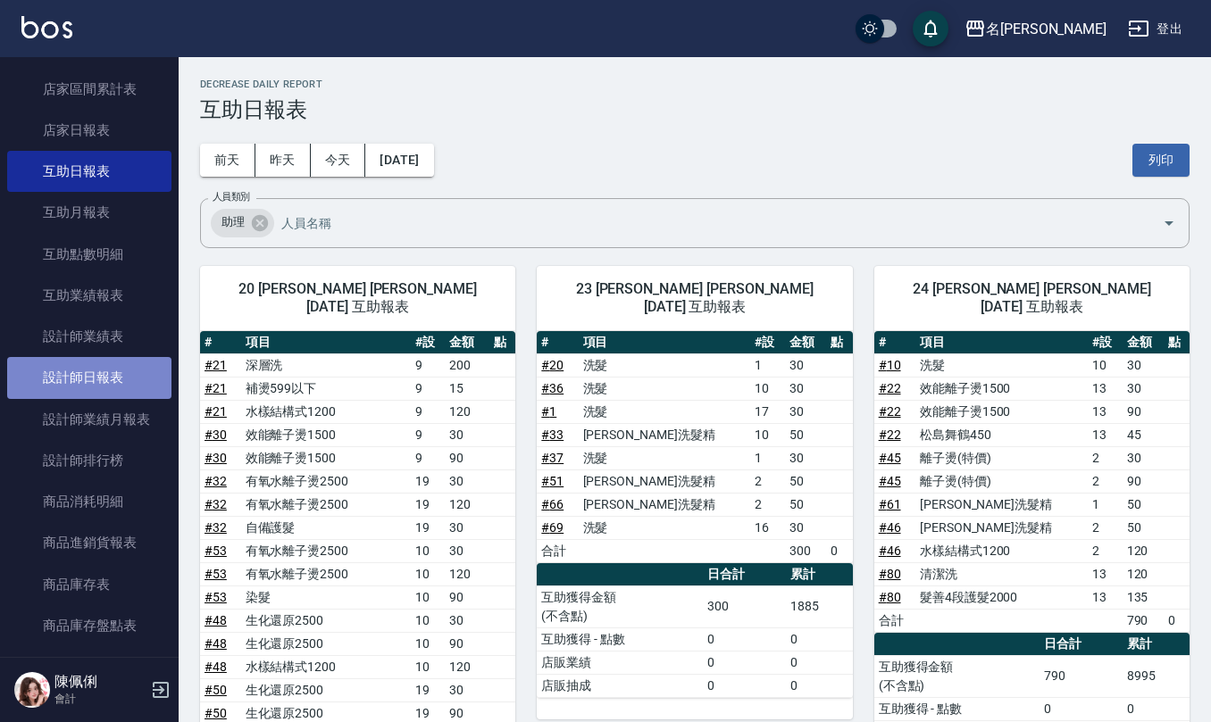
click at [111, 387] on link "設計師日報表" at bounding box center [89, 377] width 164 height 41
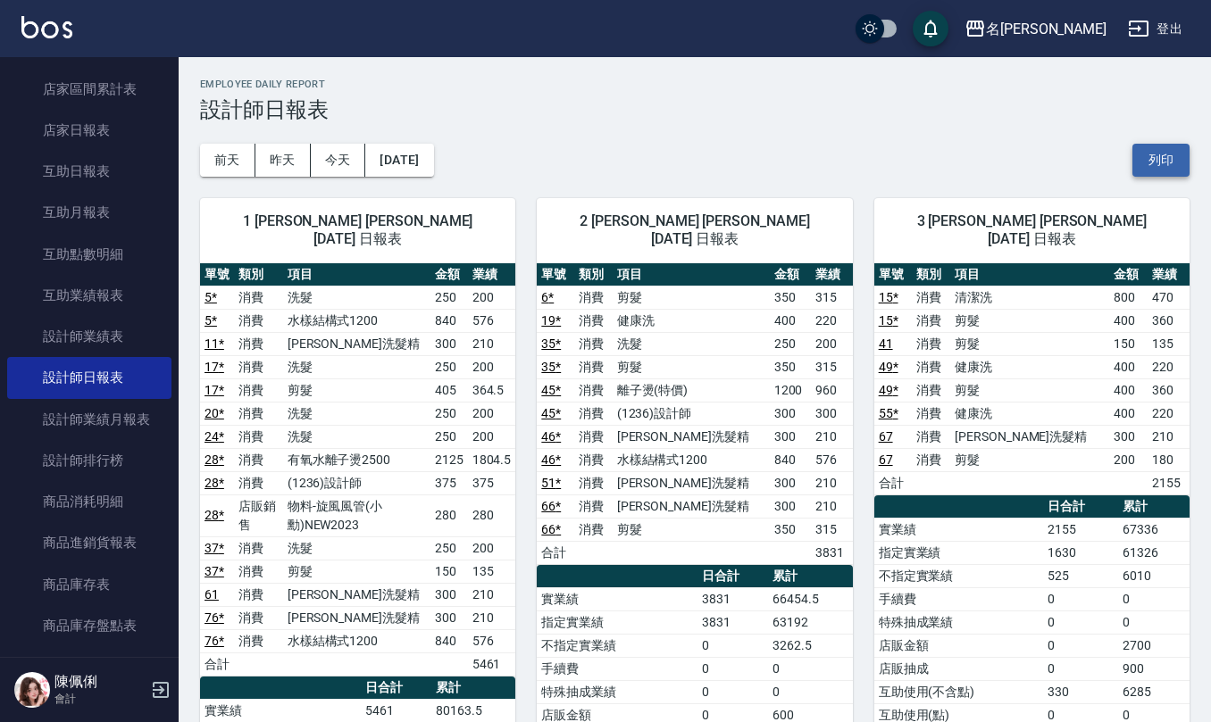
click at [1159, 162] on button "列印" at bounding box center [1160, 160] width 57 height 33
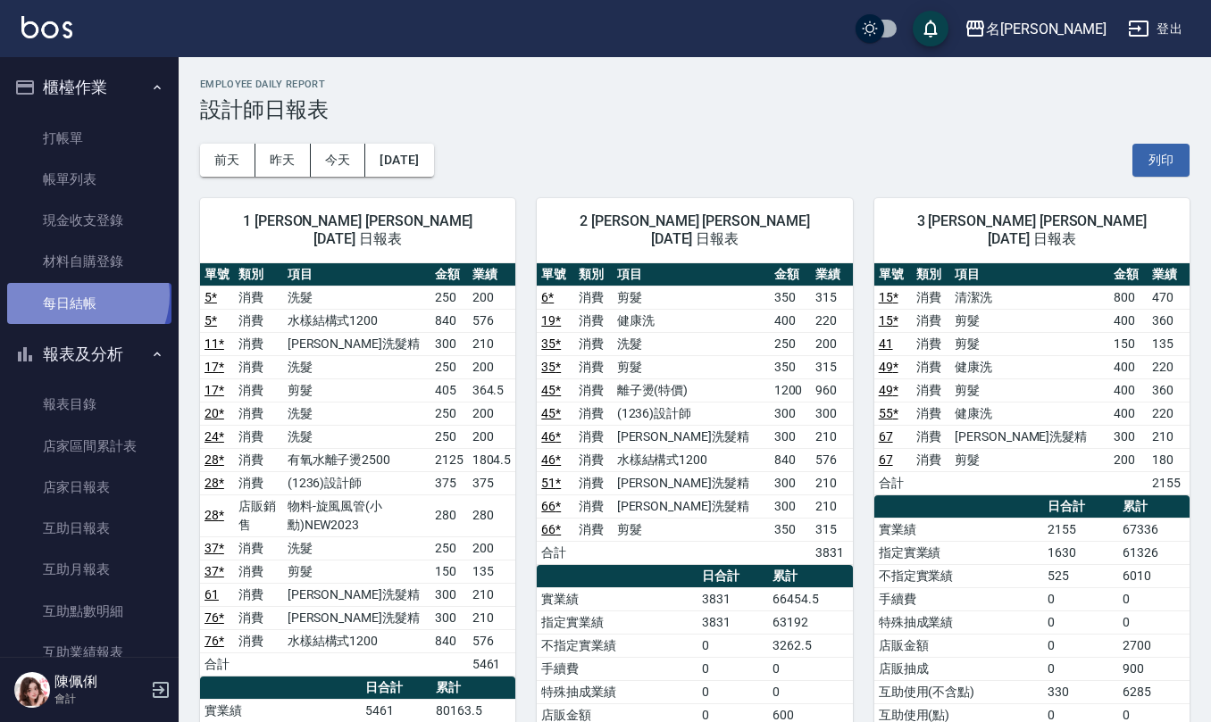
click at [79, 295] on link "每日結帳" at bounding box center [89, 303] width 164 height 41
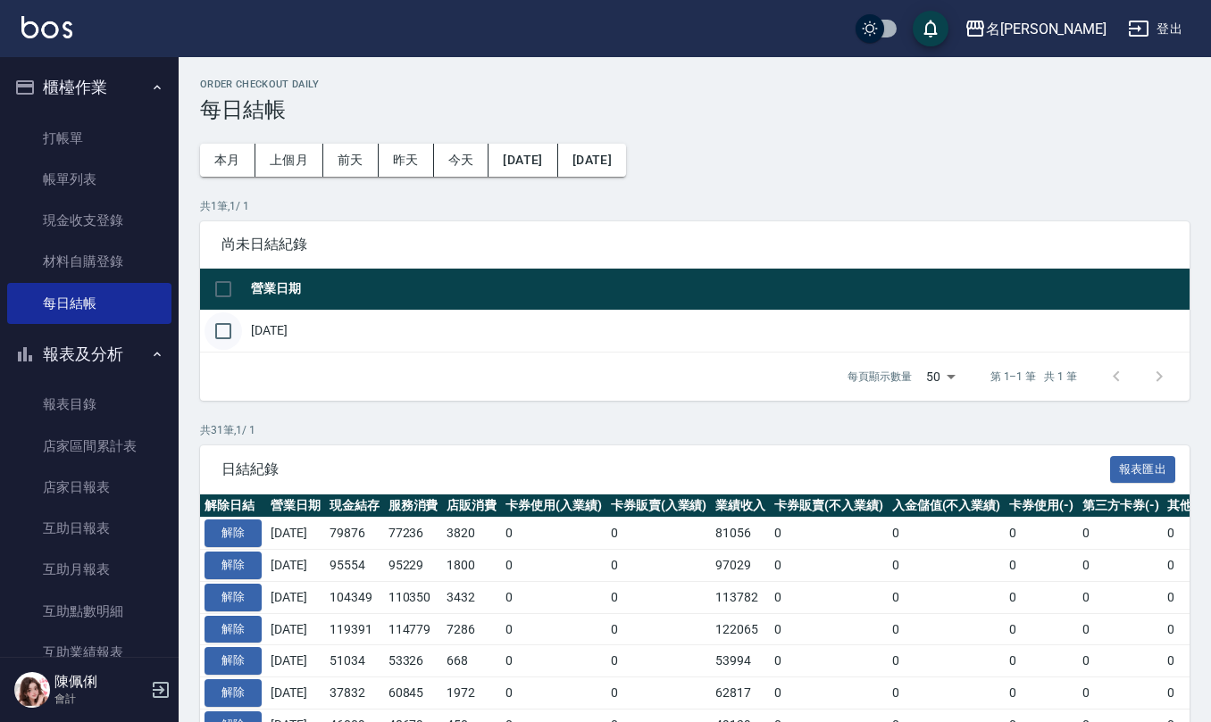
click at [229, 322] on input "checkbox" at bounding box center [222, 330] width 37 height 37
checkbox input "true"
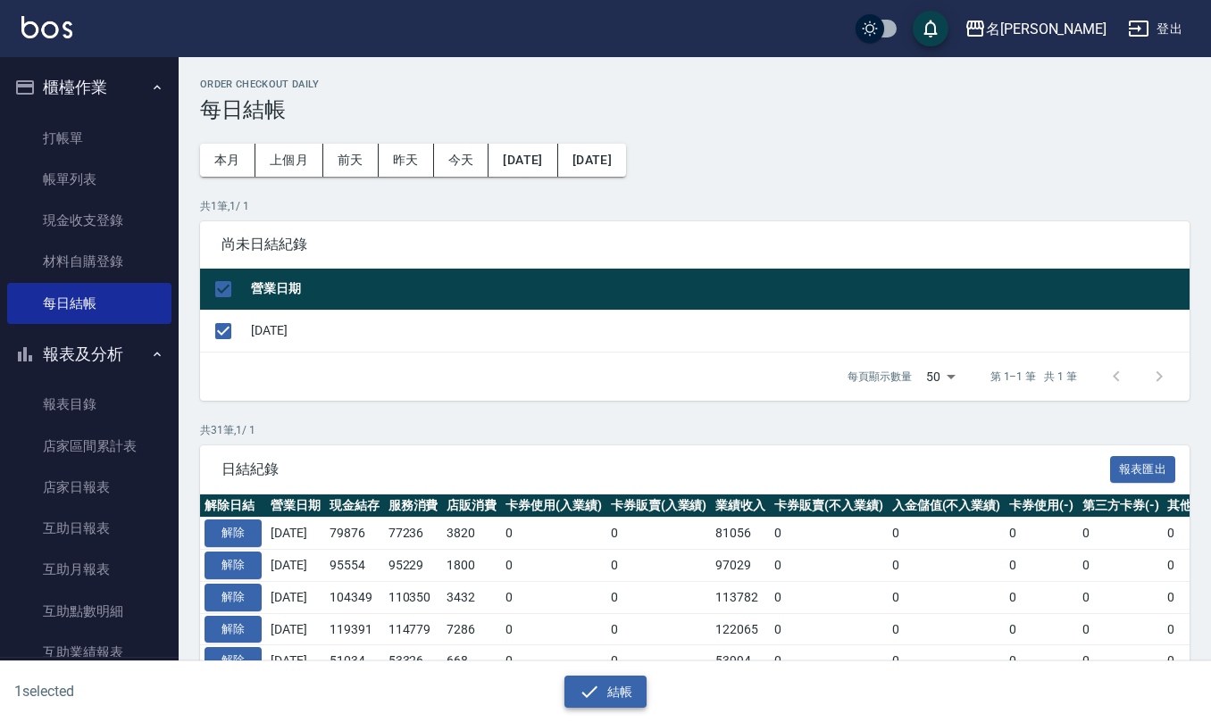
click at [597, 683] on icon "button" at bounding box center [588, 691] width 21 height 21
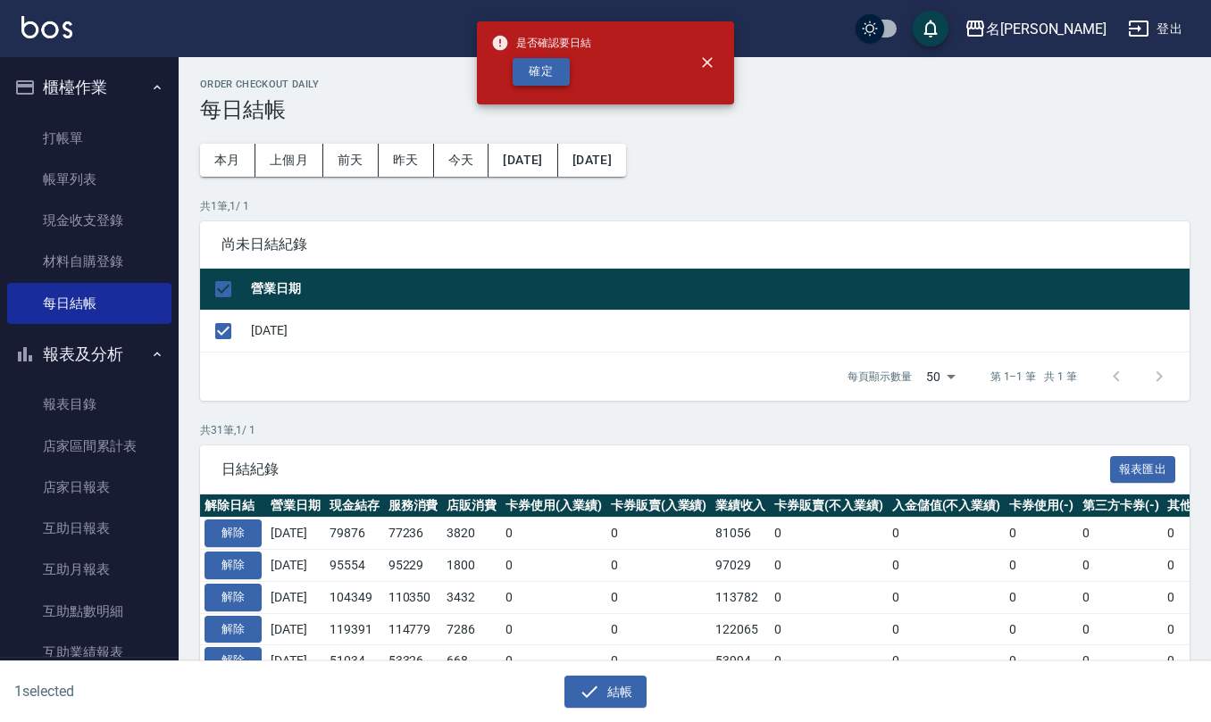
click at [545, 64] on button "確定" at bounding box center [540, 72] width 57 height 28
checkbox input "false"
